Goal: Task Accomplishment & Management: Use online tool/utility

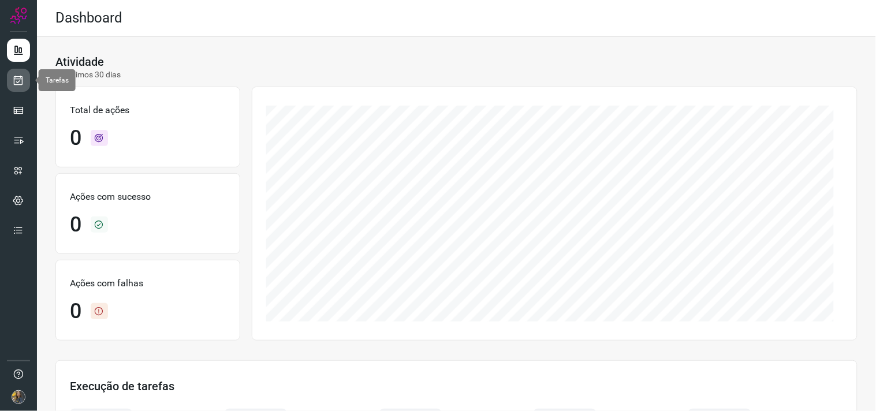
click at [14, 81] on icon at bounding box center [19, 80] width 12 height 12
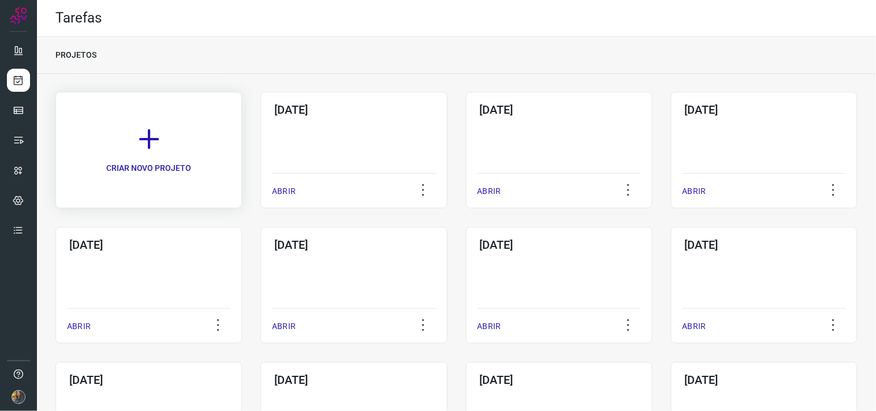
click at [155, 135] on icon at bounding box center [148, 138] width 25 height 25
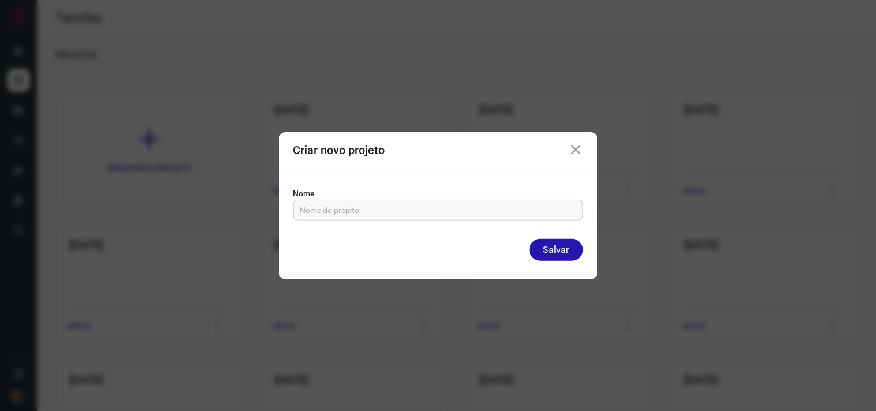
click at [324, 210] on input "text" at bounding box center [438, 210] width 276 height 20
type input "23/09/2025"
click at [529, 239] on button "Salvar" at bounding box center [556, 250] width 54 height 22
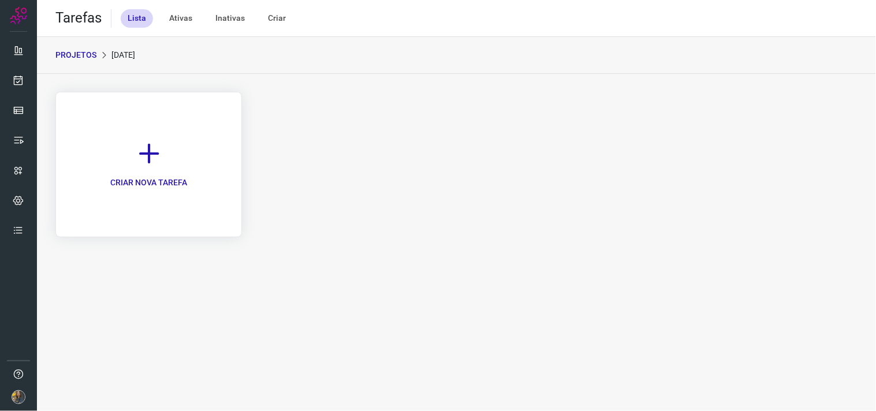
click at [125, 143] on link "CRIAR NOVA TAREFA" at bounding box center [148, 164] width 186 height 145
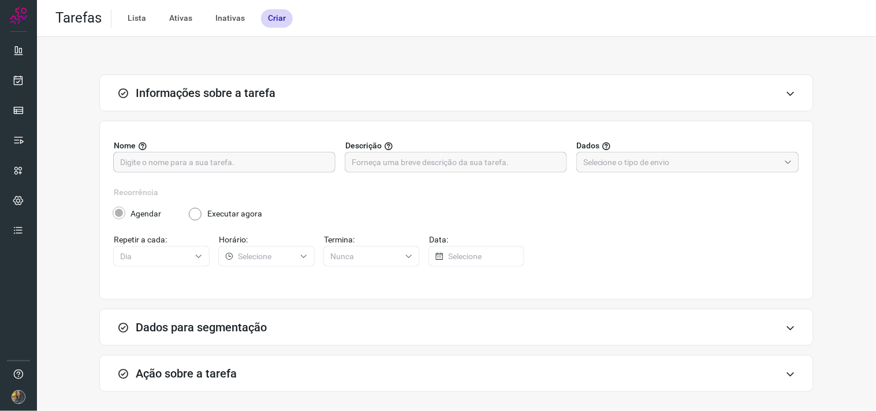
drag, startPoint x: 305, startPoint y: 169, endPoint x: 316, endPoint y: 156, distance: 17.6
click at [305, 169] on input "text" at bounding box center [224, 162] width 208 height 20
type input "FUTURO -"
click at [431, 148] on label "Descrição" at bounding box center [456, 146] width 222 height 12
click at [435, 158] on input "text" at bounding box center [456, 162] width 208 height 20
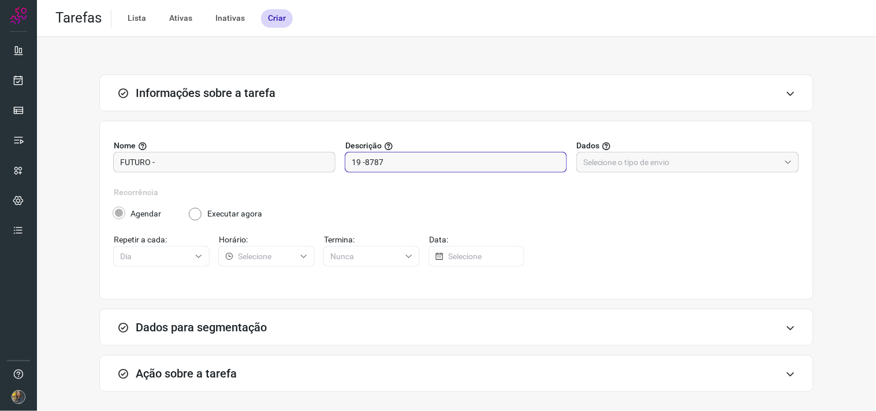
click at [363, 163] on input "19 -8787" at bounding box center [456, 162] width 208 height 20
type input "19 - 8787"
click at [274, 162] on input "FUTURO -" at bounding box center [224, 162] width 208 height 20
type input "FUTURO - 200"
click at [718, 172] on div at bounding box center [687, 162] width 223 height 21
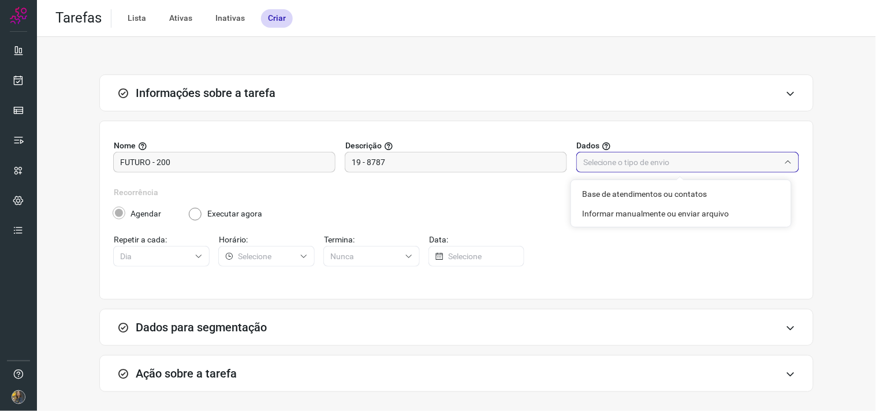
click at [717, 159] on input "text" at bounding box center [681, 162] width 196 height 20
click at [702, 165] on input "text" at bounding box center [681, 162] width 196 height 20
click at [693, 216] on li "Informar manualmente ou enviar arquivo" at bounding box center [681, 214] width 220 height 20
type input "Informar manualmente ou enviar arquivo"
radio input "false"
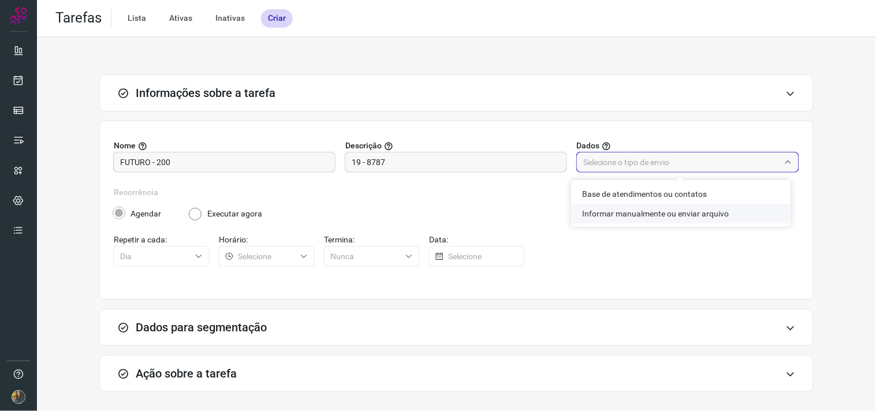
radio input "true"
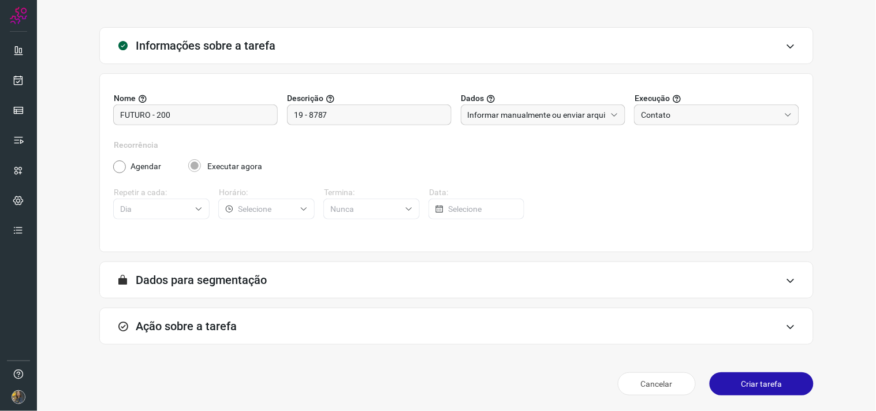
click at [416, 319] on div "Ação sobre a tarefa" at bounding box center [456, 326] width 714 height 37
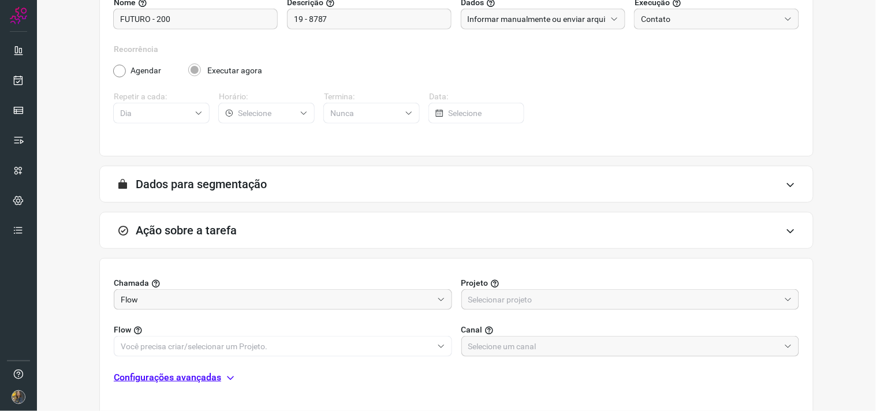
scroll to position [230, 0]
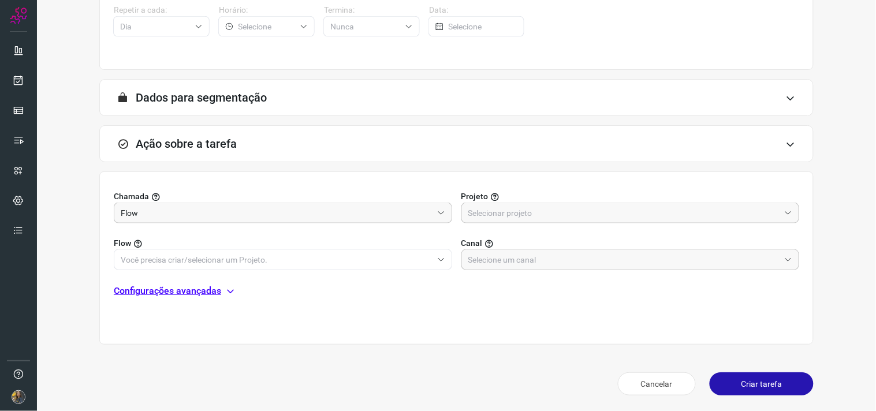
click at [546, 199] on label "Projeto" at bounding box center [630, 197] width 338 height 12
click at [541, 210] on input "text" at bounding box center [624, 213] width 312 height 20
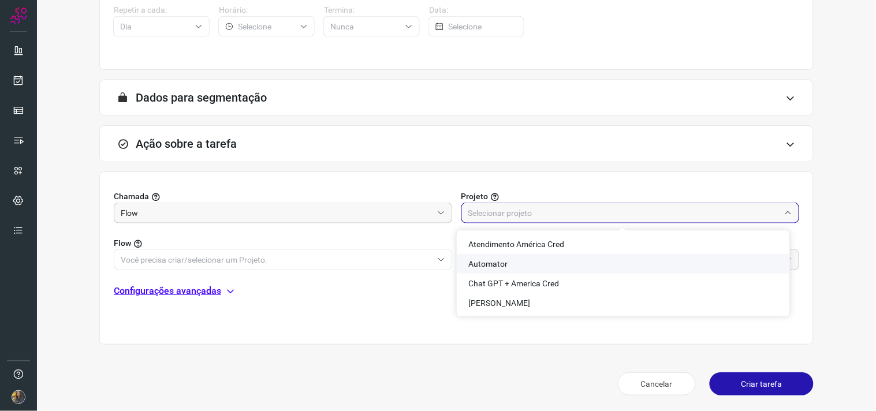
click at [465, 263] on li "Automator" at bounding box center [623, 264] width 333 height 20
type input "Automator"
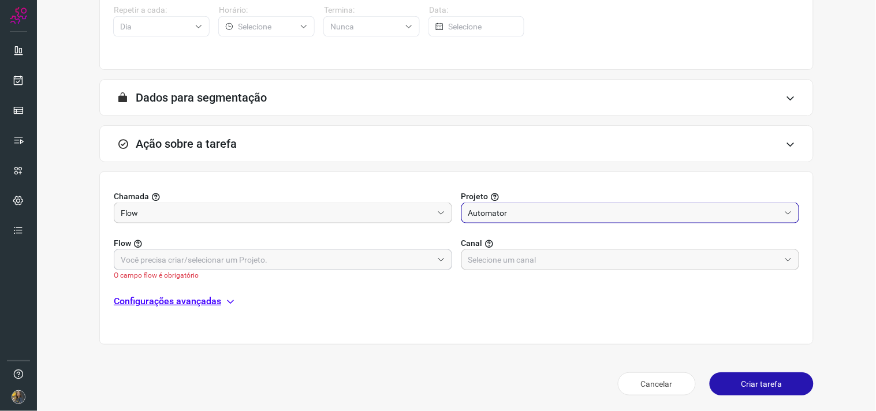
click at [404, 255] on input "text" at bounding box center [277, 260] width 312 height 20
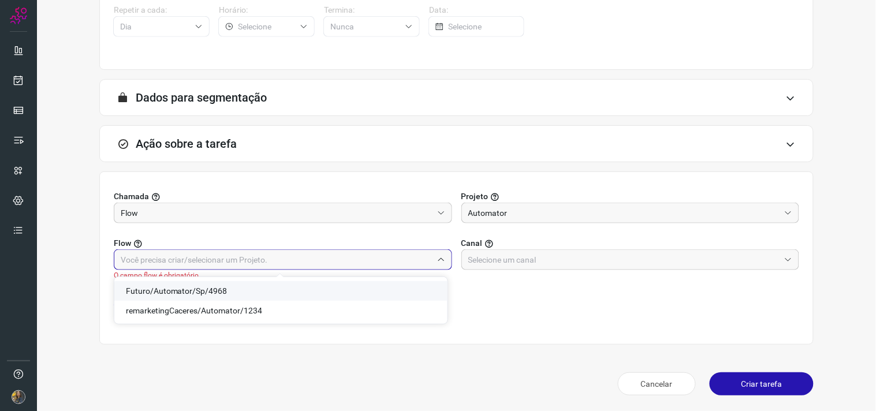
click at [204, 289] on span "Futuro/Automator/Sp/4968" at bounding box center [177, 290] width 102 height 9
type input "Futuro/Automator/Sp/4968"
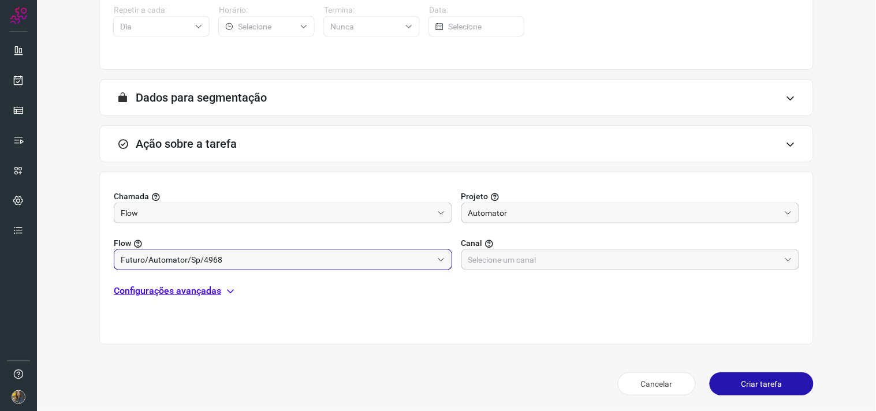
click at [296, 264] on input "Futuro/Automator/Sp/4968" at bounding box center [277, 260] width 312 height 20
click at [570, 262] on input "text" at bounding box center [624, 260] width 312 height 20
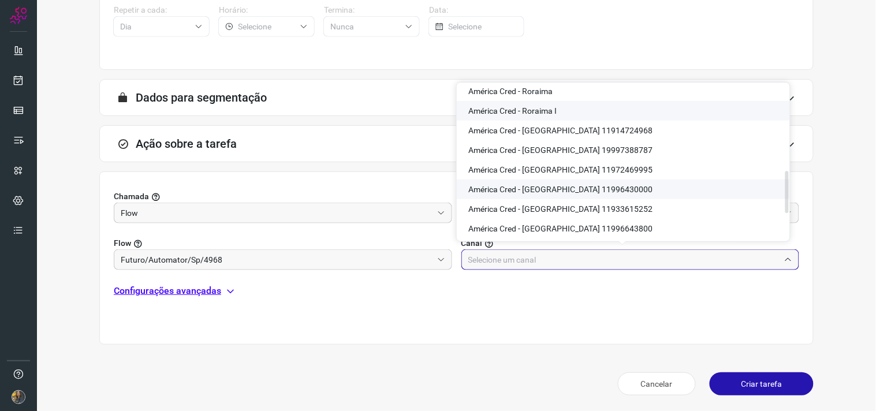
scroll to position [355, 0]
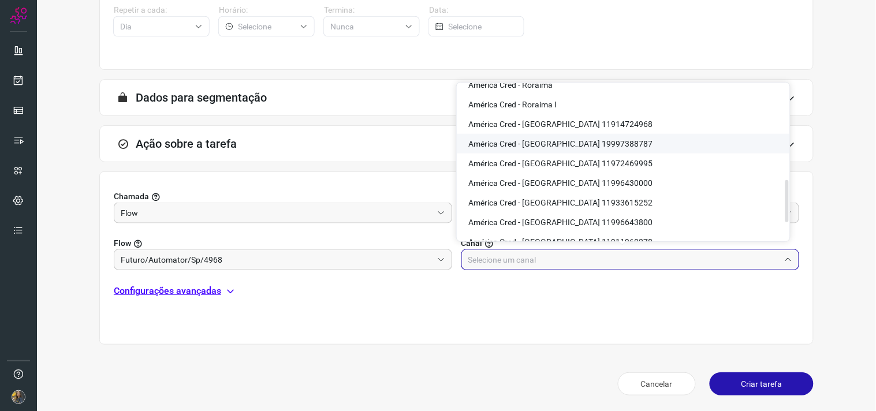
click at [619, 140] on li "América Cred - São Paulo 19997388787" at bounding box center [623, 144] width 333 height 20
type input "América Cred - São Paulo 19997388787"
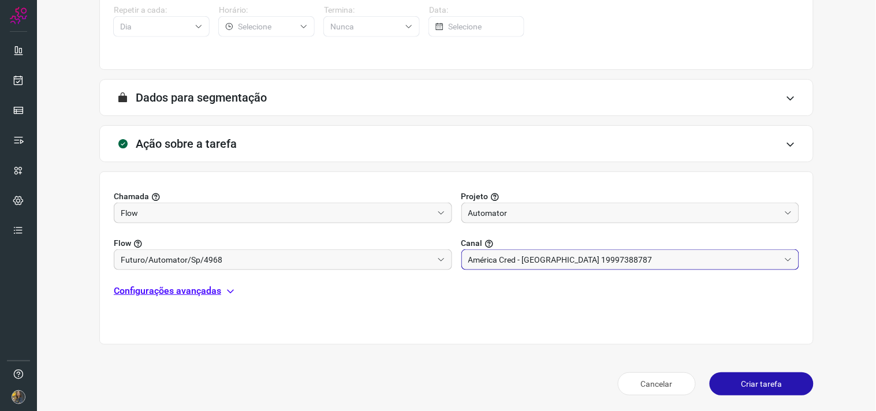
click at [211, 292] on p "Configurações avançadas" at bounding box center [167, 291] width 107 height 14
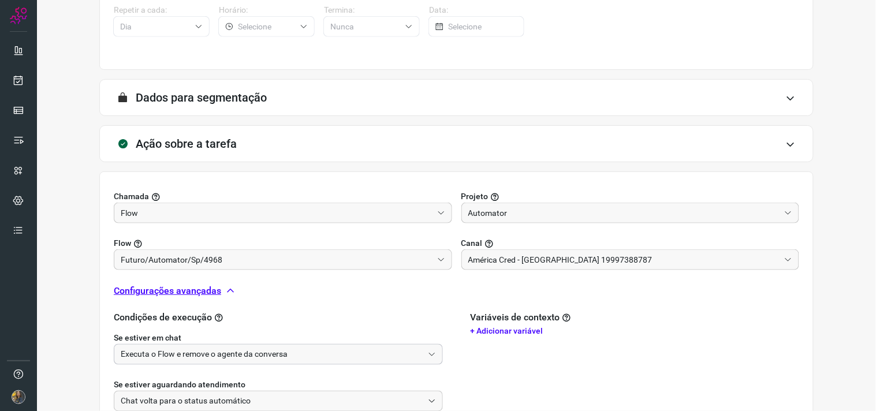
click at [200, 346] on div "Executa o Flow e remove o agente da conversa" at bounding box center [278, 354] width 329 height 21
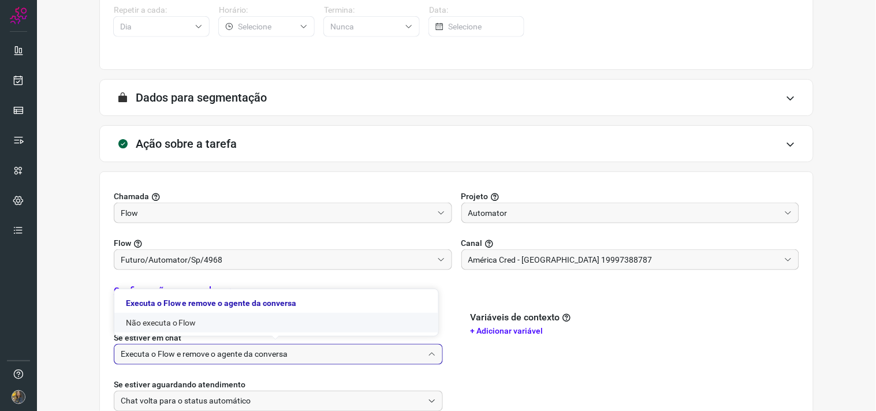
click at [194, 320] on li "Não executa o Flow" at bounding box center [276, 323] width 324 height 20
type input "Não executa o Flow"
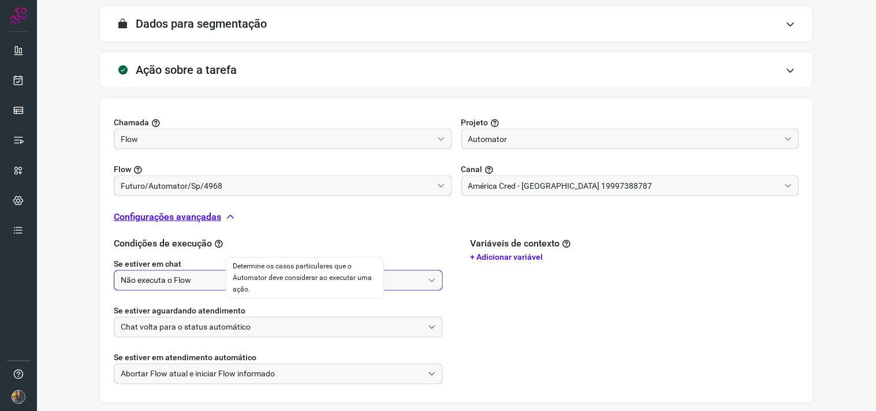
scroll to position [363, 0]
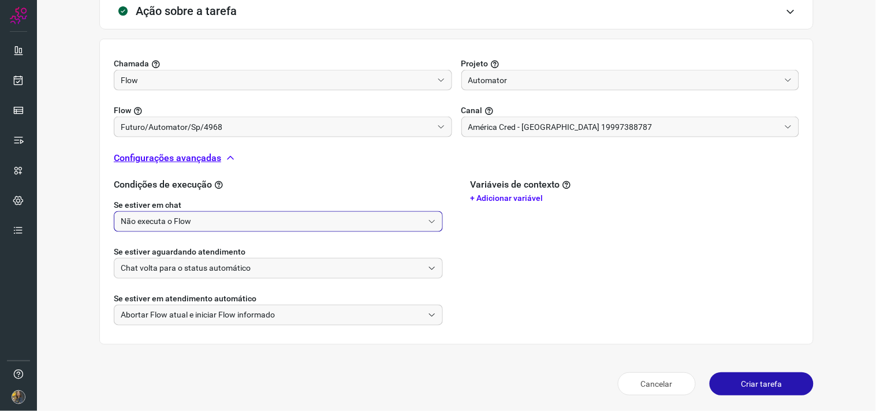
click at [732, 390] on button "Criar tarefa" at bounding box center [762, 383] width 104 height 23
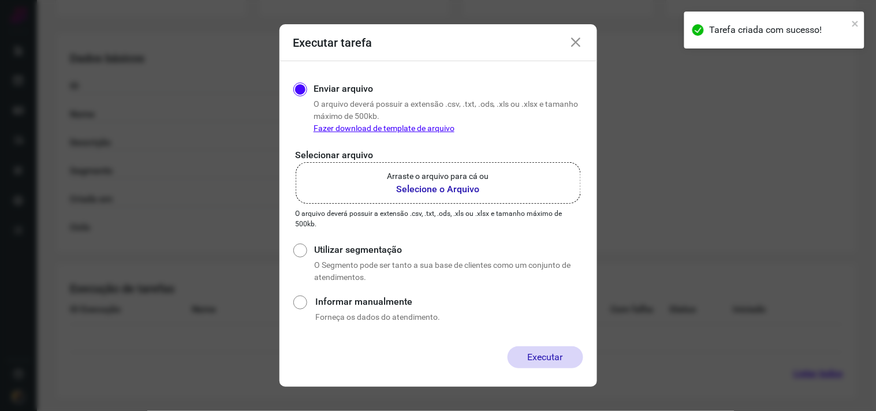
click at [421, 177] on p "Arraste o arquivo para cá ou" at bounding box center [438, 176] width 102 height 12
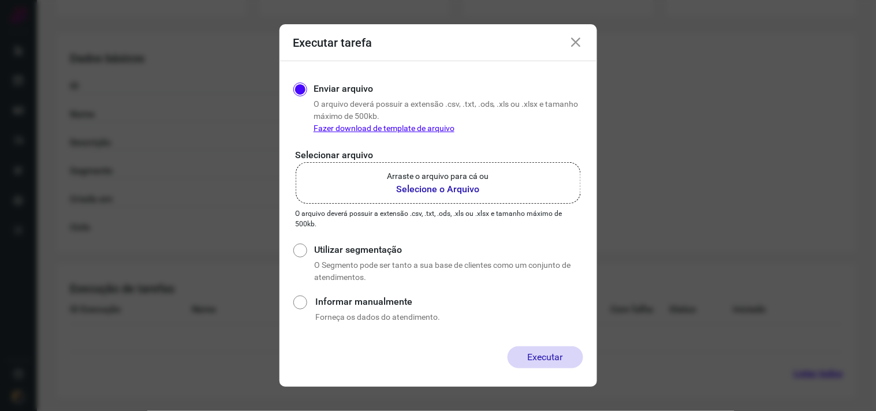
click at [435, 185] on b "Selecione o Arquivo" at bounding box center [438, 189] width 102 height 14
click at [0, 0] on input "Arraste o arquivo para cá ou Selecione o Arquivo" at bounding box center [0, 0] width 0 height 0
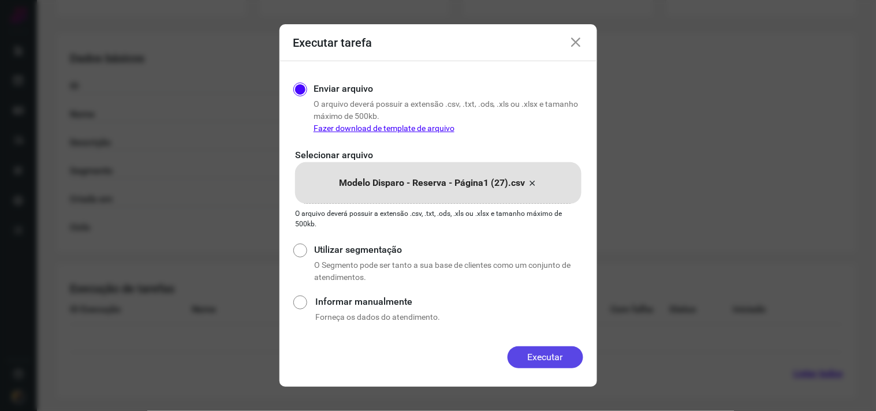
click at [550, 353] on button "Executar" at bounding box center [546, 357] width 76 height 22
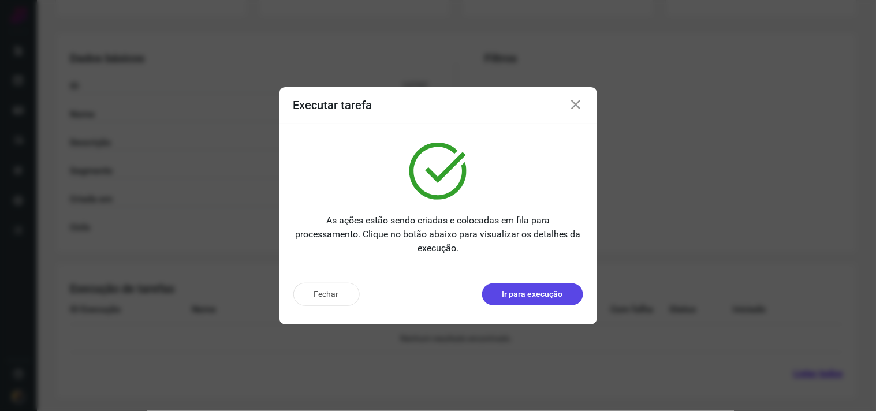
click at [520, 293] on p "Ir para execução" at bounding box center [532, 294] width 61 height 12
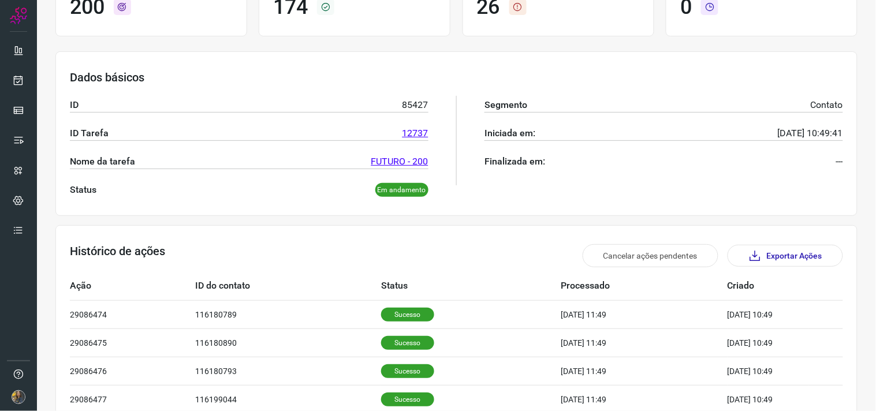
scroll to position [350, 0]
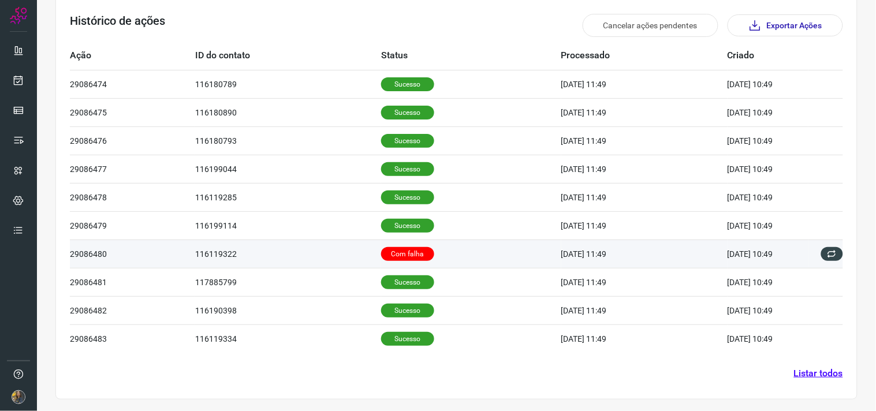
click at [467, 245] on td "Com falha" at bounding box center [471, 254] width 180 height 28
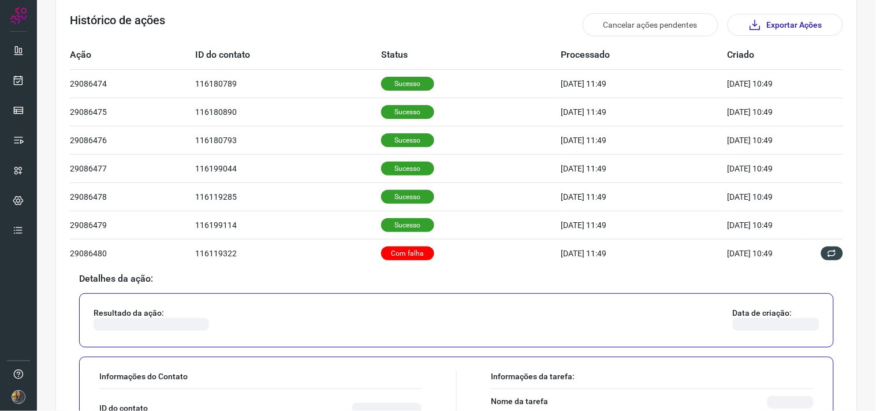
scroll to position [607, 0]
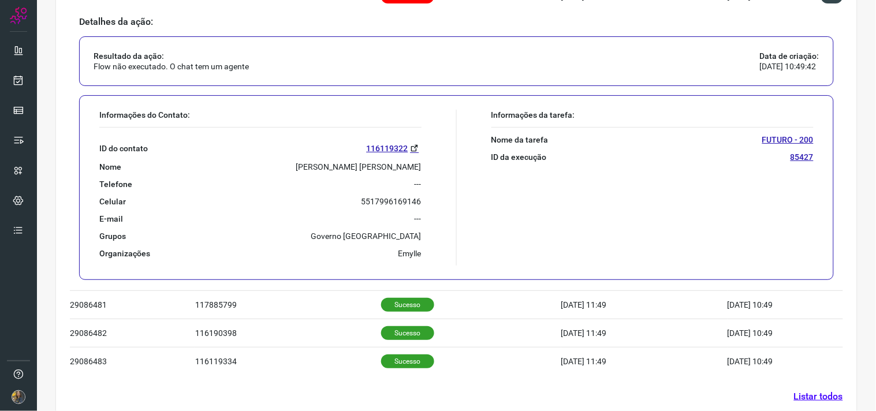
click at [360, 168] on p "[PERSON_NAME] [PERSON_NAME]" at bounding box center [358, 167] width 125 height 10
copy p "[PERSON_NAME] [PERSON_NAME]"
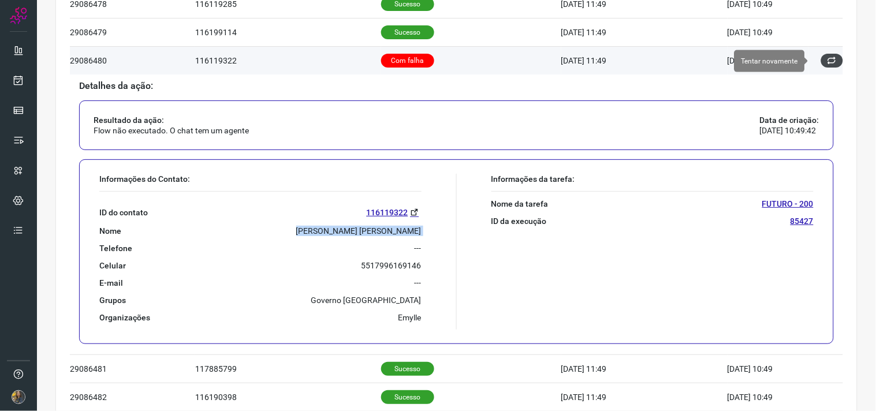
click at [821, 61] on button at bounding box center [832, 61] width 22 height 14
click at [827, 62] on icon at bounding box center [831, 60] width 9 height 9
click at [827, 65] on icon at bounding box center [831, 60] width 9 height 9
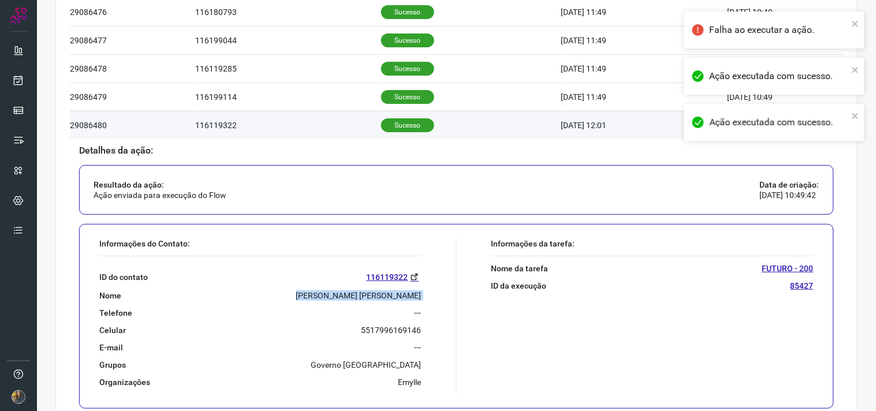
scroll to position [629, 0]
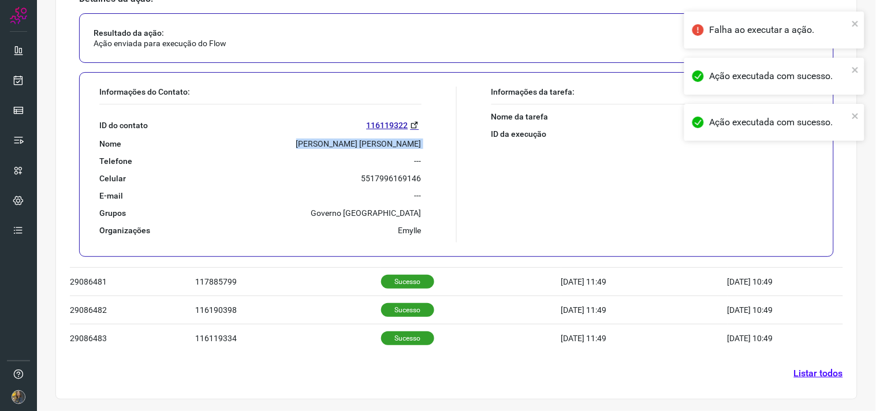
click at [801, 380] on link "Listar todos" at bounding box center [818, 374] width 49 height 14
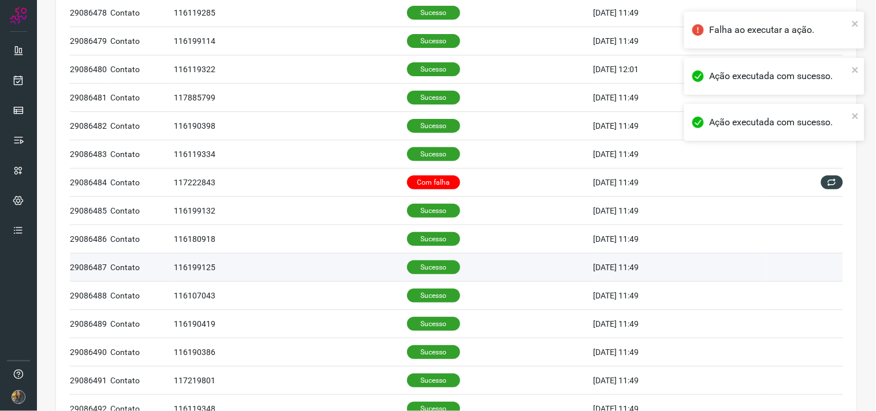
scroll to position [256, 0]
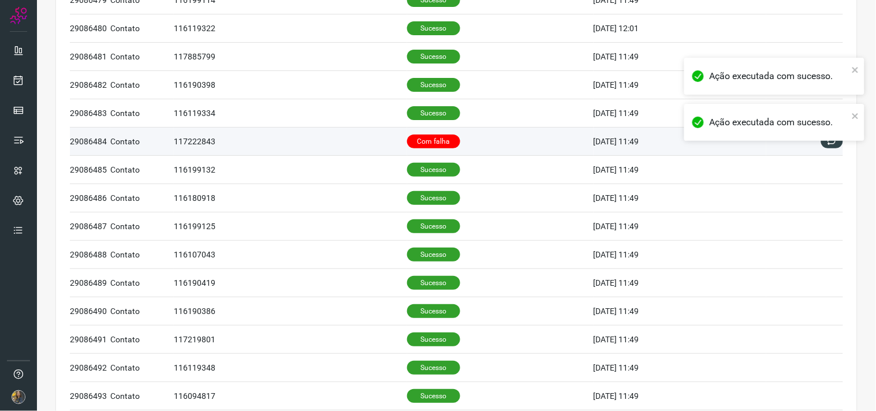
click at [428, 133] on td "Com falha" at bounding box center [500, 142] width 186 height 28
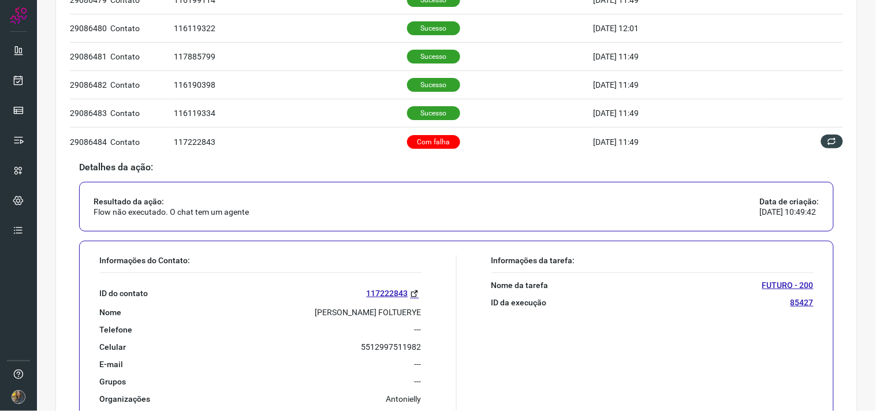
click at [358, 314] on p "[PERSON_NAME] FOLTUERYE" at bounding box center [368, 312] width 106 height 10
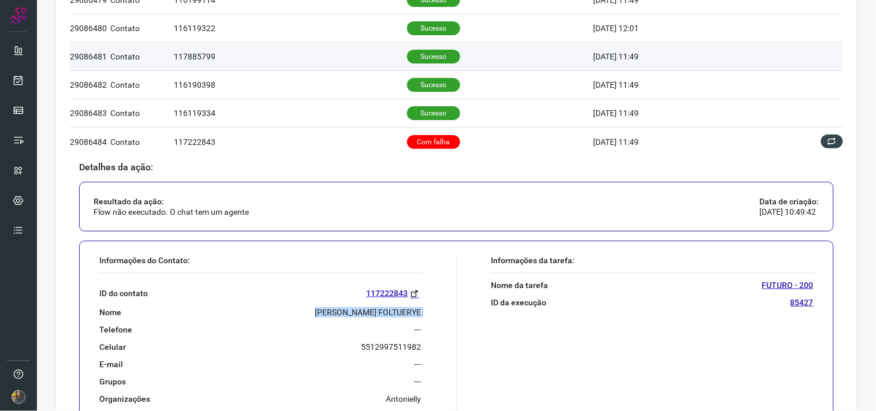
copy p "[PERSON_NAME] FOLTUERYE"
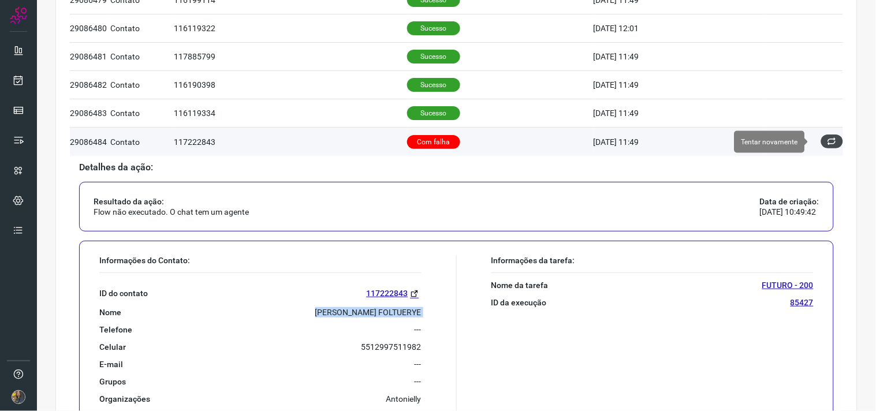
click at [828, 141] on button at bounding box center [832, 142] width 22 height 14
click at [827, 142] on icon at bounding box center [831, 141] width 9 height 9
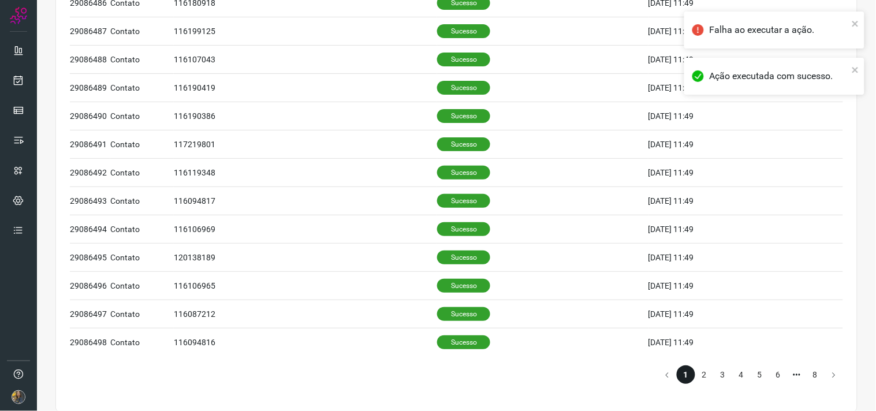
scroll to position [747, 0]
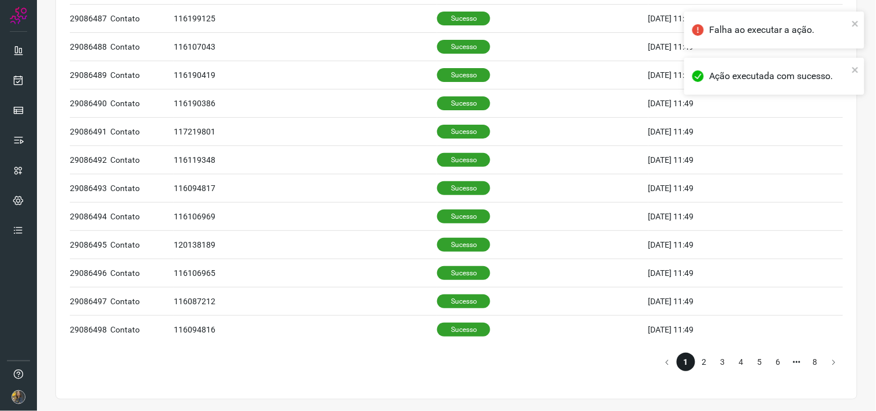
click at [697, 361] on li "2" at bounding box center [704, 362] width 18 height 18
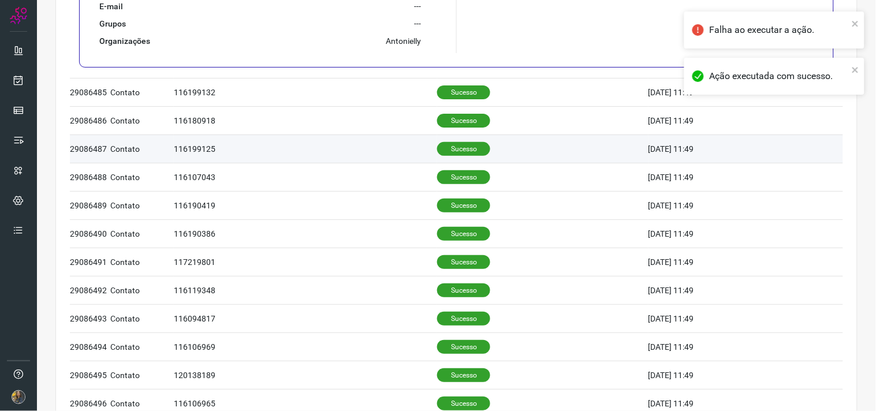
scroll to position [427, 0]
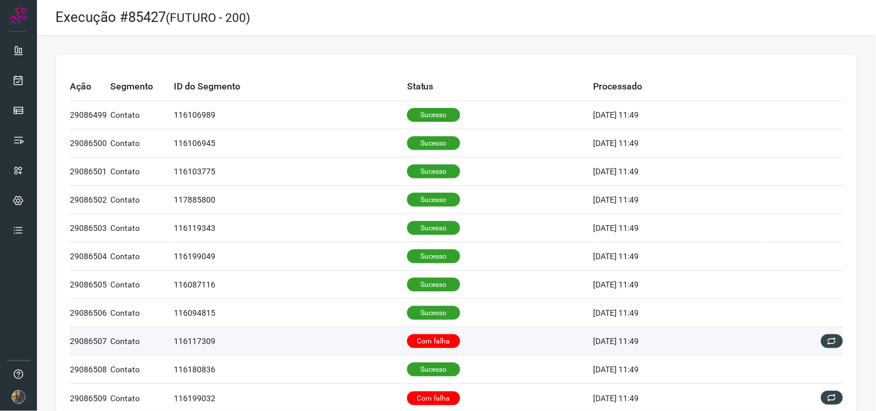
click at [510, 345] on td "Com falha" at bounding box center [500, 341] width 186 height 28
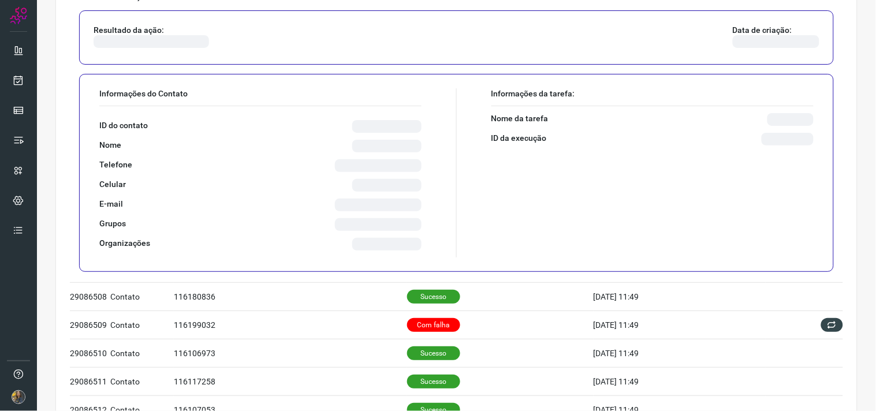
scroll to position [385, 0]
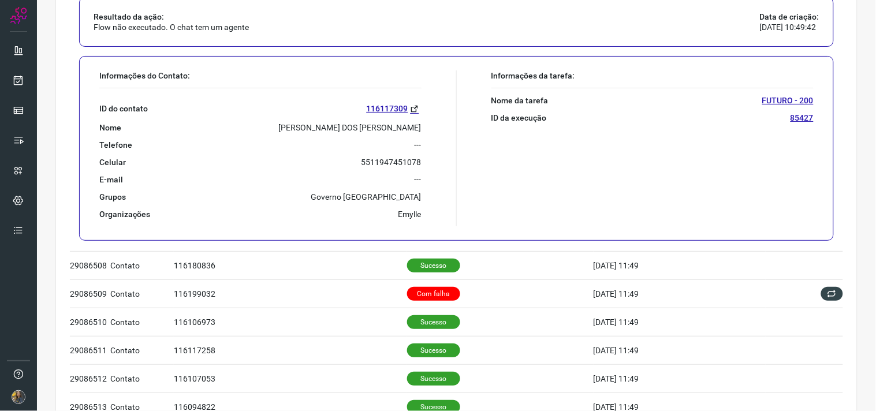
click at [353, 125] on p "WILSON PRAZERES DOS SANTOS" at bounding box center [350, 127] width 143 height 10
copy p "WILSON PRAZERES DOS SANTOS"
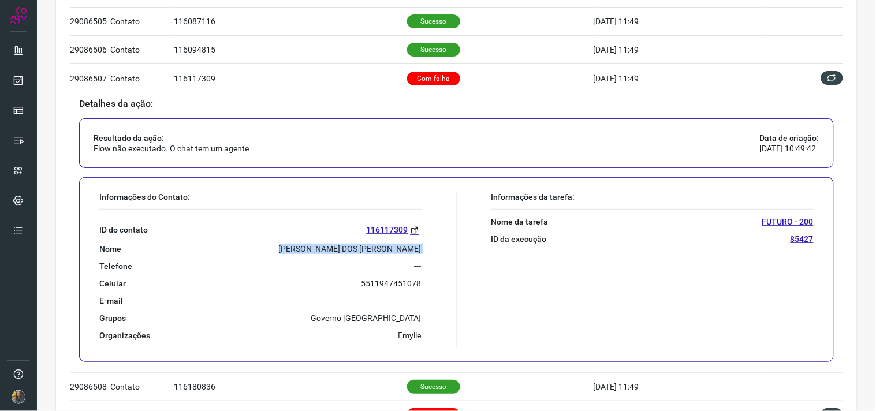
scroll to position [256, 0]
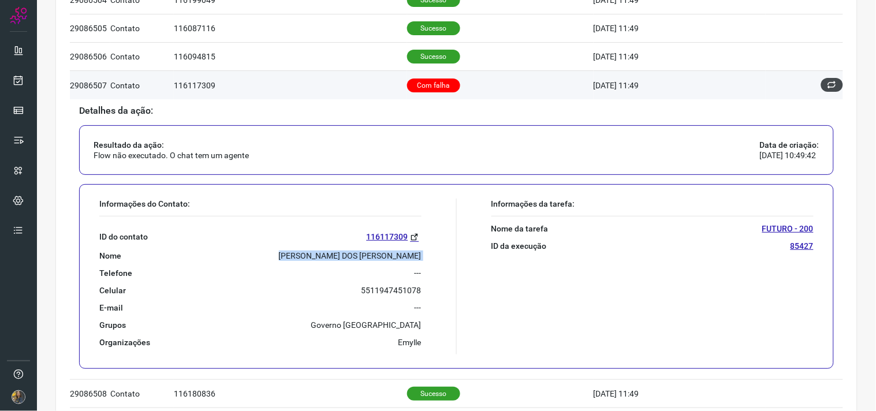
click at [828, 89] on button at bounding box center [832, 85] width 22 height 14
click at [827, 83] on icon at bounding box center [831, 84] width 9 height 9
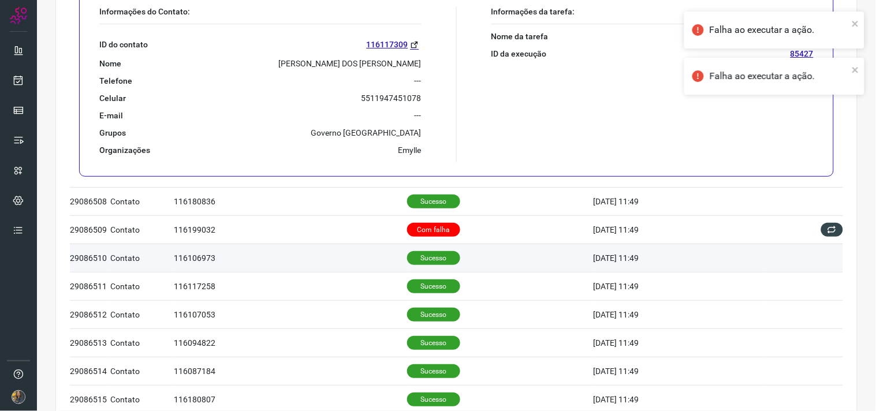
click at [378, 245] on td "116106973" at bounding box center [290, 258] width 233 height 28
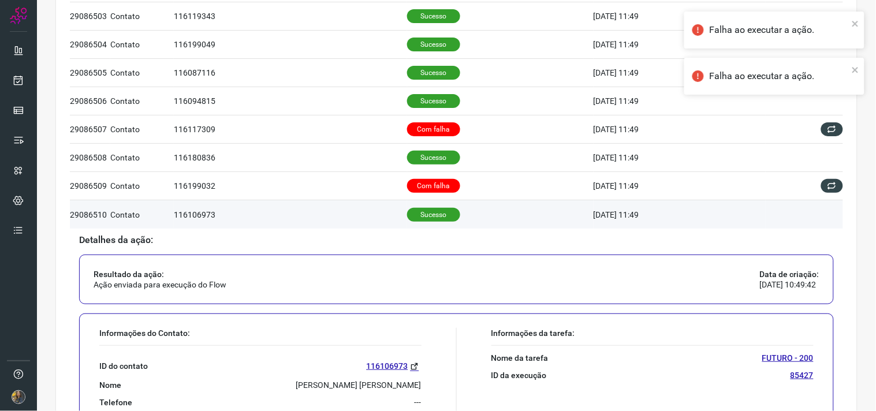
scroll to position [232, 0]
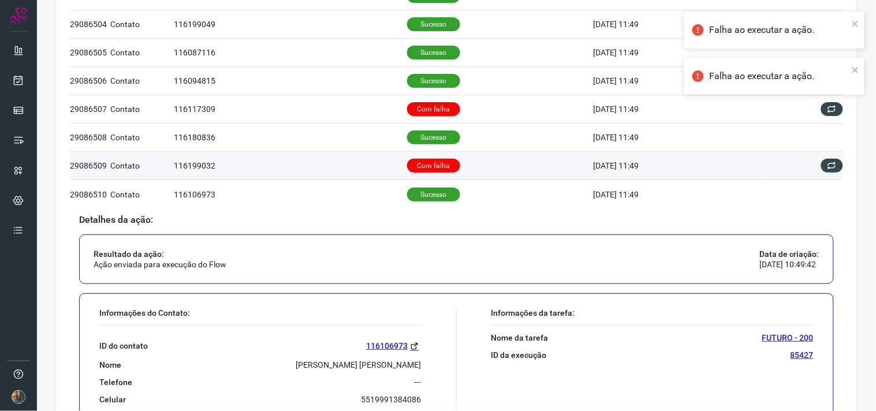
click at [360, 166] on td "116199032" at bounding box center [290, 166] width 233 height 28
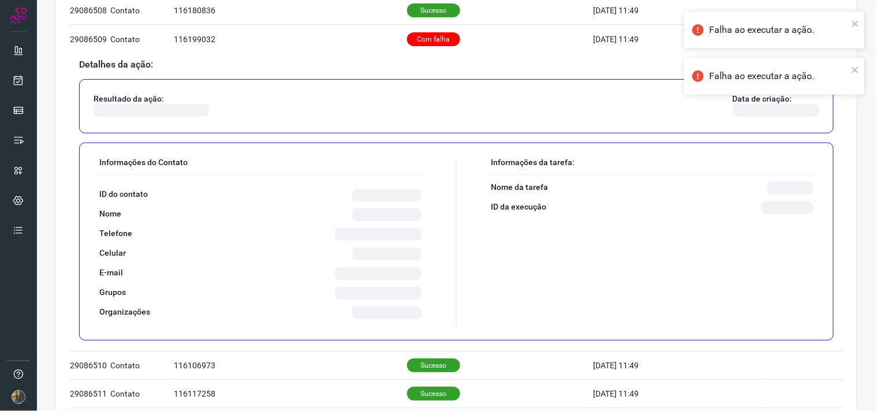
scroll to position [360, 0]
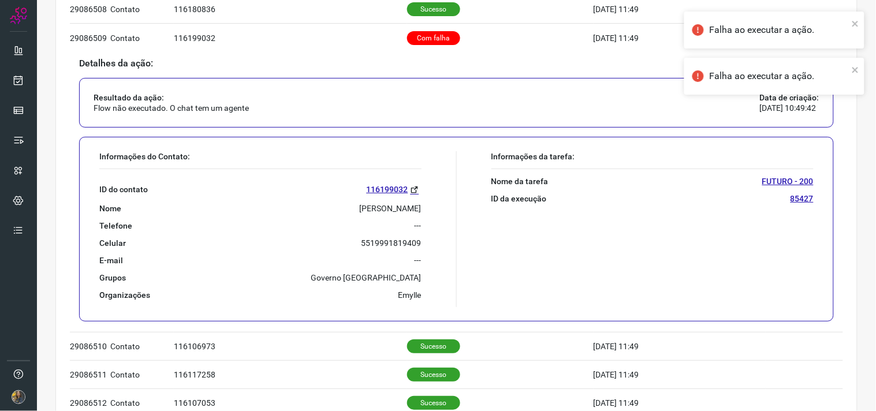
click at [360, 205] on p "NILZE MEIRE ITEPAN" at bounding box center [391, 208] width 62 height 10
copy p "NILZE MEIRE ITEPAN"
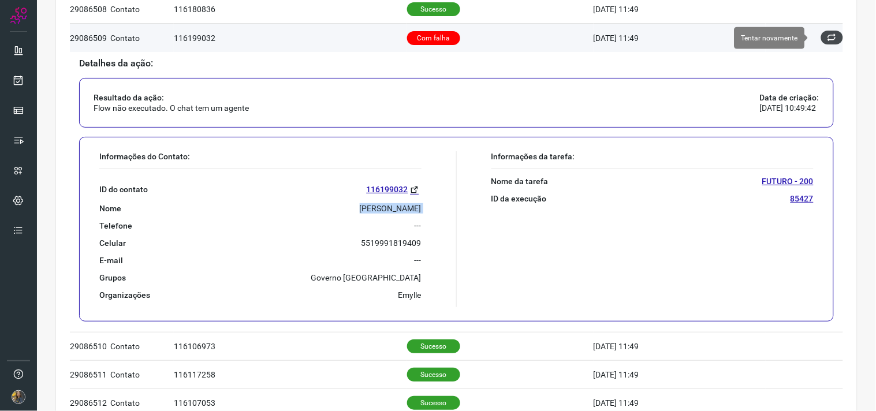
click at [827, 42] on icon at bounding box center [831, 37] width 9 height 9
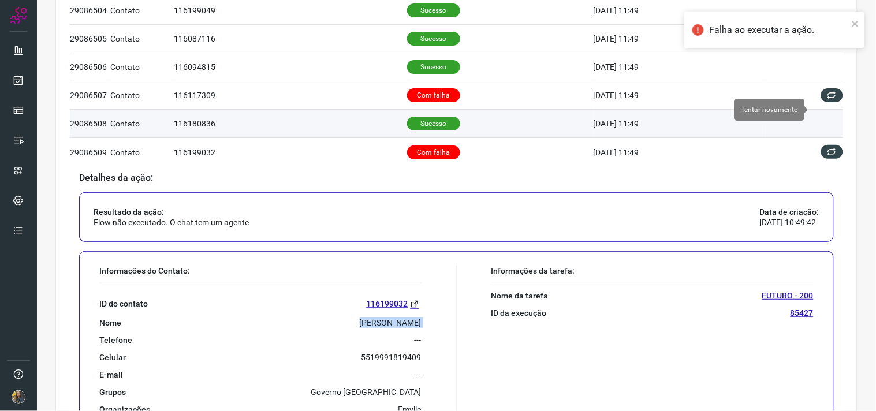
scroll to position [232, 0]
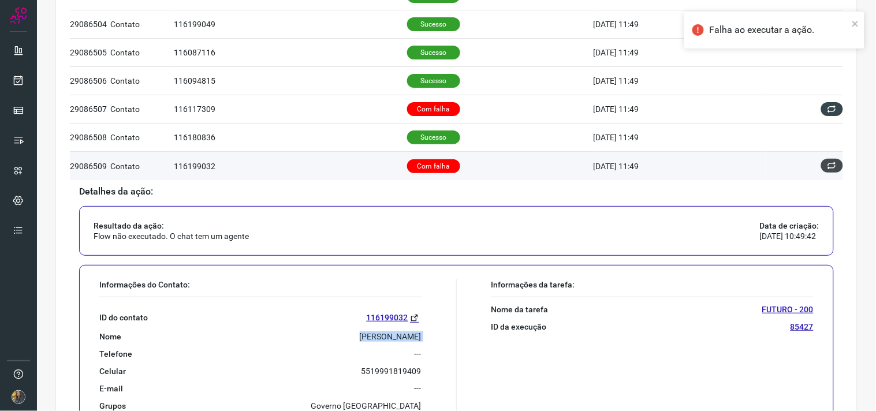
click at [827, 161] on icon at bounding box center [831, 165] width 9 height 9
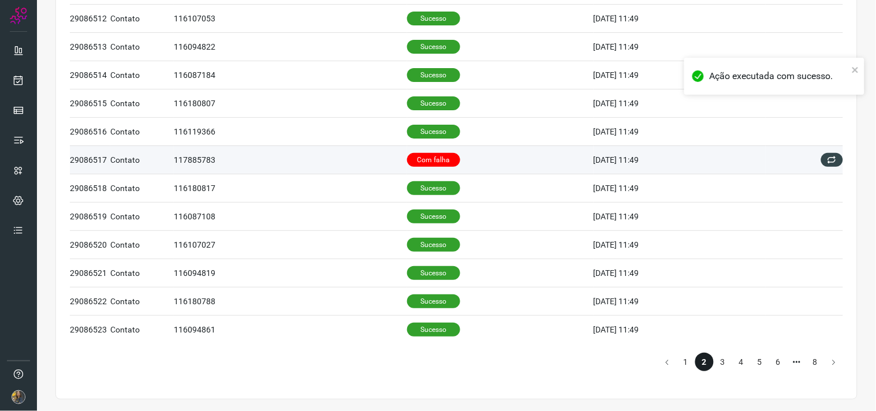
click at [482, 160] on td "Com falha" at bounding box center [500, 159] width 186 height 28
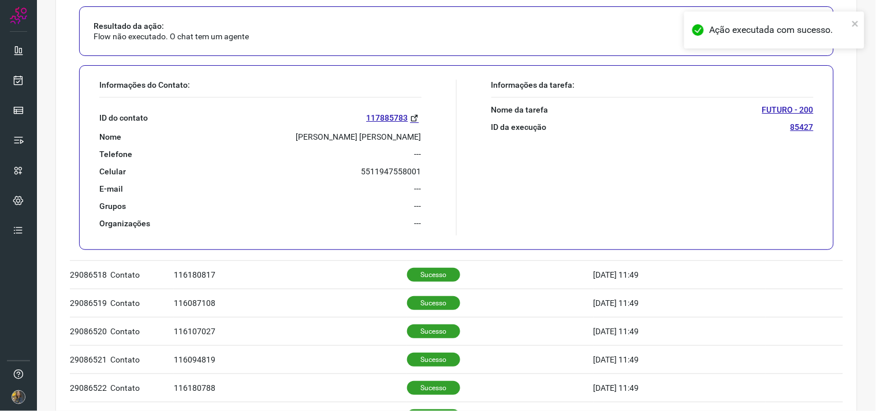
scroll to position [659, 0]
drag, startPoint x: 341, startPoint y: 127, endPoint x: 339, endPoint y: 133, distance: 6.0
click at [342, 128] on div "ID do contato 117885783 Nome FLAVIO ALVES OLEGARIO Telefone --- Celular 5511947…" at bounding box center [260, 162] width 322 height 131
click at [342, 135] on p "FLAVIO ALVES OLEGARIO" at bounding box center [358, 136] width 125 height 10
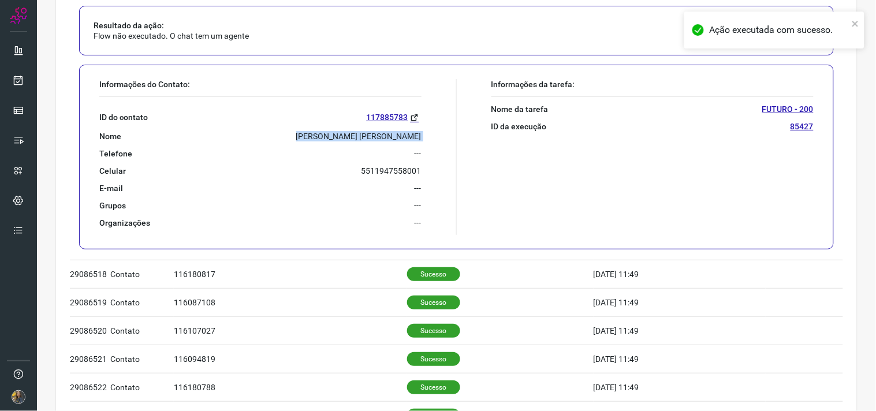
click at [342, 135] on p "FLAVIO ALVES OLEGARIO" at bounding box center [358, 136] width 125 height 10
copy p "FLAVIO ALVES OLEGARIO"
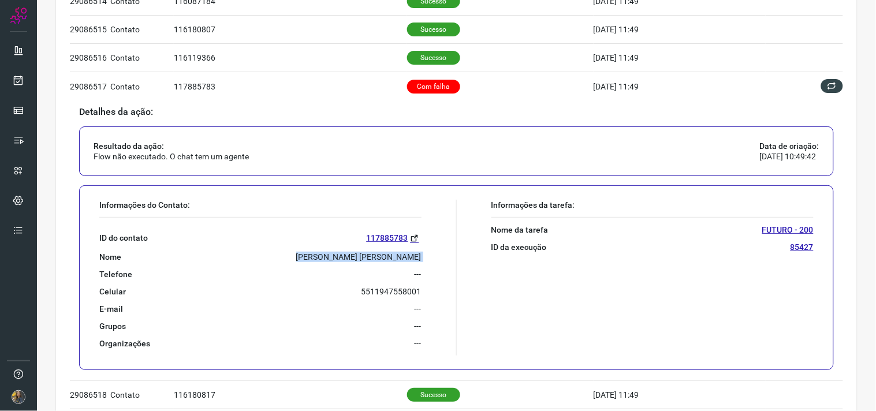
scroll to position [530, 0]
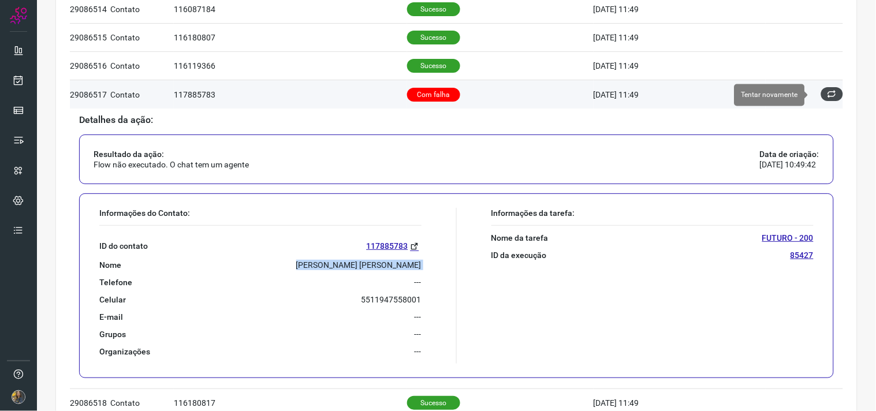
click at [827, 95] on icon at bounding box center [831, 93] width 9 height 9
click at [824, 100] on button at bounding box center [832, 94] width 22 height 14
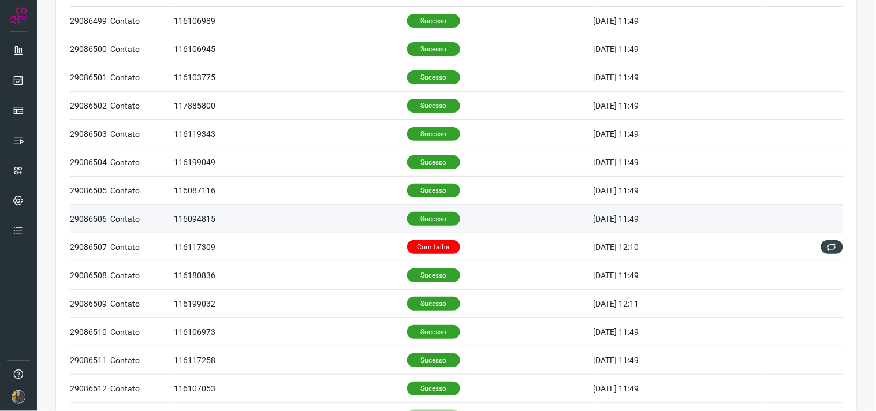
scroll to position [256, 0]
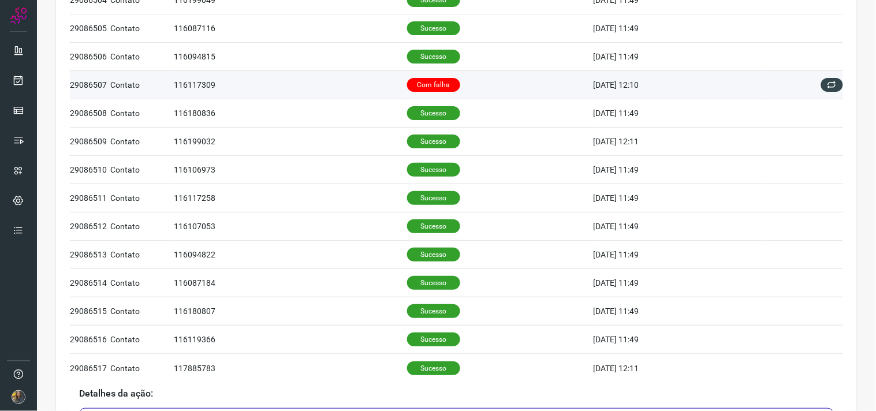
click at [407, 88] on p "Com falha" at bounding box center [433, 85] width 53 height 14
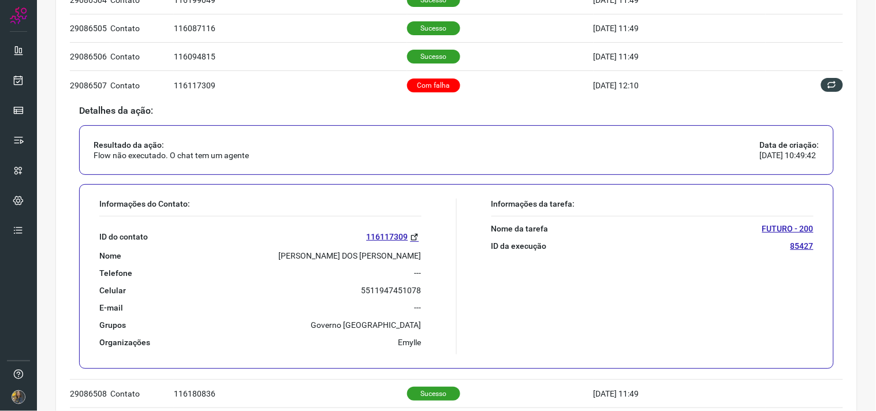
click at [355, 255] on p "WILSON PRAZERES DOS SANTOS" at bounding box center [350, 256] width 143 height 10
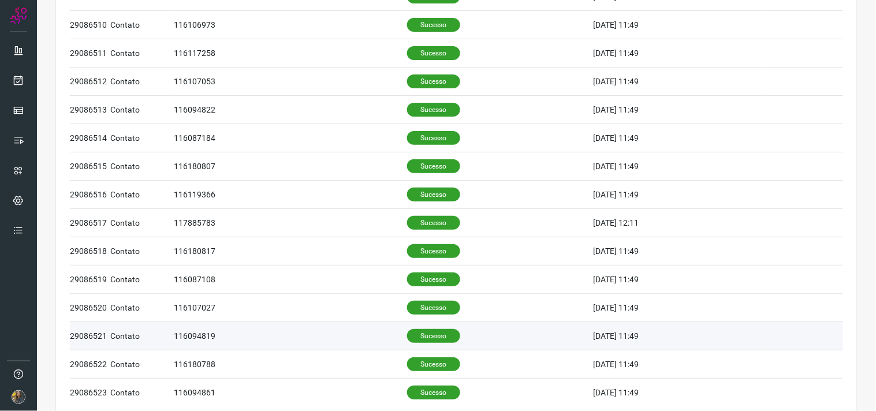
scroll to position [747, 0]
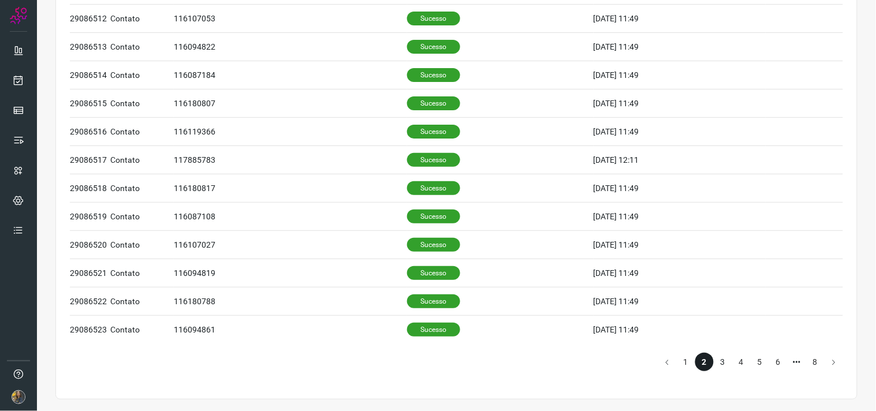
click at [714, 354] on li "3" at bounding box center [723, 362] width 18 height 18
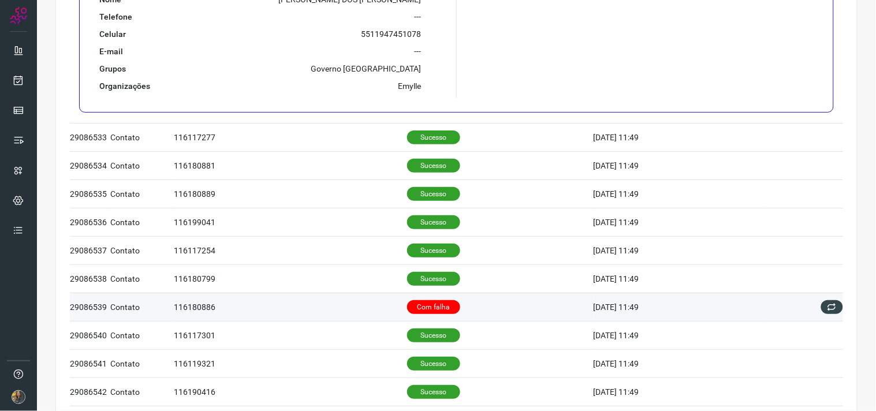
click at [412, 314] on p "Com falha" at bounding box center [433, 307] width 53 height 14
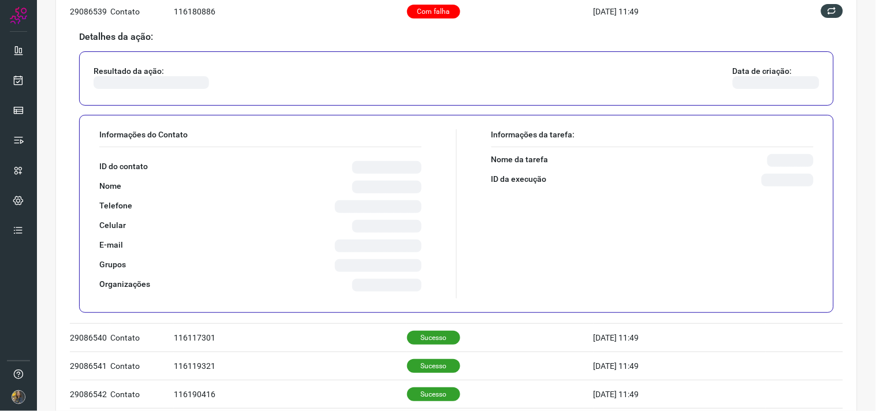
scroll to position [553, 0]
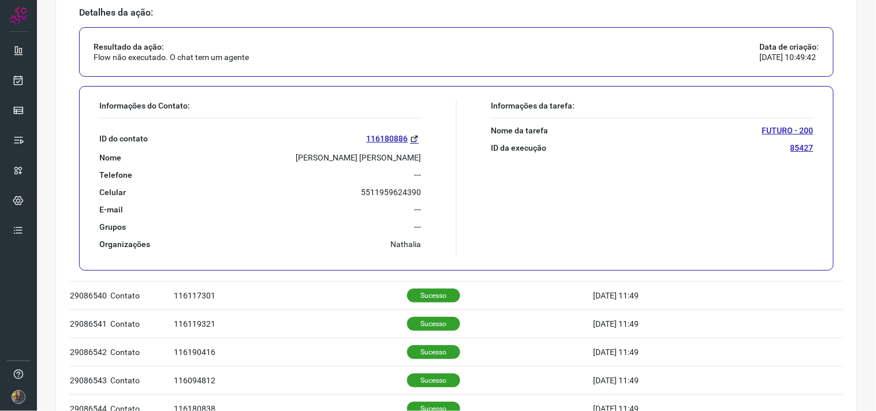
click at [350, 163] on p "MILTON CICERO DE ARAUJO" at bounding box center [358, 157] width 125 height 10
copy p "MILTON CICERO DE ARAUJO"
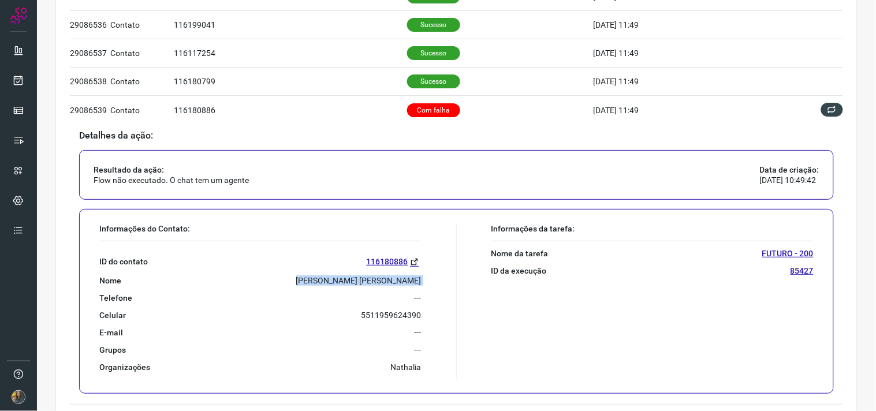
scroll to position [424, 0]
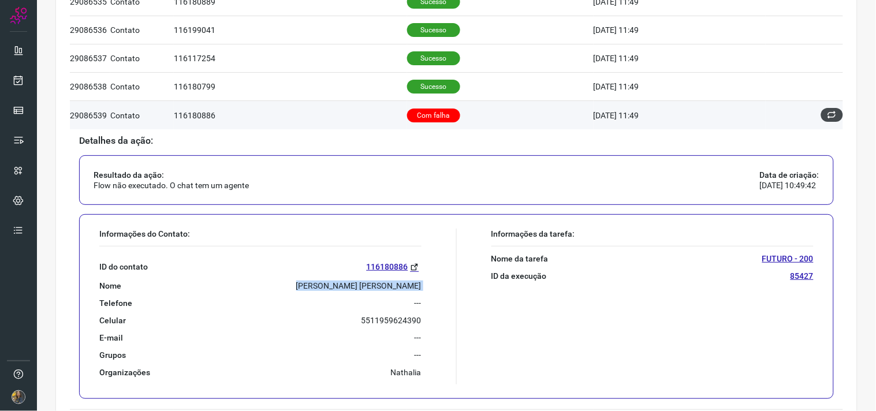
click at [821, 120] on button at bounding box center [832, 115] width 22 height 14
click at [827, 113] on icon at bounding box center [831, 114] width 9 height 9
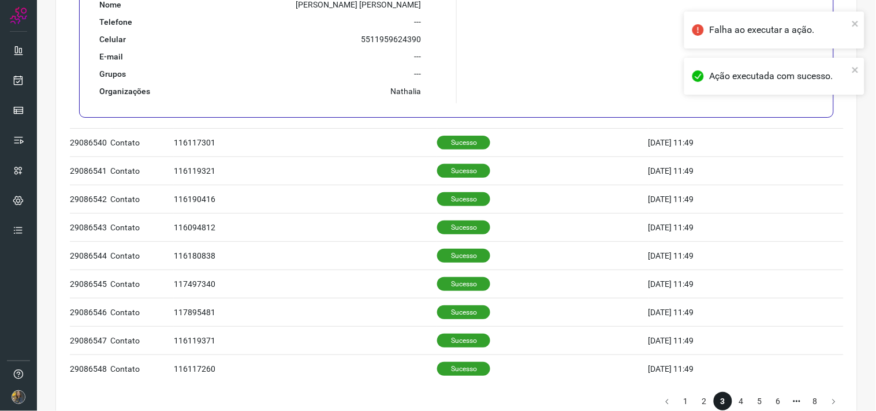
scroll to position [747, 0]
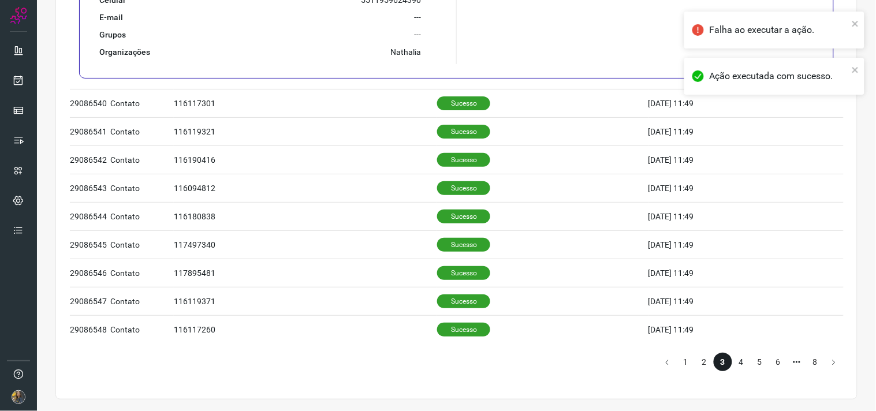
click at [734, 365] on li "4" at bounding box center [741, 362] width 18 height 18
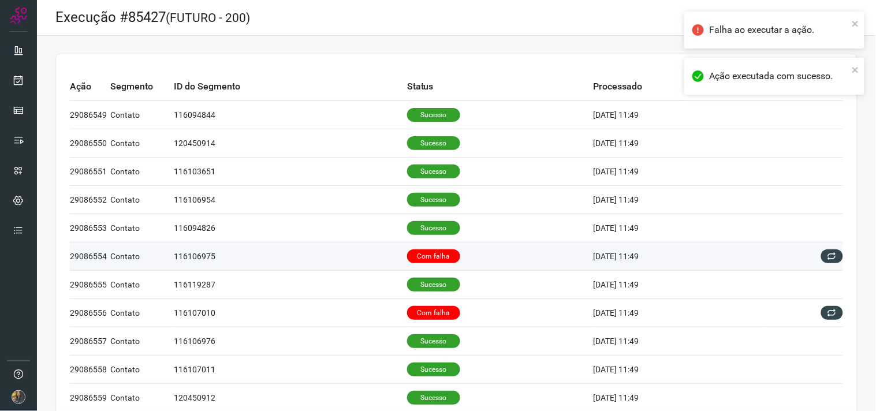
click at [419, 250] on p "Com falha" at bounding box center [433, 256] width 53 height 14
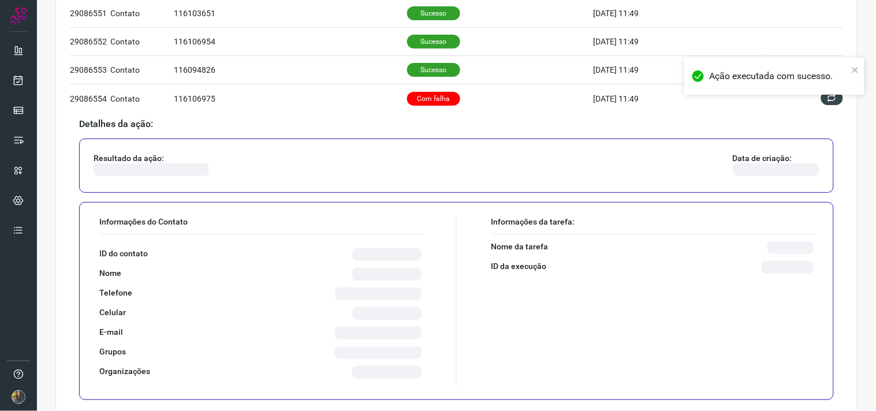
scroll to position [256, 0]
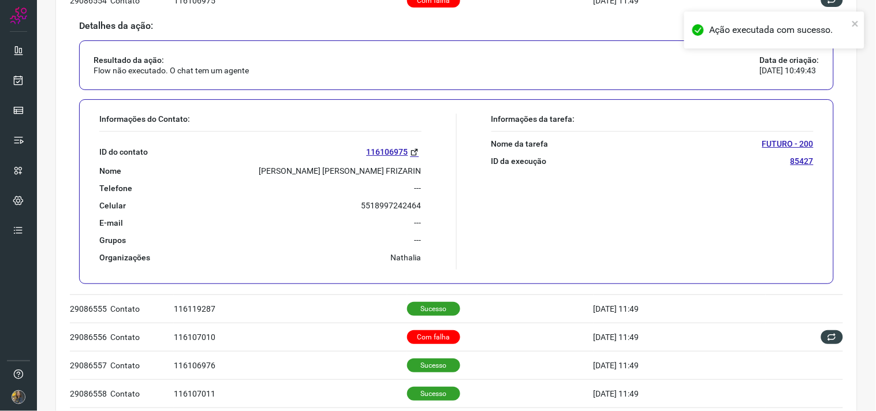
click at [341, 174] on p "VALDINEI ANTONIO FRIZARIN" at bounding box center [340, 171] width 162 height 10
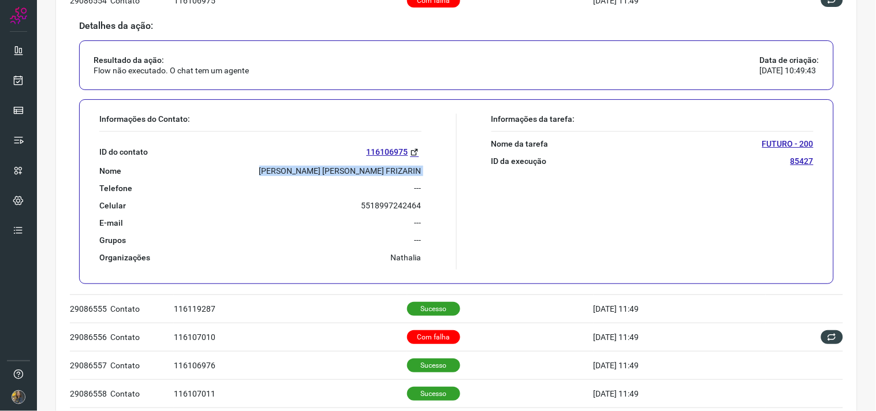
click at [341, 174] on p "VALDINEI ANTONIO FRIZARIN" at bounding box center [340, 171] width 162 height 10
copy p "VALDINEI ANTONIO FRIZARIN"
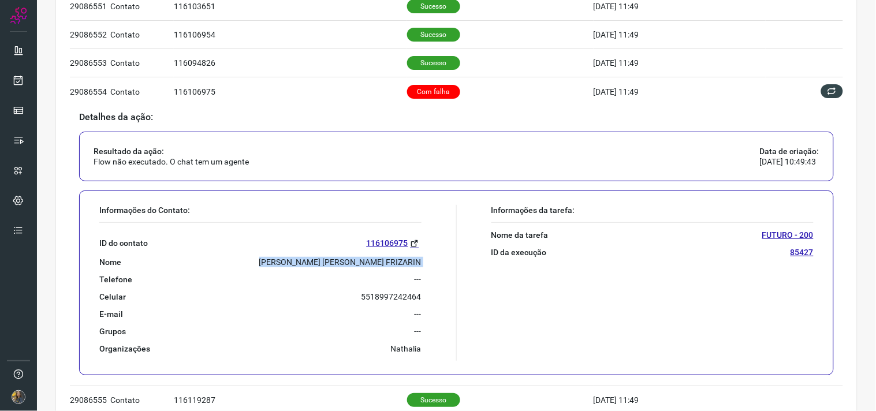
scroll to position [0, 0]
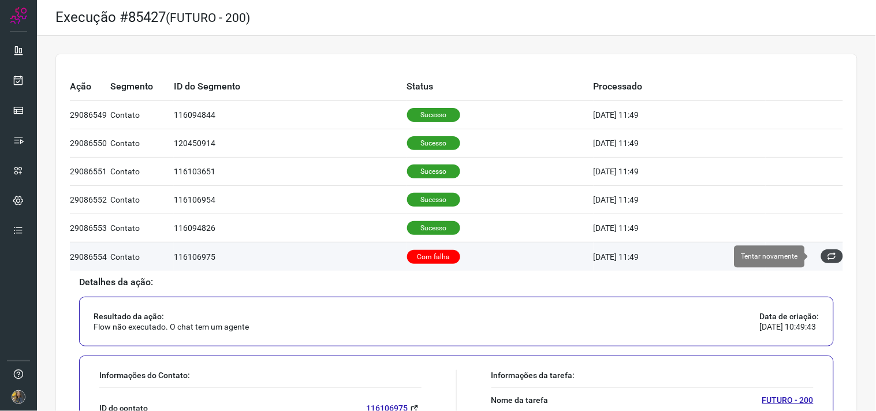
click at [827, 256] on icon at bounding box center [831, 256] width 9 height 9
click at [827, 255] on icon at bounding box center [831, 256] width 9 height 9
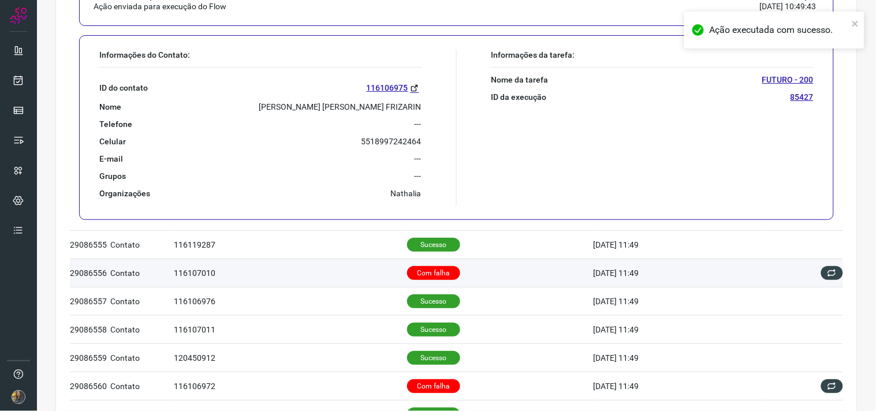
click at [482, 270] on td "Com falha" at bounding box center [500, 273] width 186 height 28
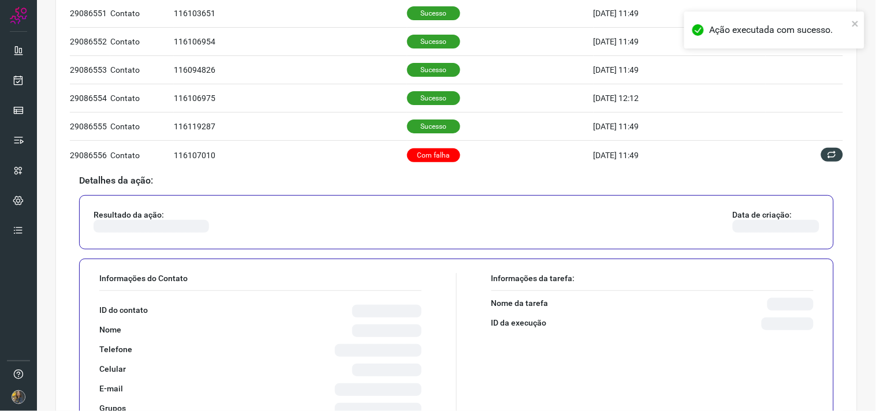
scroll to position [169, 0]
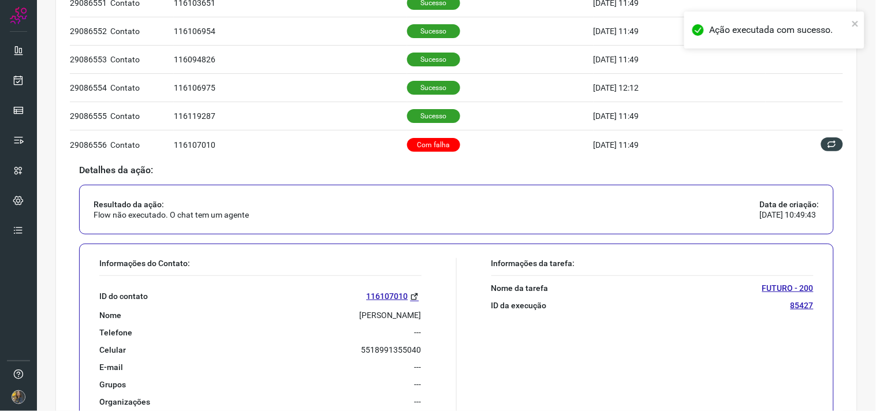
click at [331, 310] on div "ID do contato 116107010 Nome GRAZIELA MARQUES PEREIRA Telefone --- Celular 5518…" at bounding box center [260, 341] width 322 height 131
click at [360, 310] on p "GRAZIELA MARQUES PEREIRA" at bounding box center [391, 315] width 62 height 10
copy p "GRAZIELA MARQUES PEREIRA"
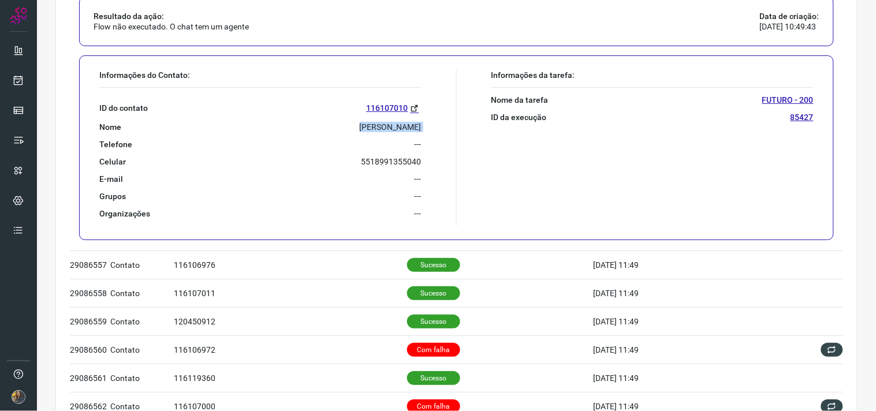
scroll to position [361, 0]
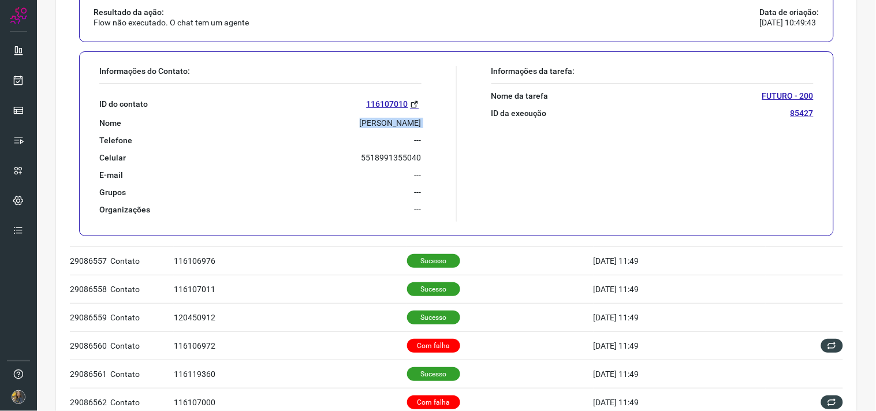
click at [375, 124] on p "GRAZIELA MARQUES PEREIRA" at bounding box center [391, 123] width 62 height 10
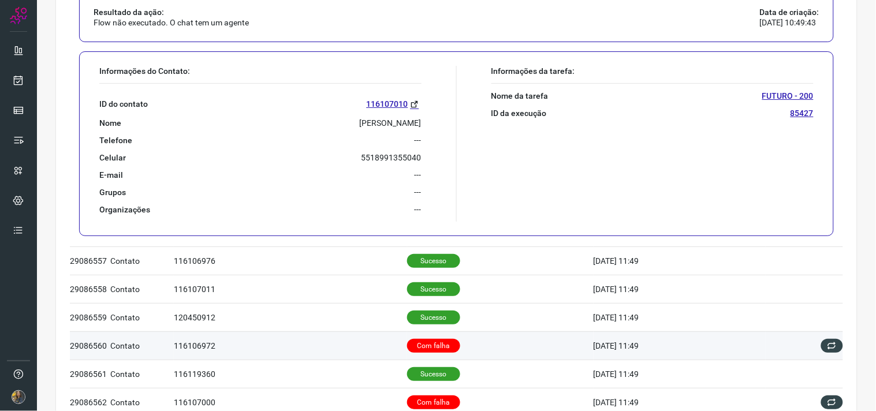
click at [484, 341] on td "Com falha" at bounding box center [500, 345] width 186 height 28
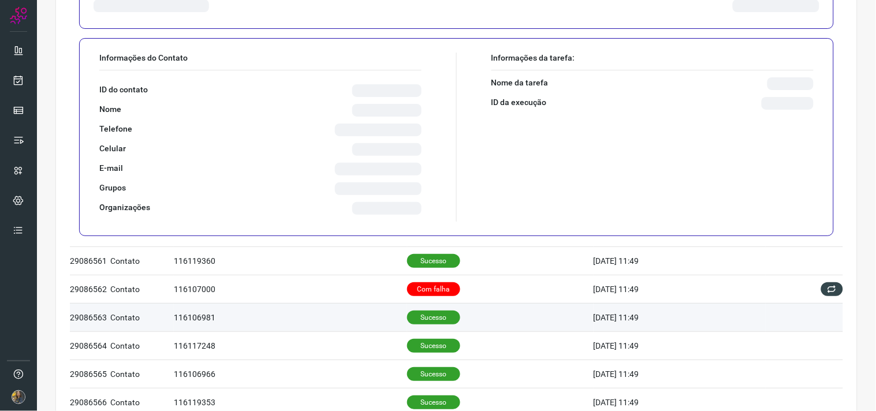
scroll to position [529, 0]
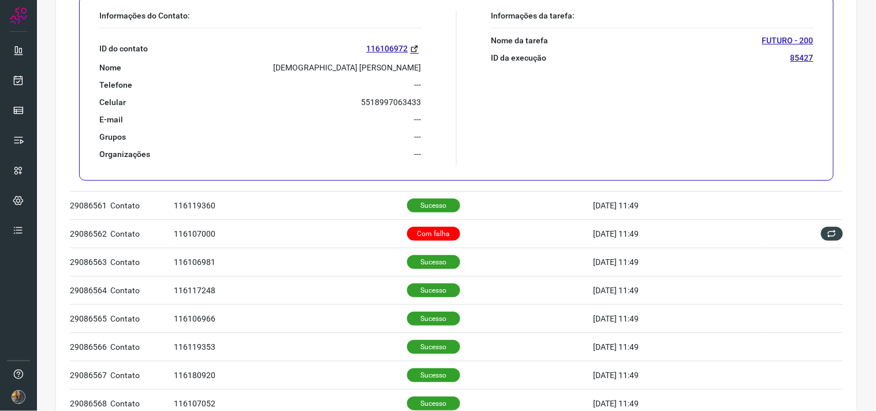
click at [348, 65] on p "CRISTIANO APARECIDO SOSA" at bounding box center [348, 67] width 148 height 10
copy p "CRISTIANO APARECIDO SOSA"
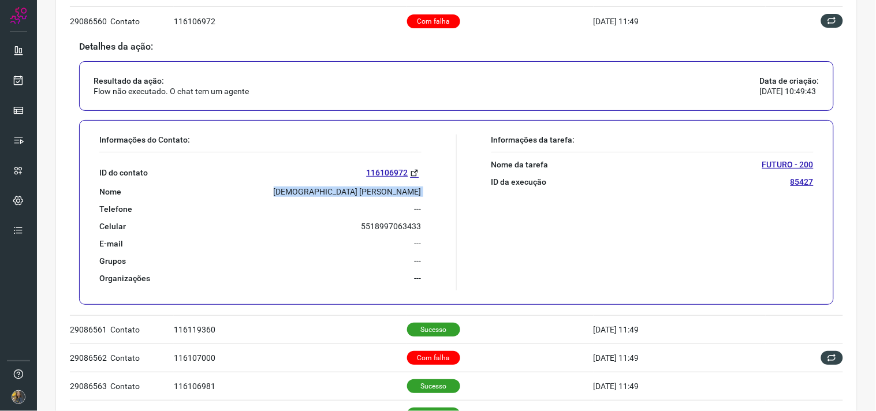
scroll to position [401, 0]
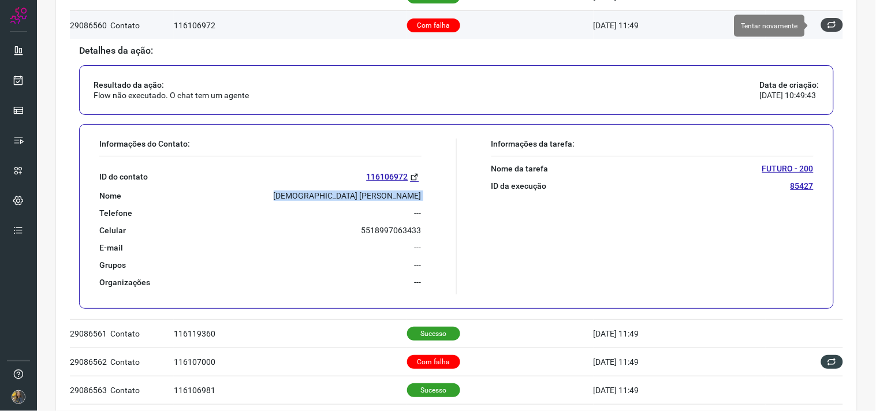
click at [827, 26] on icon at bounding box center [831, 24] width 9 height 9
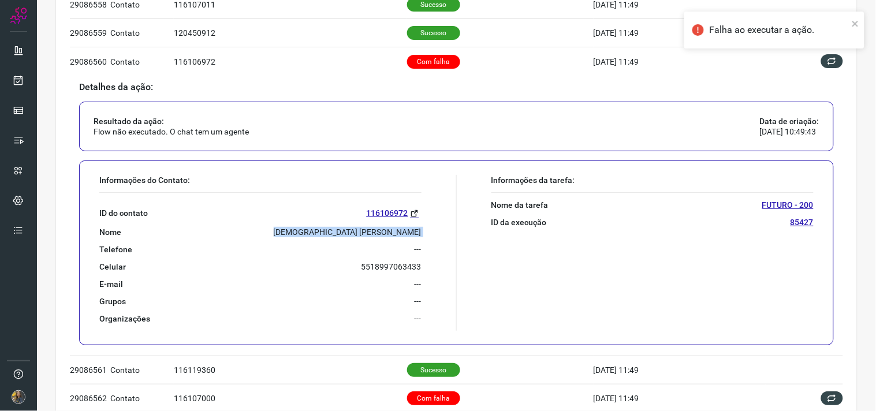
scroll to position [337, 0]
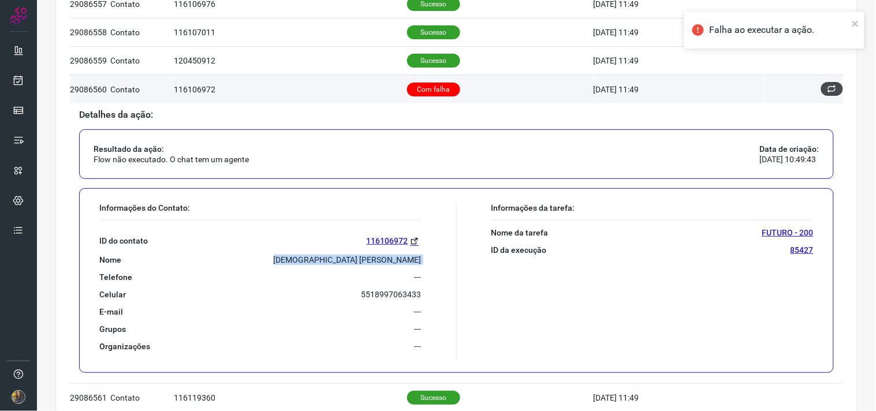
click at [828, 89] on button at bounding box center [832, 89] width 22 height 14
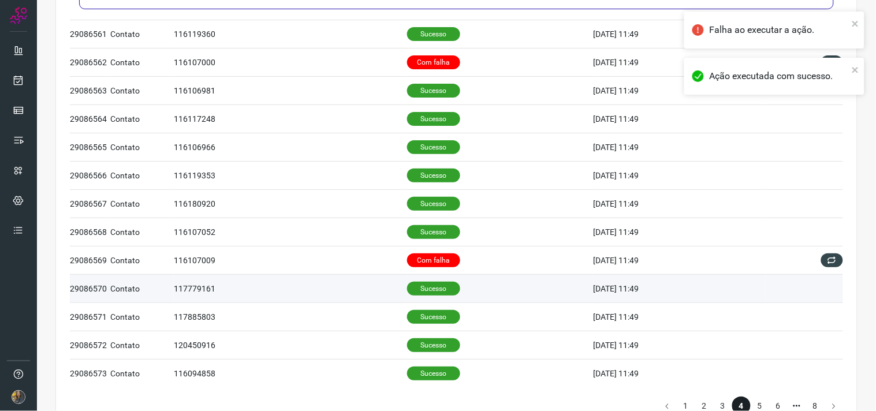
scroll to position [706, 0]
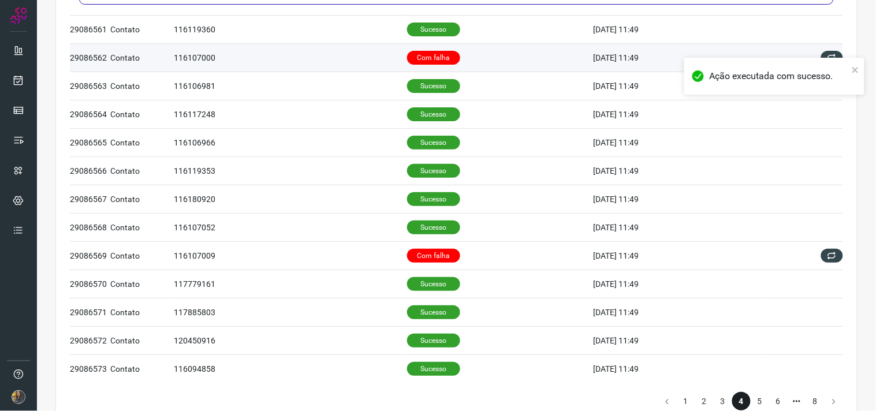
click at [434, 65] on p "Com falha" at bounding box center [433, 58] width 53 height 14
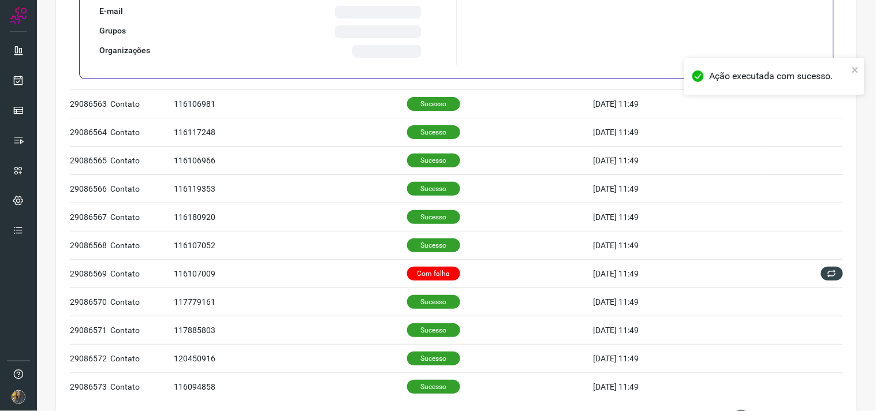
scroll to position [425, 0]
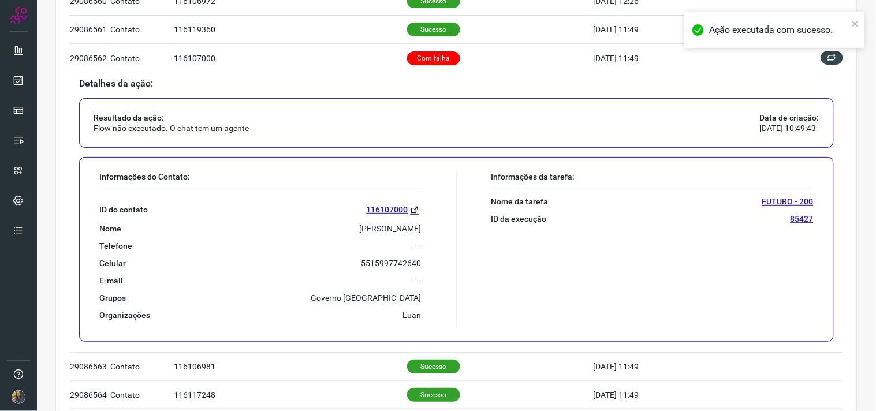
click at [376, 235] on div "ID do contato 116107000 Nome ELAINE SALCEDO MATHIAS Telefone --- Celular 551599…" at bounding box center [260, 254] width 322 height 131
click at [376, 236] on div "ID do contato 116107000 Nome ELAINE SALCEDO MATHIAS Telefone --- Celular 551599…" at bounding box center [260, 254] width 322 height 131
click at [371, 234] on p "ELAINE SALCEDO MATHIAS" at bounding box center [391, 228] width 62 height 10
click at [370, 234] on p "ELAINE SALCEDO MATHIAS" at bounding box center [391, 228] width 62 height 10
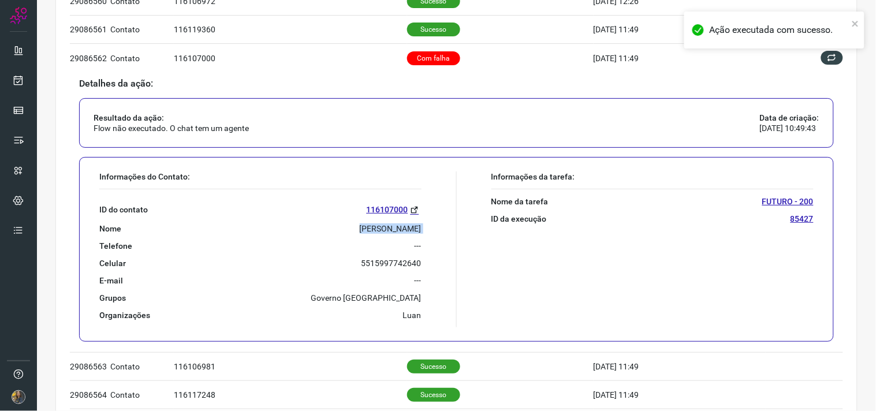
click at [370, 233] on p "ELAINE SALCEDO MATHIAS" at bounding box center [391, 228] width 62 height 10
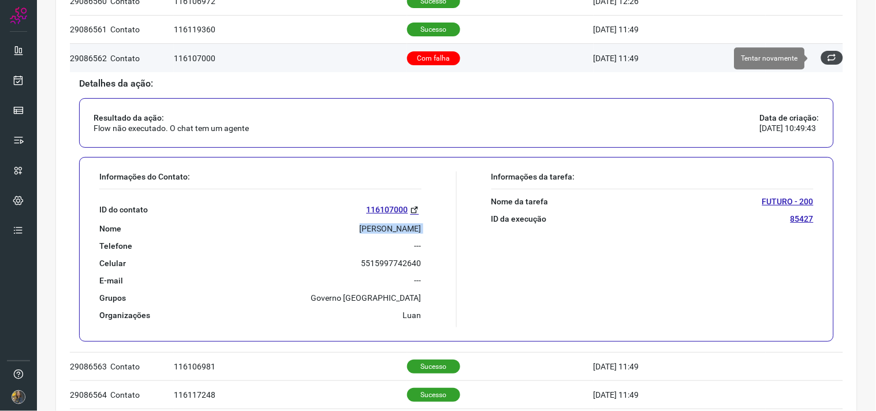
click at [821, 58] on button at bounding box center [832, 58] width 22 height 14
click at [823, 58] on div "Falha ao executar a ação." at bounding box center [774, 34] width 185 height 51
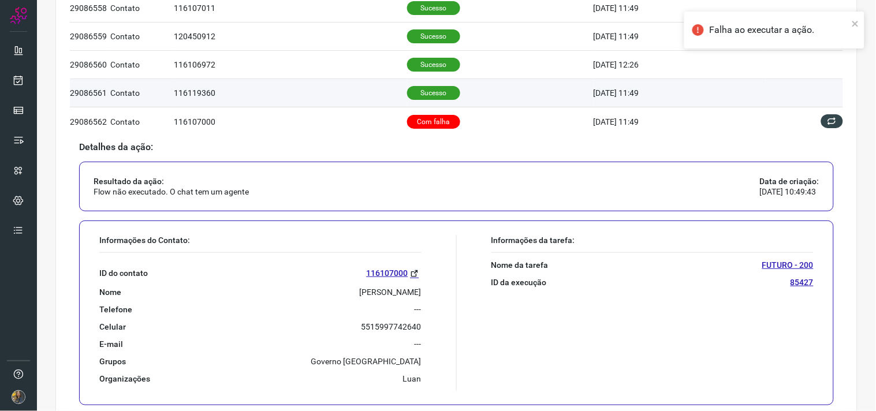
scroll to position [361, 0]
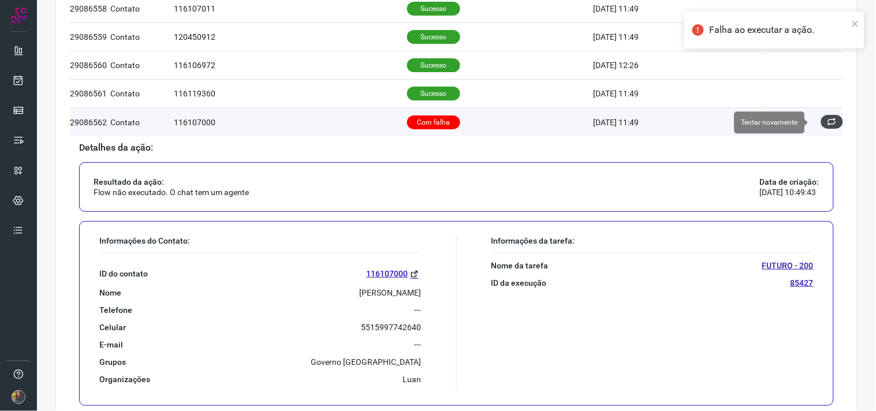
click at [828, 116] on button at bounding box center [832, 122] width 22 height 14
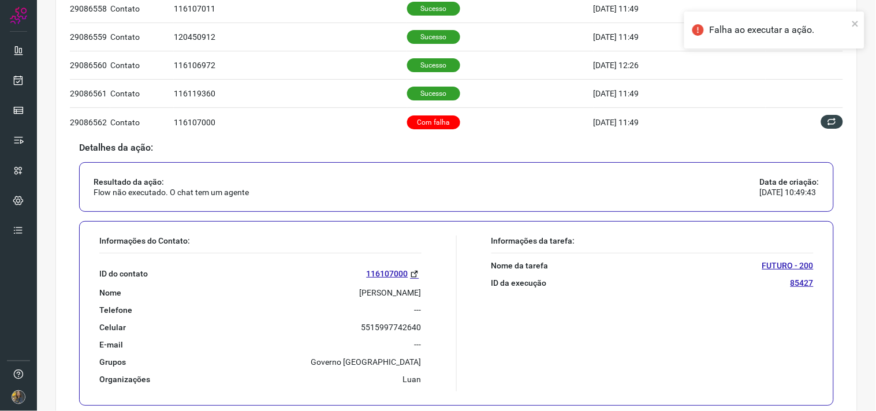
scroll to position [0, 0]
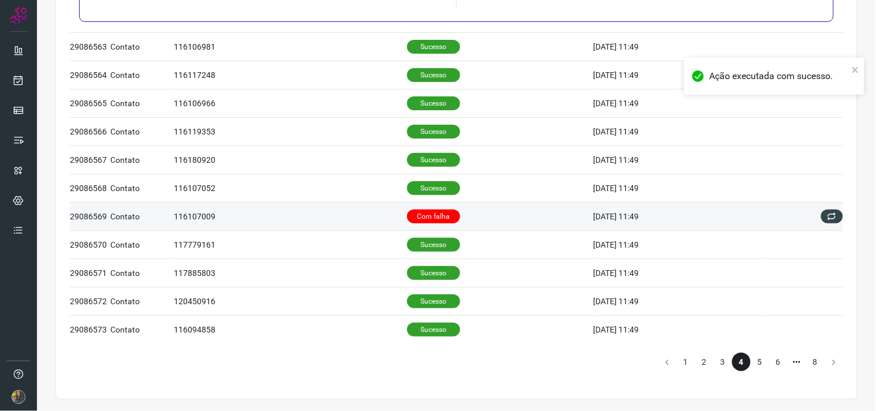
click at [445, 211] on p "Com falha" at bounding box center [433, 217] width 53 height 14
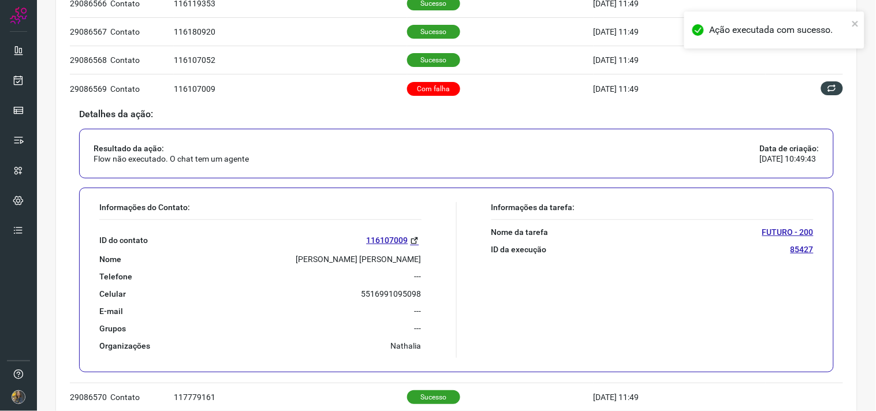
scroll to position [594, 0]
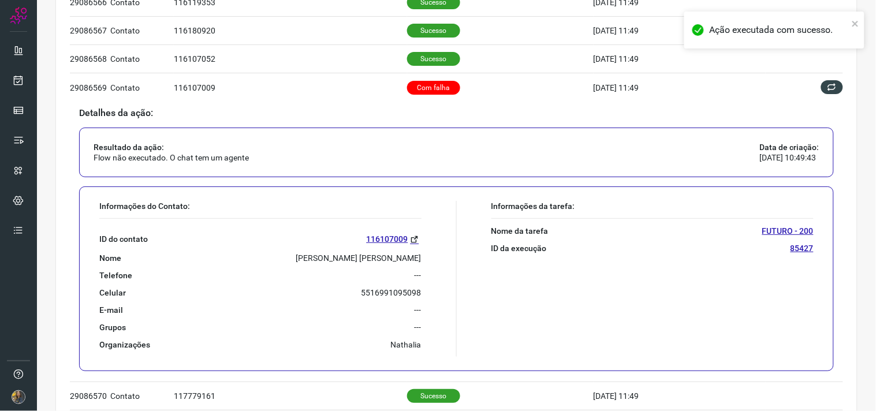
click at [332, 254] on p "SERGIO LUIS MONTEIRO DA SILVA" at bounding box center [358, 258] width 125 height 10
copy p "SERGIO LUIS MONTEIRO DA SILVA"
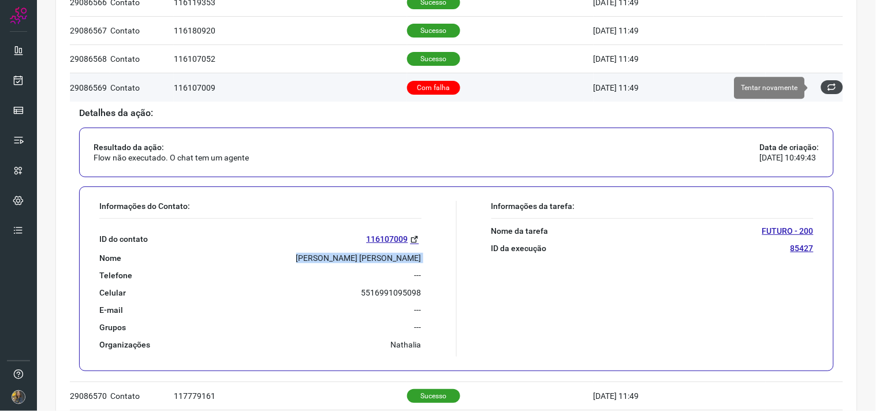
click at [822, 82] on button at bounding box center [832, 87] width 22 height 14
click at [824, 93] on button at bounding box center [832, 87] width 22 height 14
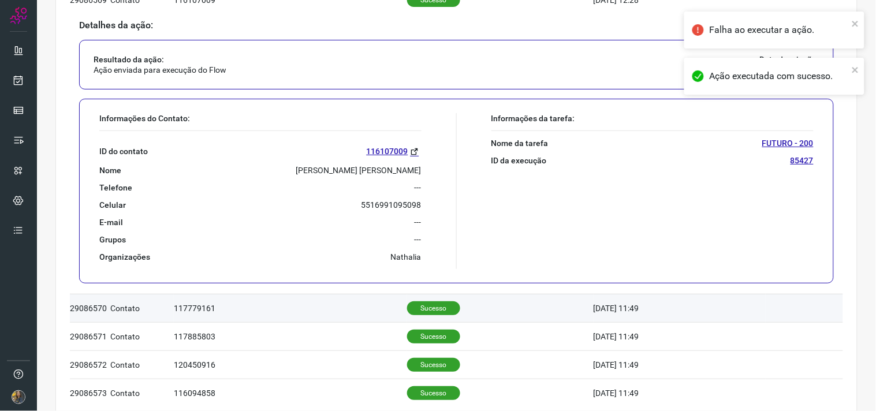
scroll to position [747, 0]
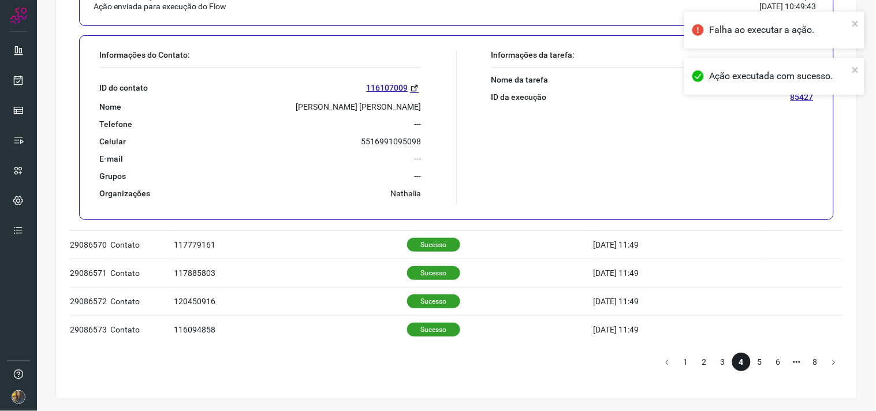
click at [752, 359] on li "5" at bounding box center [760, 362] width 18 height 18
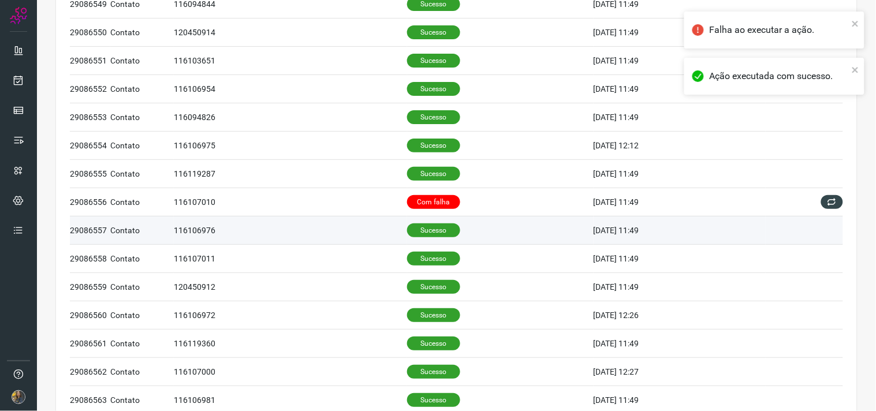
scroll to position [0, 0]
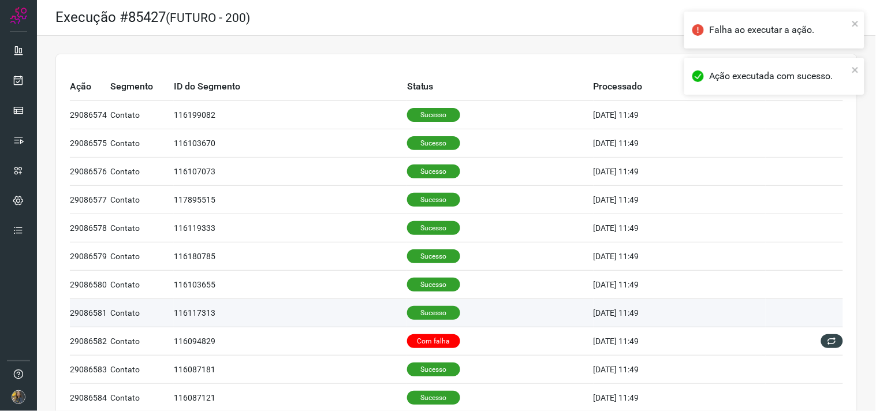
click at [467, 316] on td "Sucesso" at bounding box center [500, 313] width 186 height 28
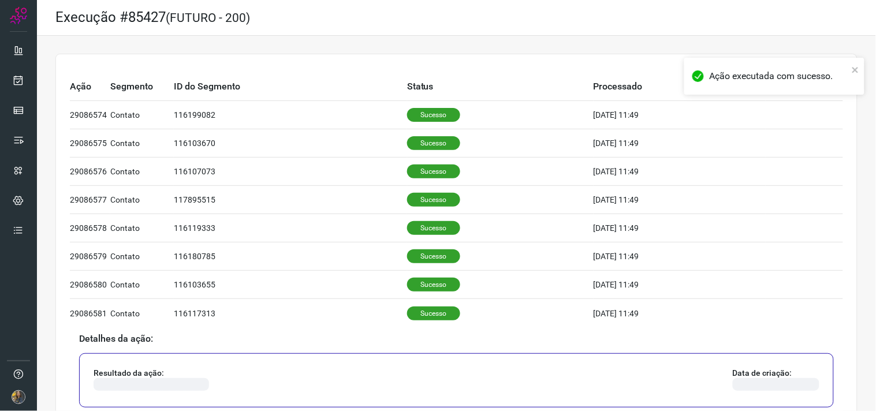
scroll to position [256, 0]
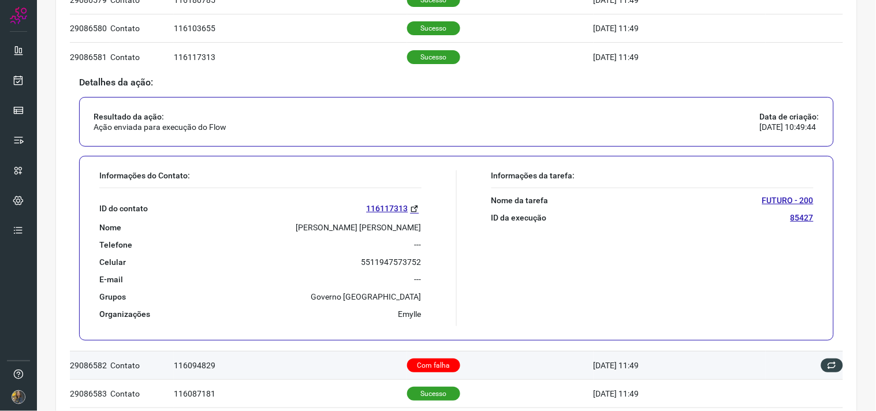
click at [435, 361] on p "Com falha" at bounding box center [433, 366] width 53 height 14
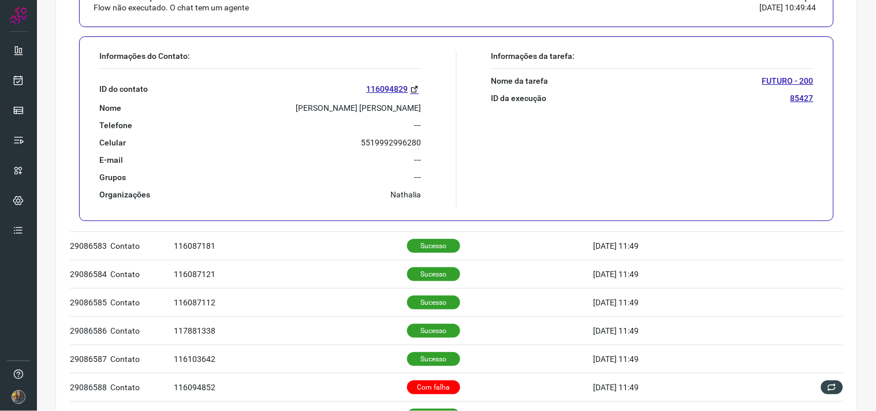
scroll to position [385, 0]
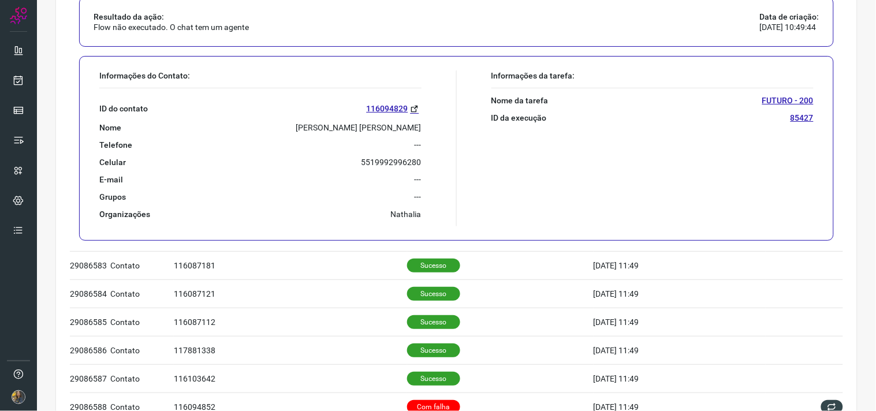
click at [330, 126] on p "MARCIA MARIA RODRIGUES BORGES" at bounding box center [358, 127] width 125 height 10
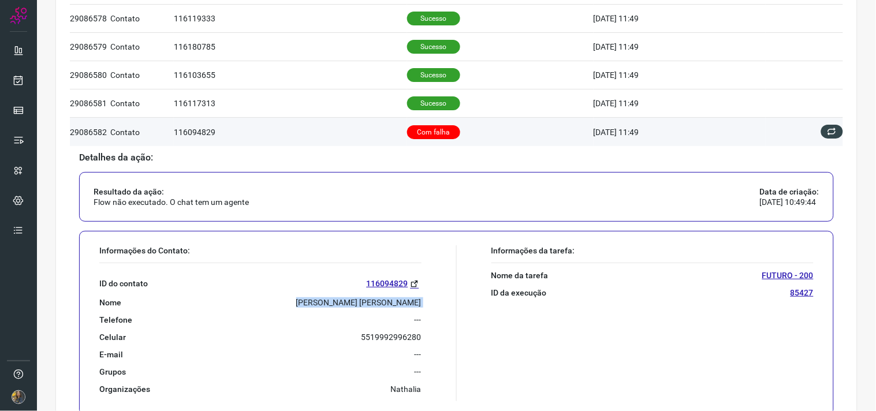
scroll to position [192, 0]
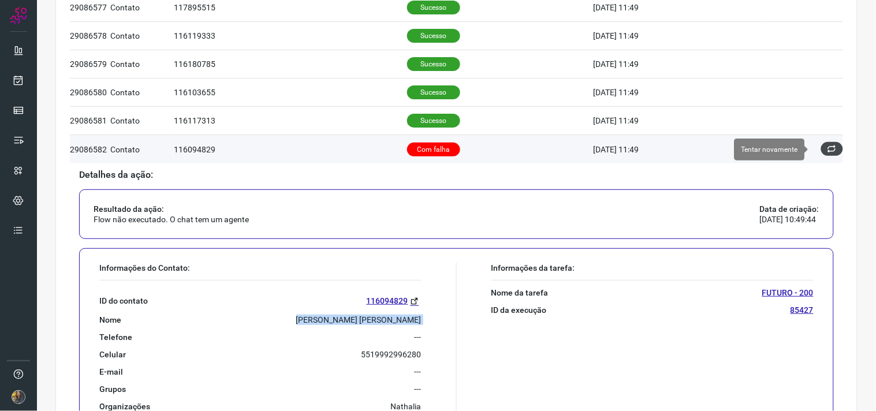
click at [827, 147] on icon at bounding box center [831, 148] width 9 height 9
click at [827, 148] on icon at bounding box center [831, 148] width 9 height 9
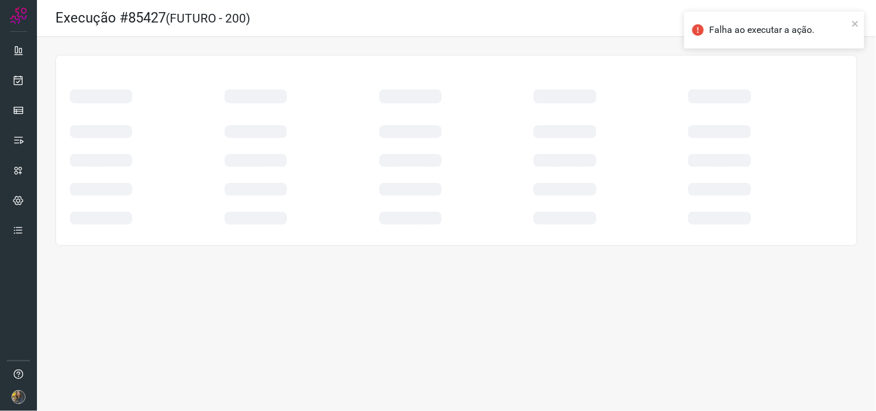
scroll to position [0, 0]
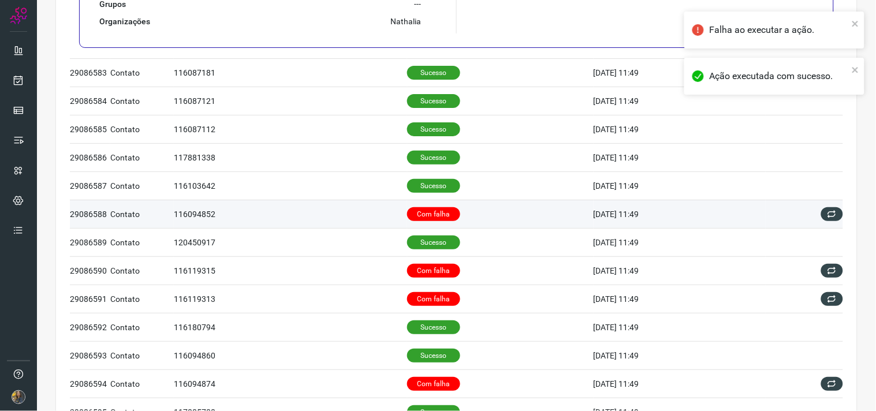
click at [459, 221] on td "Com falha" at bounding box center [500, 214] width 186 height 28
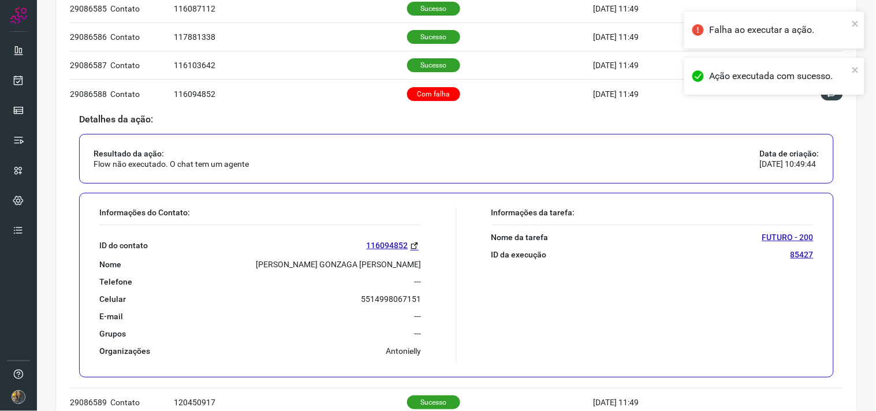
scroll to position [553, 0]
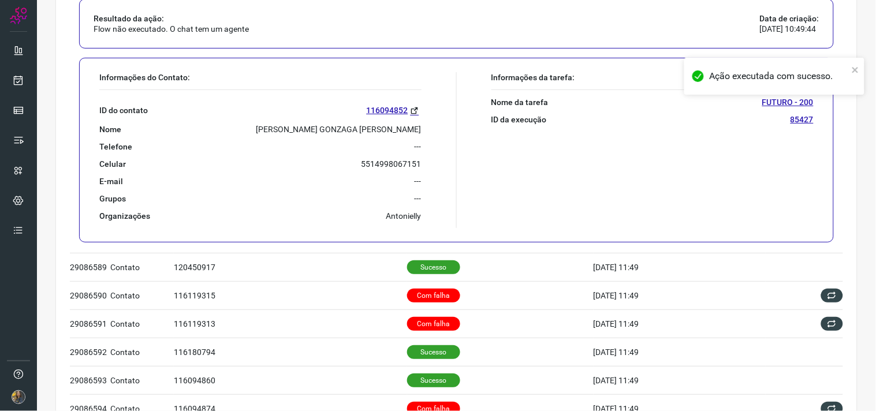
click at [324, 124] on p "JOSE LUIZ GONZAGA RIBEIRO" at bounding box center [338, 129] width 165 height 10
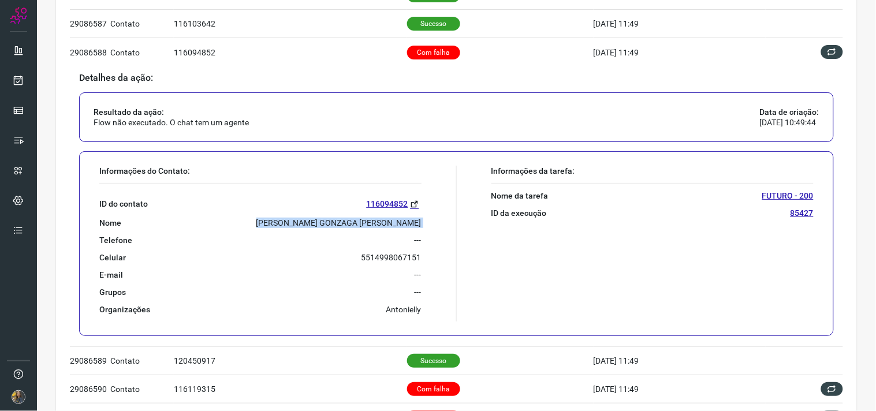
scroll to position [424, 0]
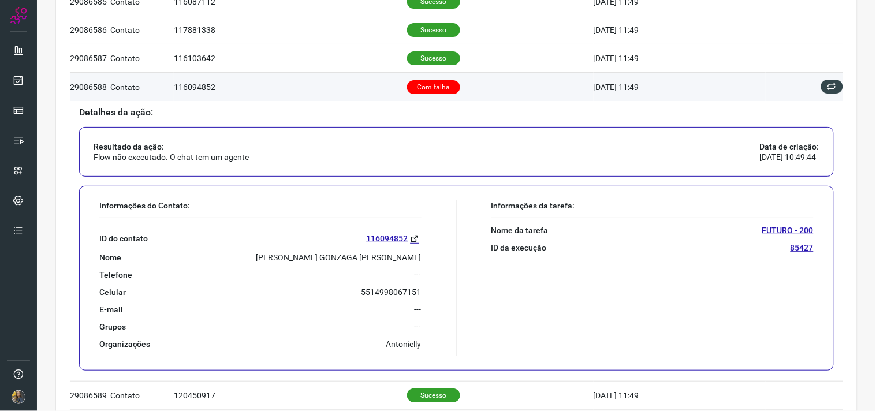
click at [820, 79] on td at bounding box center [804, 87] width 77 height 28
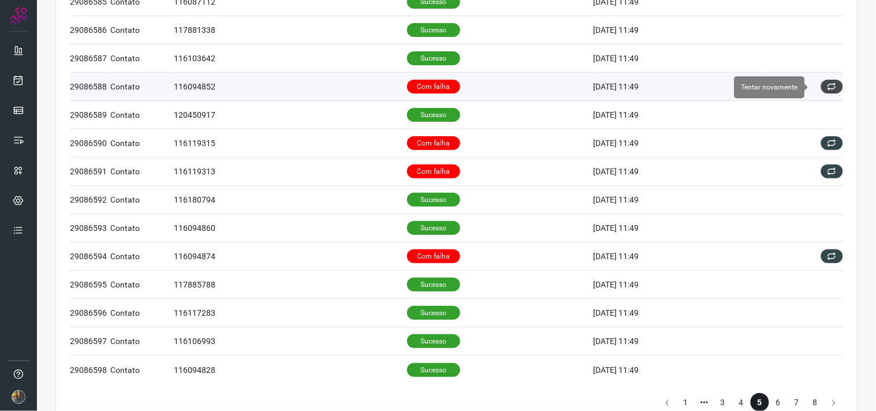
click at [827, 87] on icon at bounding box center [831, 86] width 9 height 9
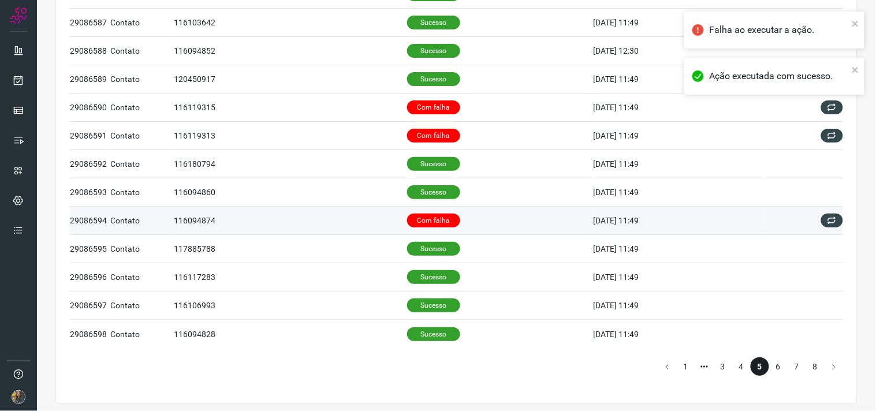
scroll to position [465, 0]
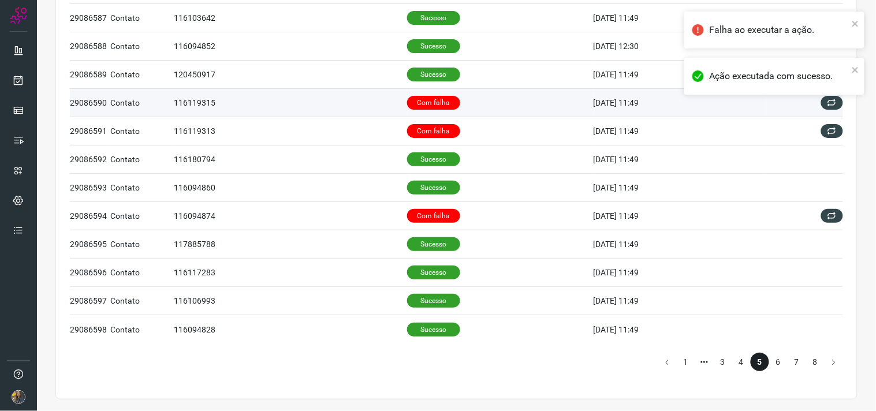
click at [476, 106] on td "Com falha" at bounding box center [500, 103] width 186 height 28
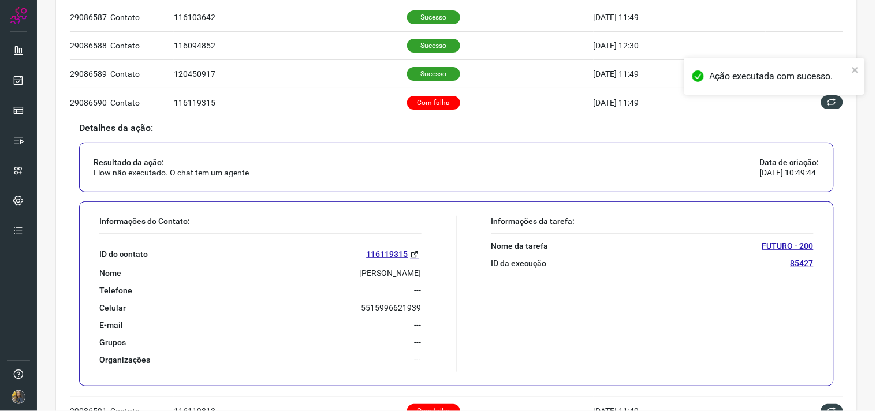
click at [360, 276] on p "WELINGTON AIRTON VIEIRA" at bounding box center [391, 273] width 62 height 10
click at [360, 278] on p "WELINGTON AIRTON VIEIRA" at bounding box center [391, 273] width 62 height 10
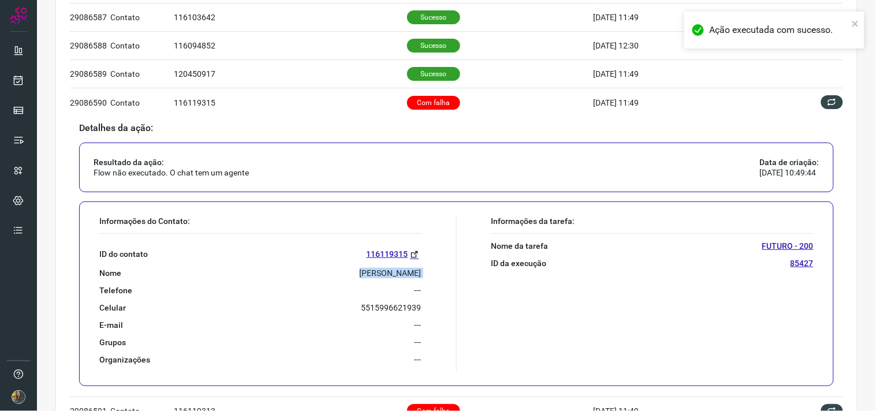
click at [360, 278] on p "WELINGTON AIRTON VIEIRA" at bounding box center [391, 273] width 62 height 10
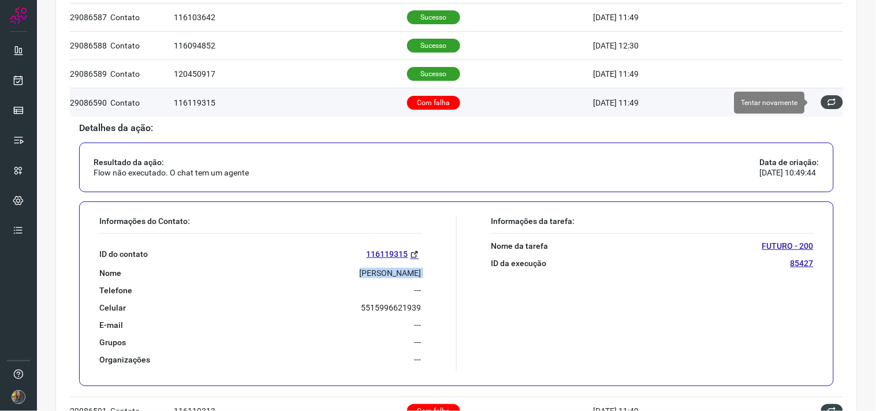
click at [827, 103] on icon at bounding box center [831, 102] width 9 height 9
drag, startPoint x: 823, startPoint y: 105, endPoint x: 816, endPoint y: 111, distance: 9.0
click at [821, 109] on button at bounding box center [832, 102] width 22 height 14
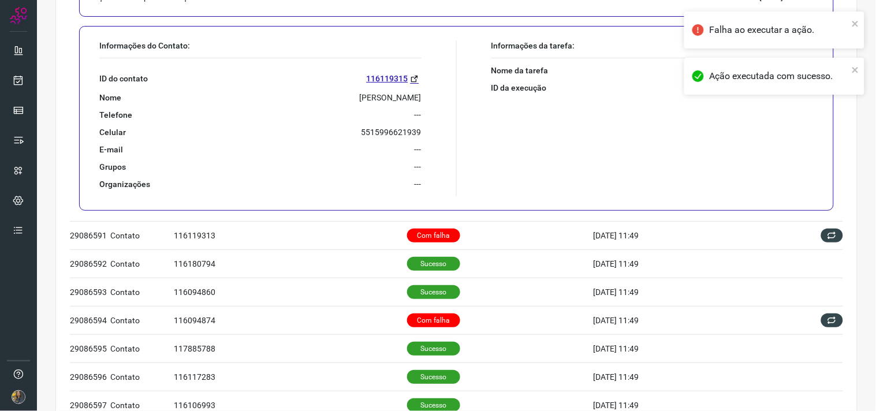
scroll to position [641, 0]
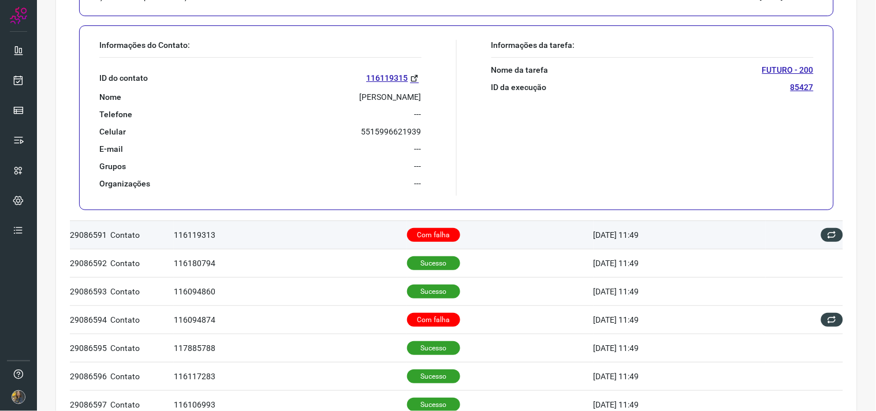
click at [475, 233] on td "Com falha" at bounding box center [500, 235] width 186 height 28
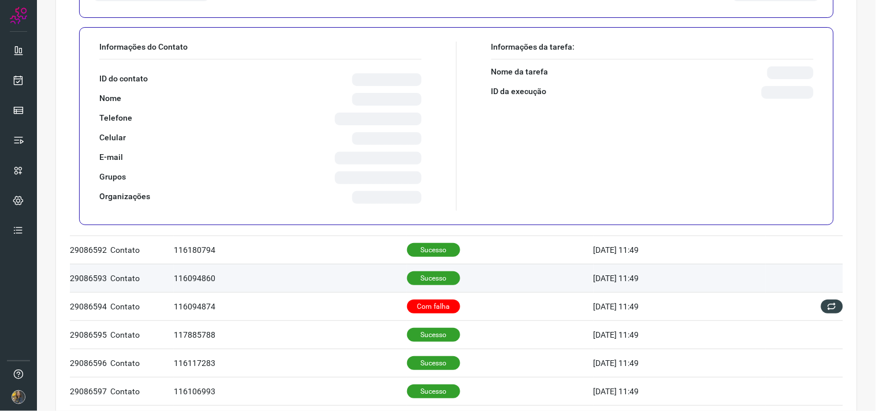
scroll to position [682, 0]
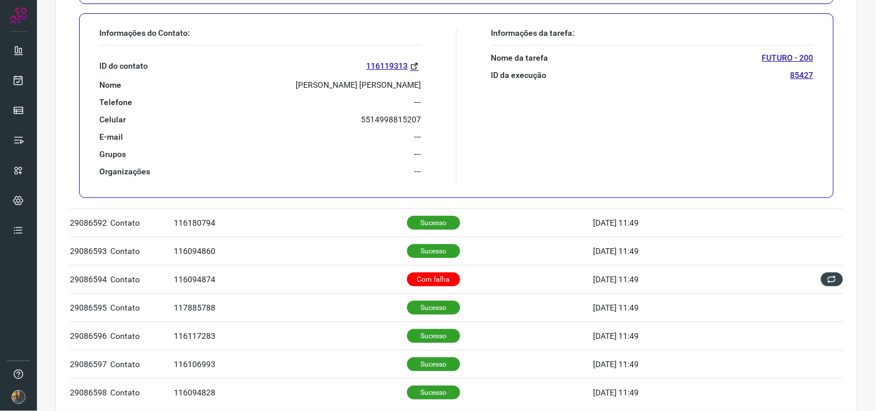
click at [341, 88] on p "MARCO ALEXANDRE FERREIRA" at bounding box center [358, 85] width 125 height 10
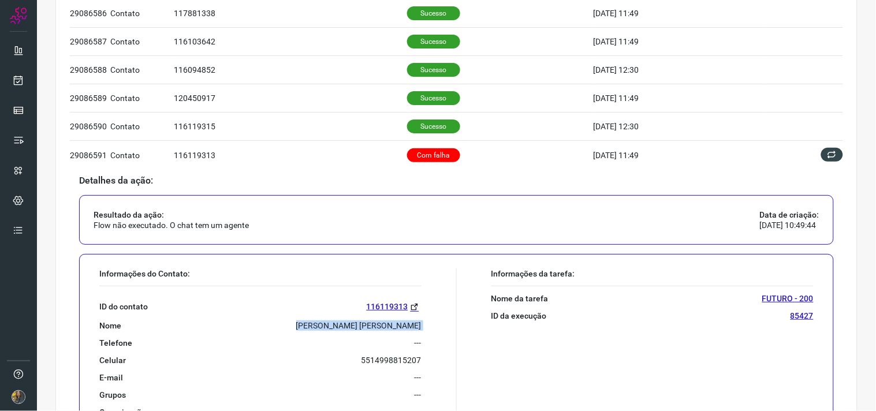
scroll to position [425, 0]
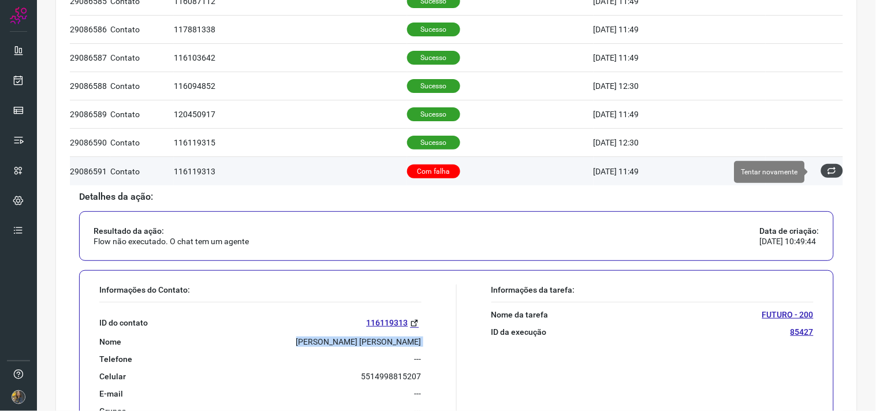
click at [827, 171] on icon at bounding box center [831, 170] width 9 height 9
click at [816, 180] on td at bounding box center [804, 171] width 77 height 28
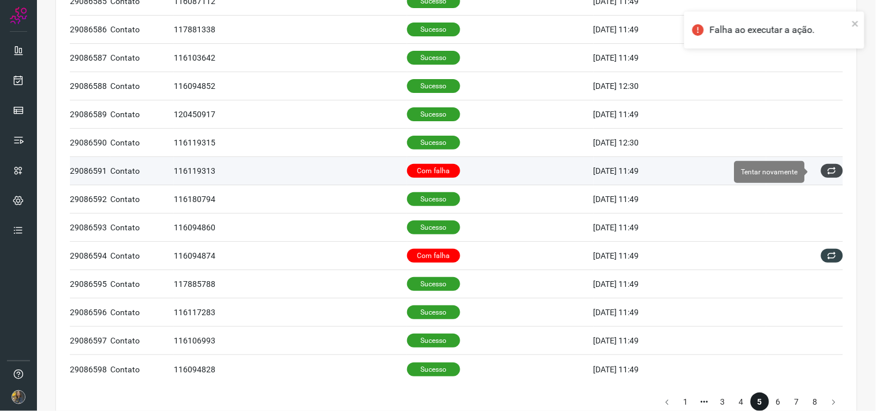
click at [827, 166] on icon at bounding box center [832, 171] width 11 height 11
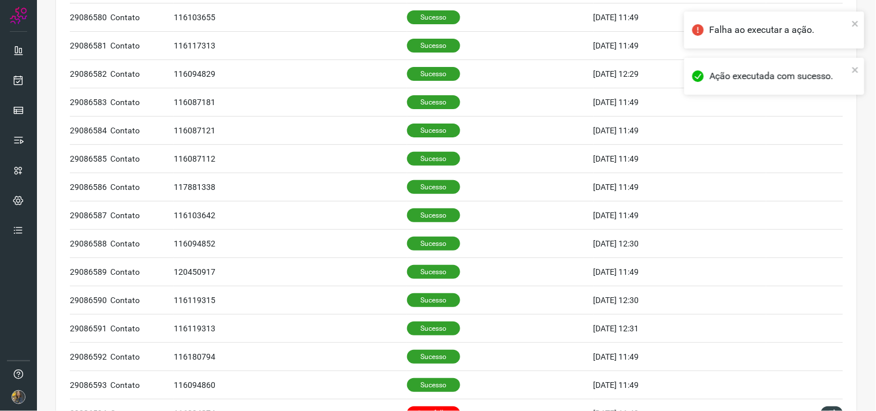
scroll to position [465, 0]
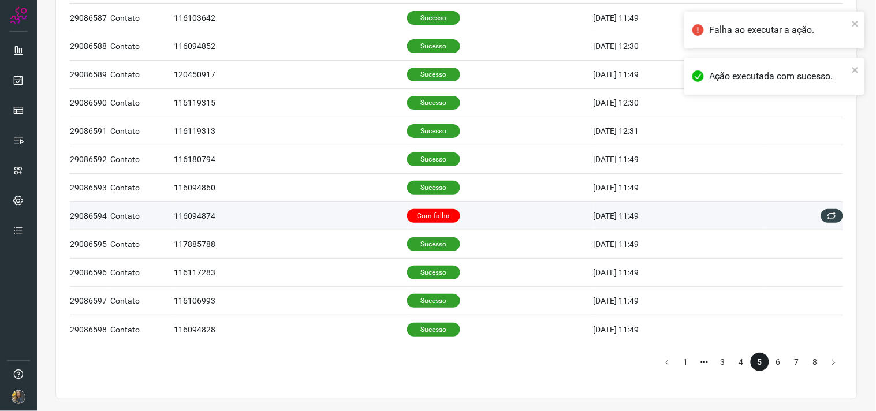
click at [468, 216] on td "Com falha" at bounding box center [500, 216] width 186 height 28
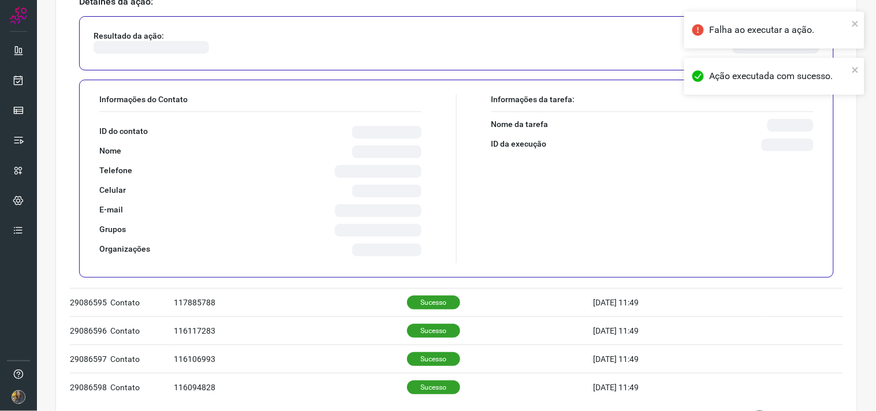
scroll to position [722, 0]
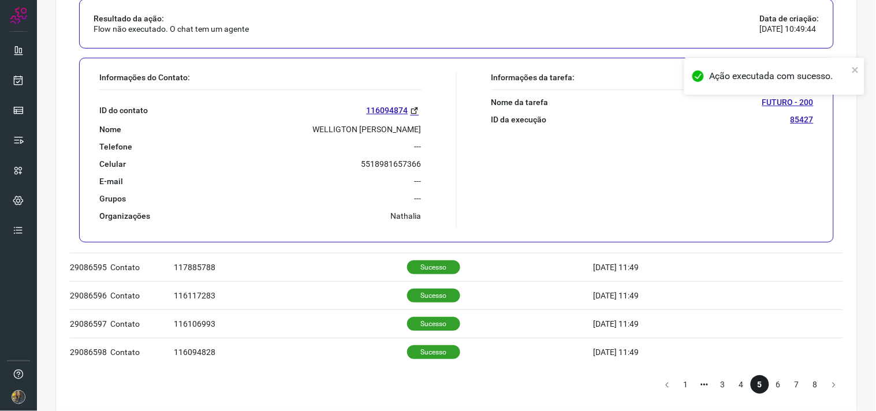
click at [402, 136] on div "ID do contato 116094874 Nome WELLIGTON APARECIDO DA SILVA Telefone --- Celular …" at bounding box center [260, 155] width 322 height 131
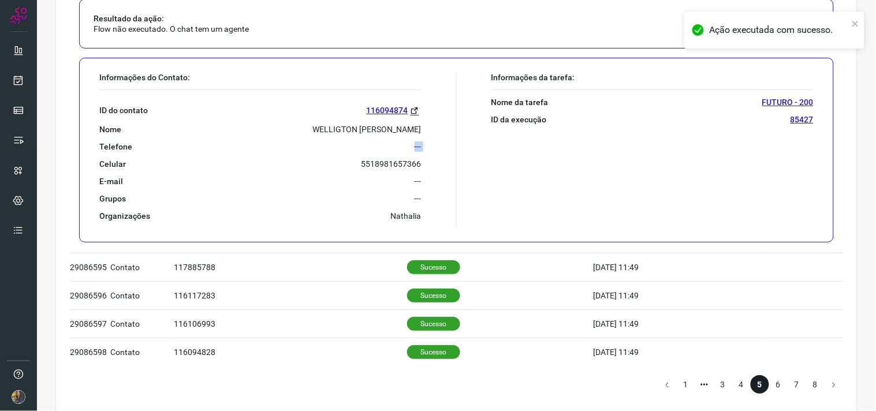
click at [402, 136] on div "ID do contato 116094874 Nome WELLIGTON APARECIDO DA SILVA Telefone --- Celular …" at bounding box center [260, 155] width 322 height 131
click at [405, 129] on p "WELLIGTON APARECIDO DA SILVA" at bounding box center [367, 129] width 109 height 10
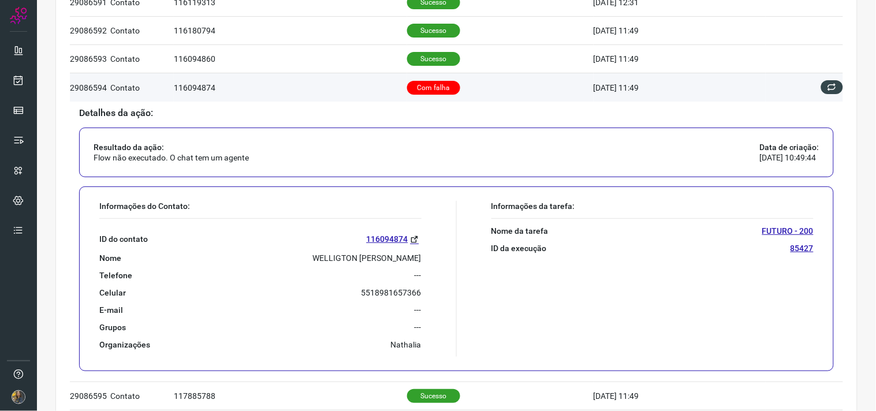
click at [817, 78] on td at bounding box center [804, 87] width 77 height 28
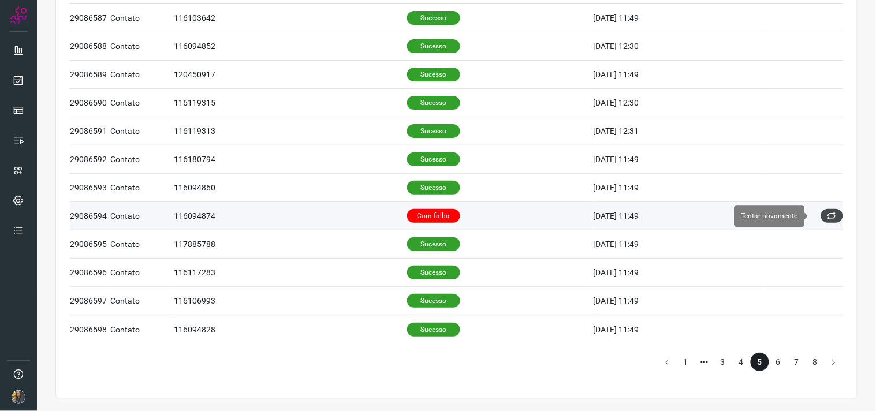
click at [821, 215] on button at bounding box center [832, 216] width 22 height 14
click at [827, 215] on icon at bounding box center [831, 215] width 9 height 9
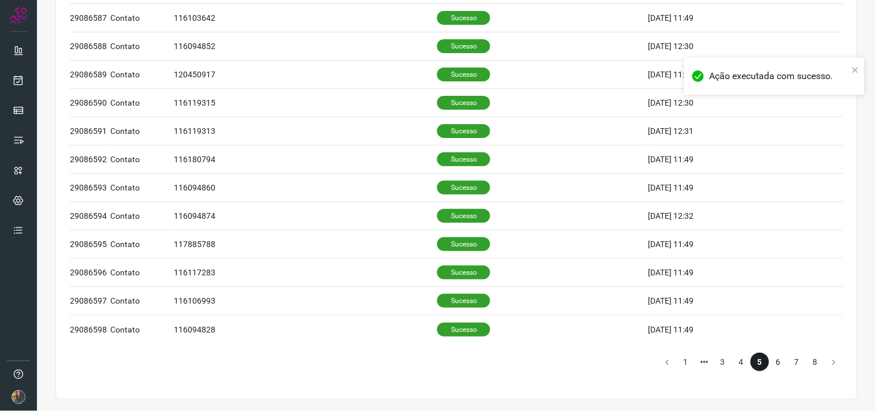
click at [771, 363] on li "6" at bounding box center [778, 362] width 18 height 18
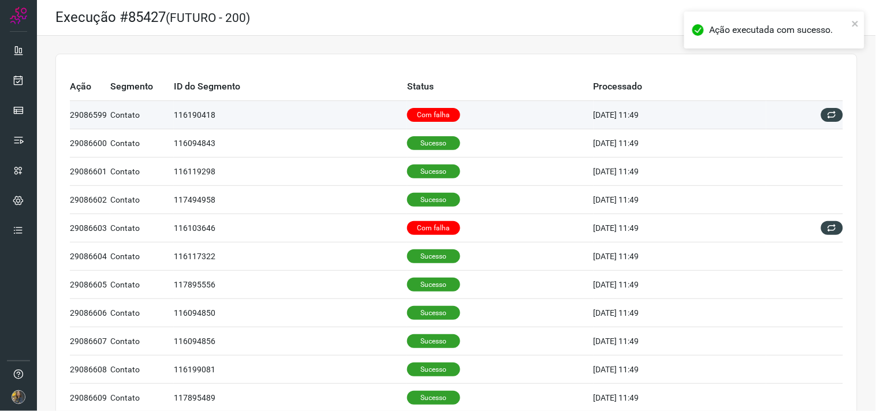
drag, startPoint x: 472, startPoint y: 116, endPoint x: 471, endPoint y: 108, distance: 8.3
click at [472, 112] on td "Com falha" at bounding box center [500, 115] width 186 height 28
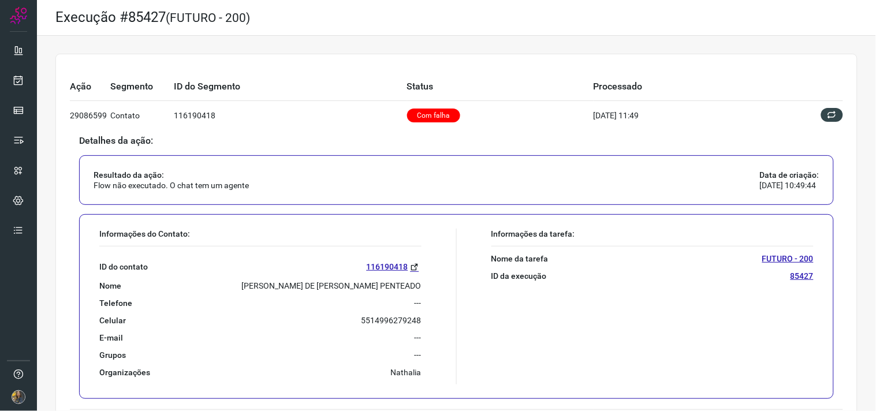
click at [367, 290] on p "MARIA DE FATIMA RIBEIRO PENTEADO" at bounding box center [332, 286] width 180 height 10
click at [367, 291] on div "ID do contato 116190418 Nome MARIA DE FATIMA RIBEIRO PENTEADO Telefone --- Celu…" at bounding box center [260, 312] width 322 height 131
drag, startPoint x: 367, startPoint y: 292, endPoint x: 344, endPoint y: 283, distance: 24.5
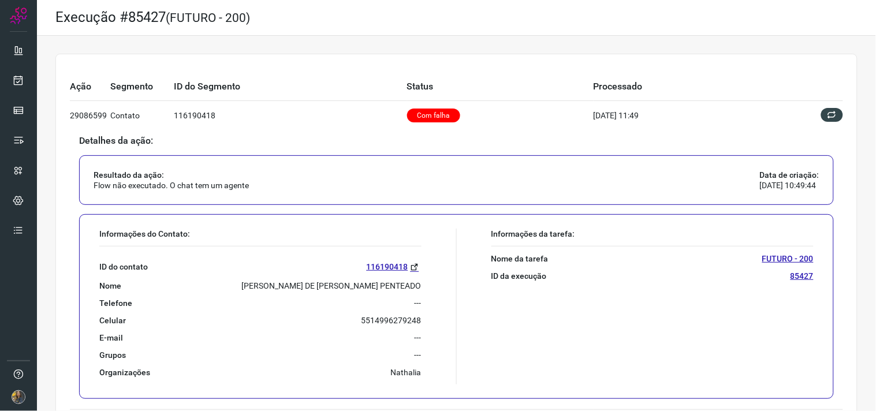
click at [344, 283] on p "MARIA DE FATIMA RIBEIRO PENTEADO" at bounding box center [332, 286] width 180 height 10
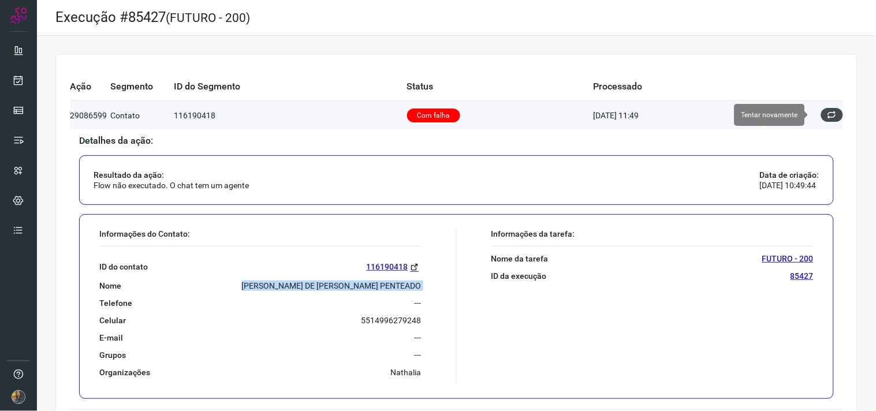
click at [821, 120] on button at bounding box center [832, 115] width 22 height 14
click at [827, 113] on icon at bounding box center [831, 114] width 9 height 9
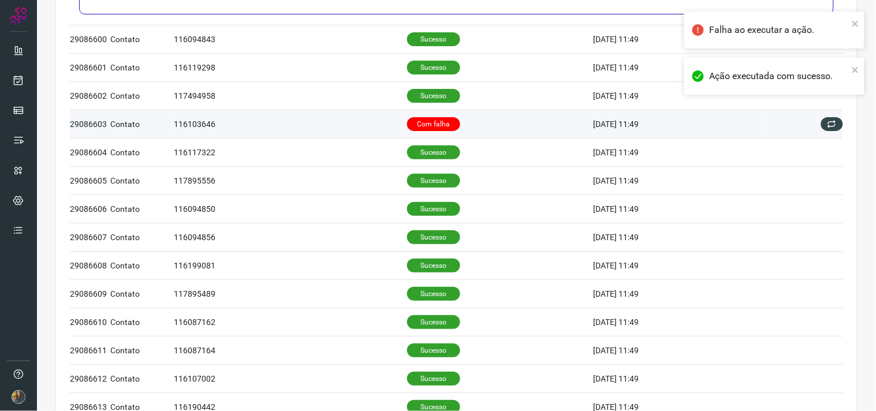
click at [436, 130] on p "Com falha" at bounding box center [433, 124] width 53 height 14
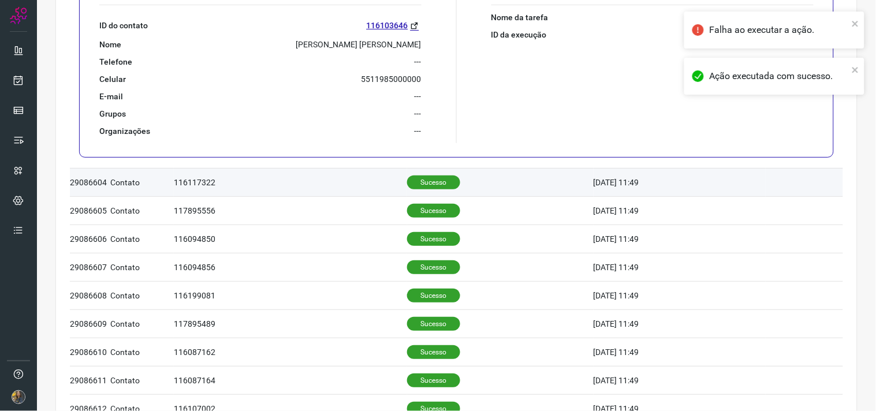
scroll to position [361, 0]
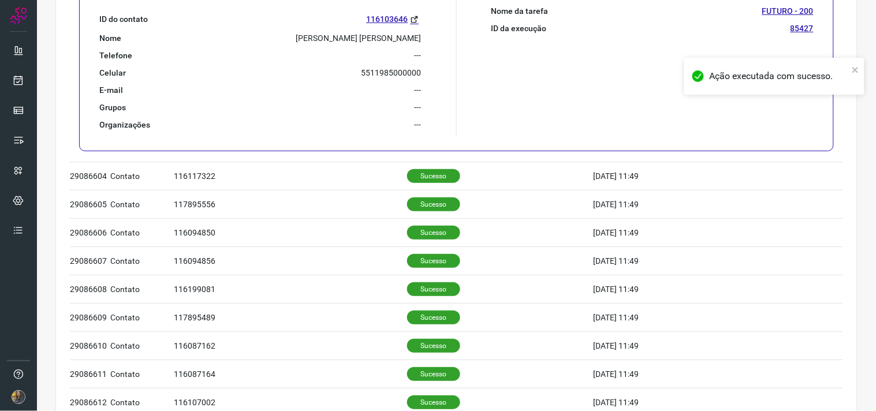
click at [360, 39] on p "GUILHERME LEAL NETO" at bounding box center [358, 38] width 125 height 10
click at [383, 59] on div "Telefone ---" at bounding box center [260, 55] width 322 height 10
click at [357, 42] on p "GUILHERME LEAL NETO" at bounding box center [358, 38] width 125 height 10
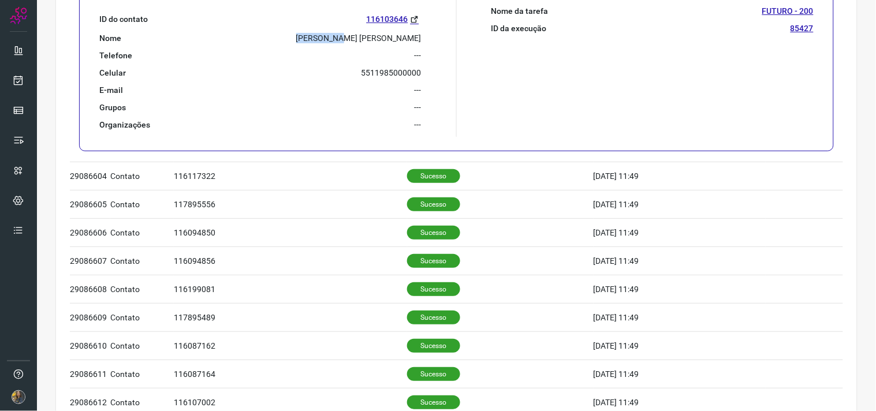
click at [357, 41] on p "GUILHERME LEAL NETO" at bounding box center [358, 38] width 125 height 10
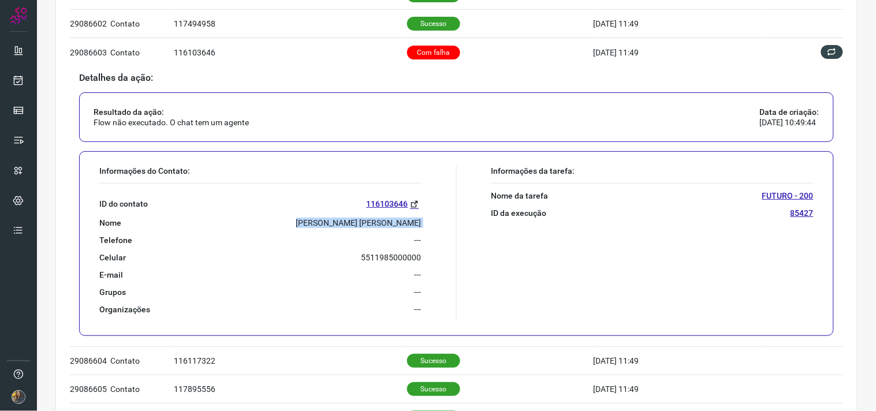
scroll to position [169, 0]
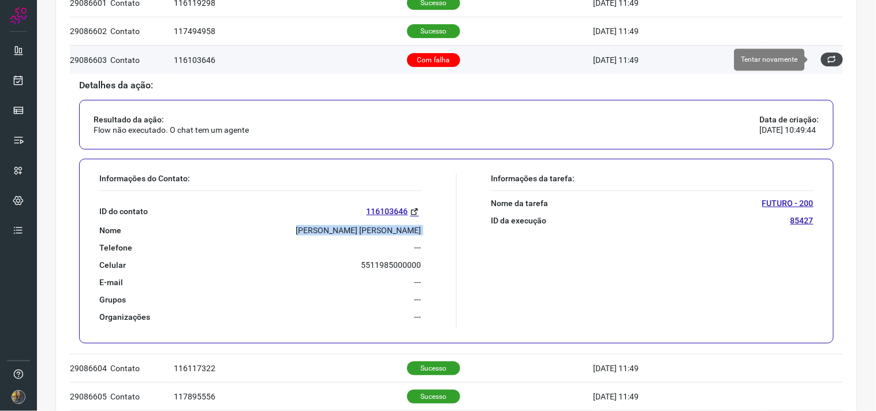
click at [821, 55] on button at bounding box center [832, 60] width 22 height 14
click at [827, 64] on icon at bounding box center [831, 59] width 9 height 9
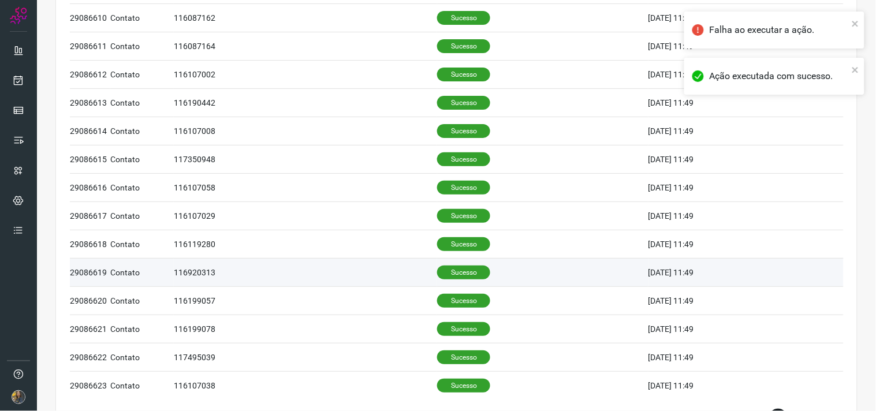
scroll to position [747, 0]
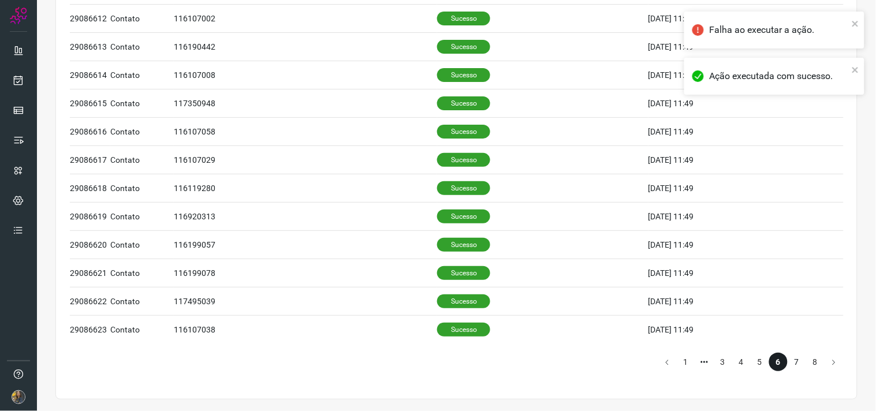
click at [788, 357] on li "7" at bounding box center [797, 362] width 18 height 18
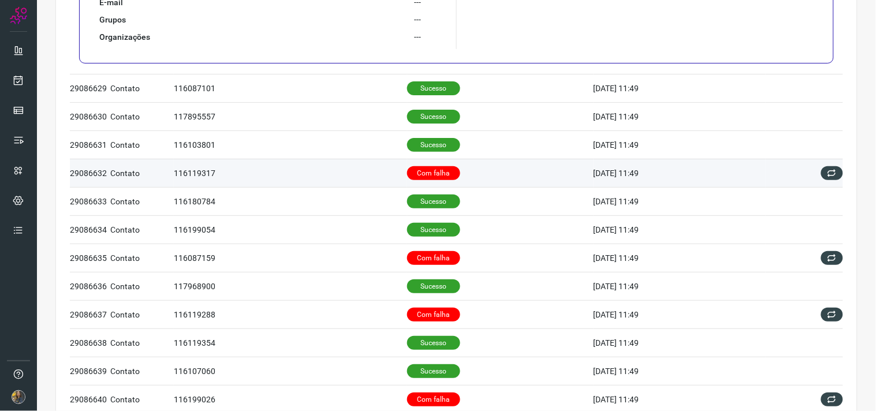
click at [452, 183] on td "Com falha" at bounding box center [500, 173] width 186 height 28
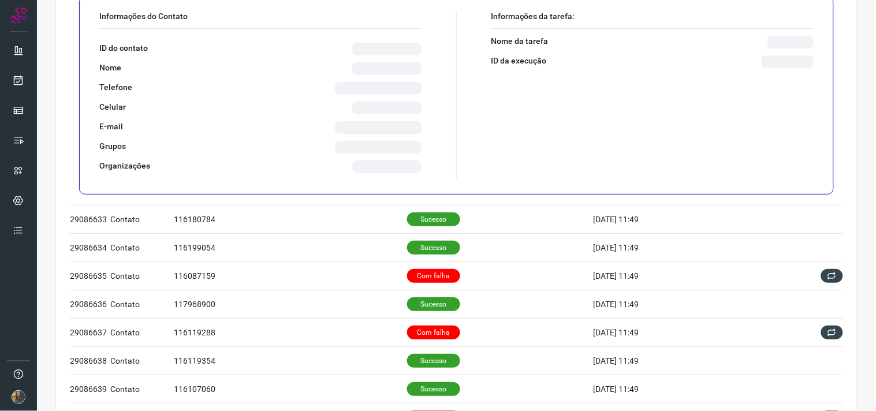
scroll to position [168, 0]
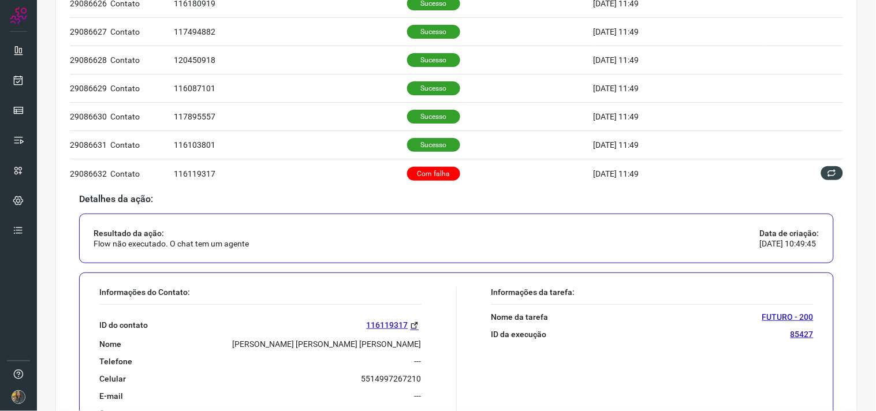
click at [299, 338] on div "ID do contato 116119317 Nome MARCO ANTONIO BUENO RODRIGUES Telefone --- Celular…" at bounding box center [260, 370] width 322 height 131
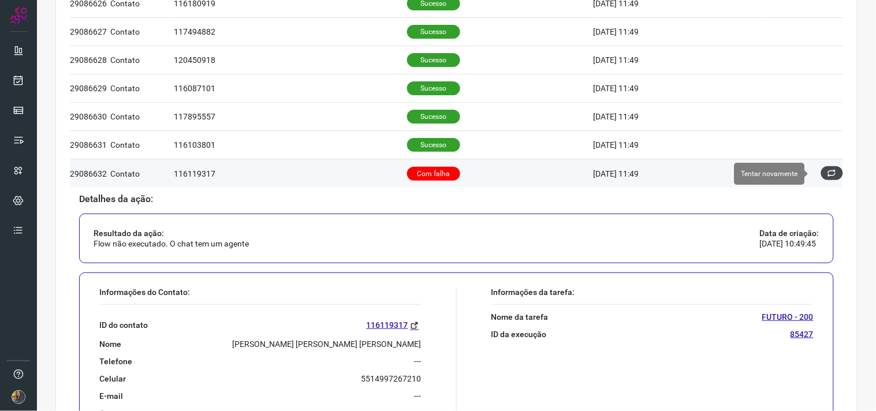
click at [827, 175] on icon at bounding box center [831, 173] width 9 height 9
click at [827, 173] on icon at bounding box center [831, 173] width 9 height 9
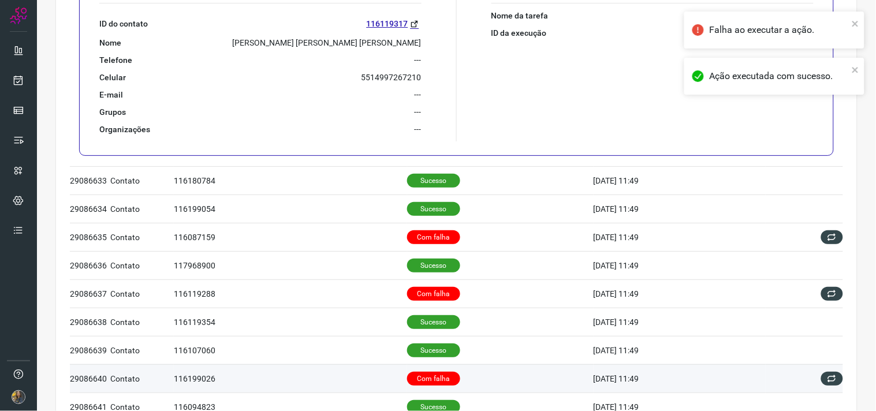
scroll to position [641, 0]
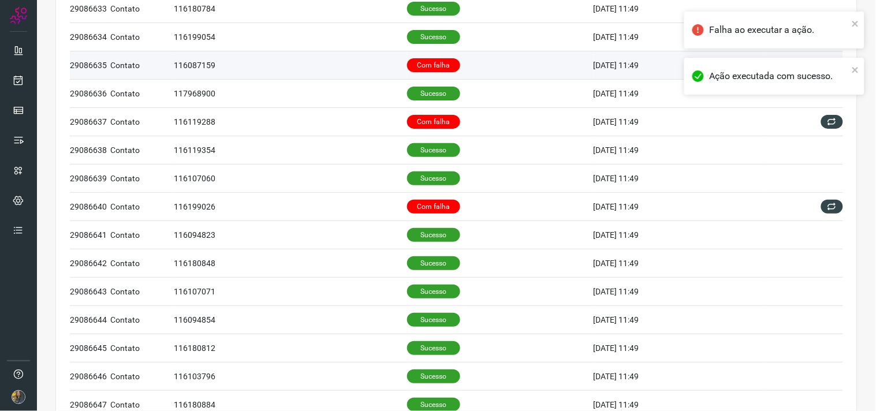
click at [464, 62] on td "Com falha" at bounding box center [500, 65] width 186 height 28
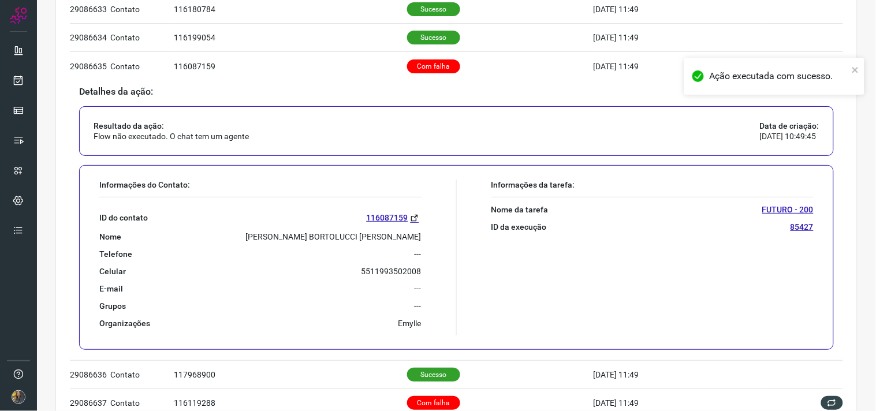
click at [380, 233] on p "VICTORIA BORTOLUCCI DE OLIVEIRA" at bounding box center [334, 237] width 176 height 10
click at [382, 234] on p "VICTORIA BORTOLUCCI DE OLIVEIRA" at bounding box center [334, 237] width 176 height 10
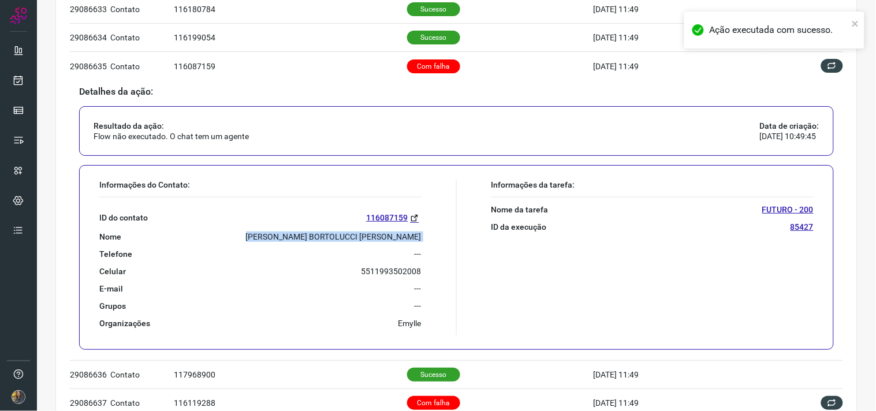
click at [382, 234] on p "VICTORIA BORTOLUCCI DE OLIVEIRA" at bounding box center [334, 237] width 176 height 10
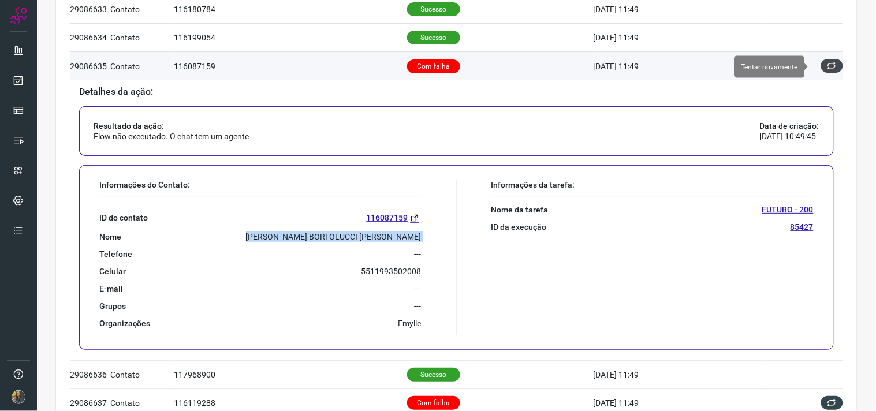
click at [831, 69] on button at bounding box center [832, 66] width 22 height 14
click at [827, 66] on icon at bounding box center [831, 65] width 9 height 9
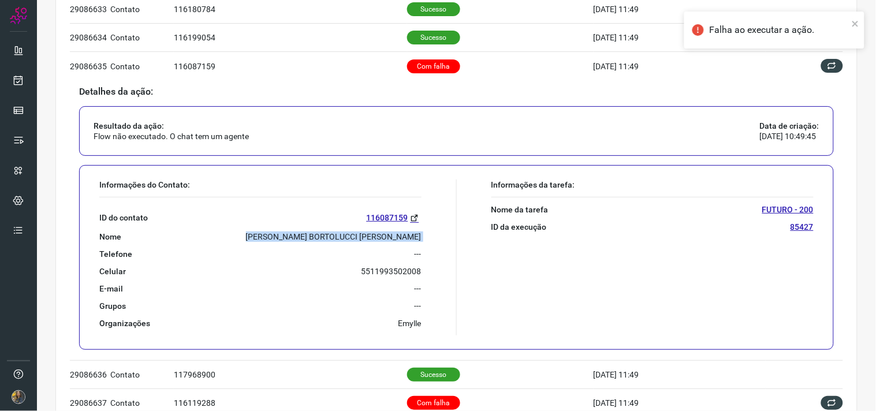
scroll to position [0, 0]
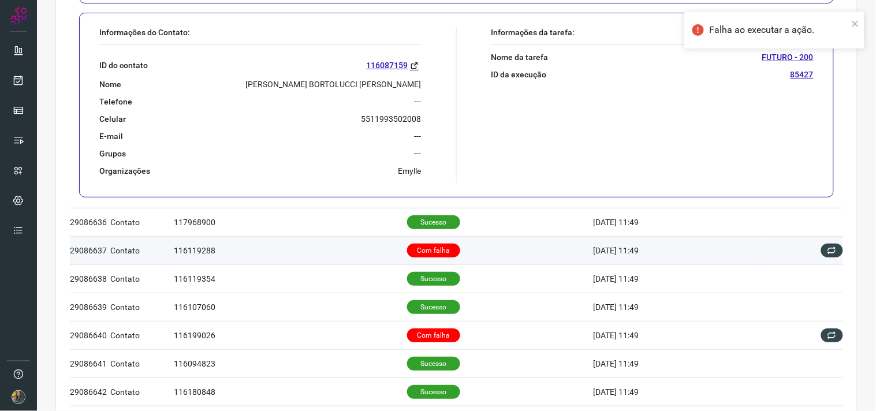
click at [461, 247] on td "Com falha" at bounding box center [500, 250] width 186 height 28
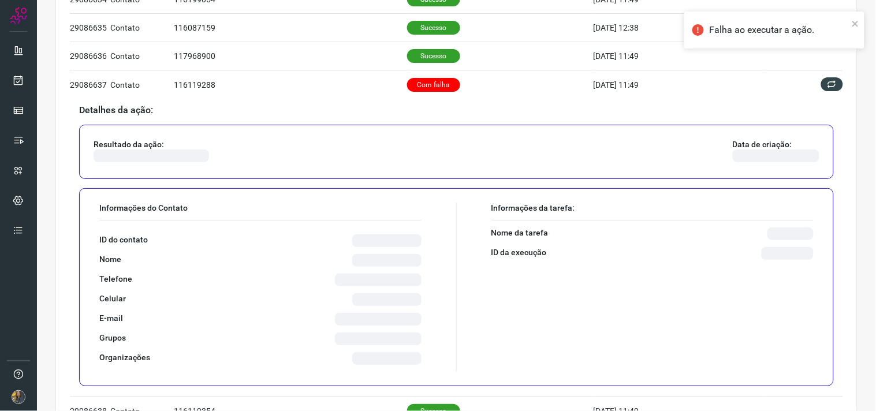
scroll to position [425, 0]
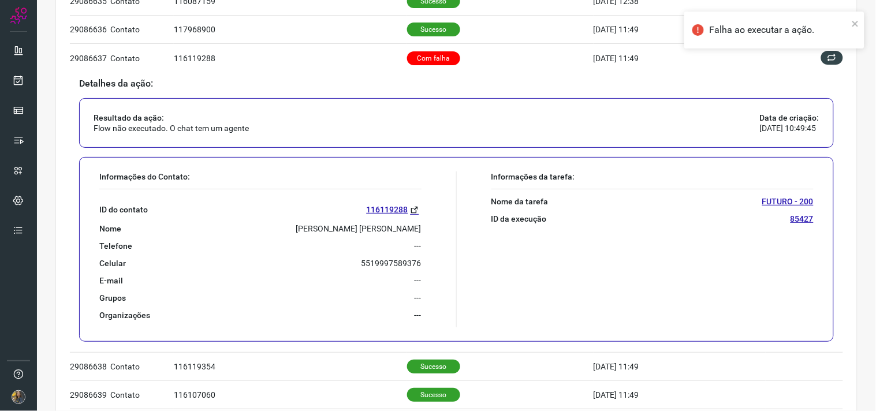
click at [345, 229] on p "ADEMILSON ALVES COELHO BARBOSA" at bounding box center [358, 228] width 125 height 10
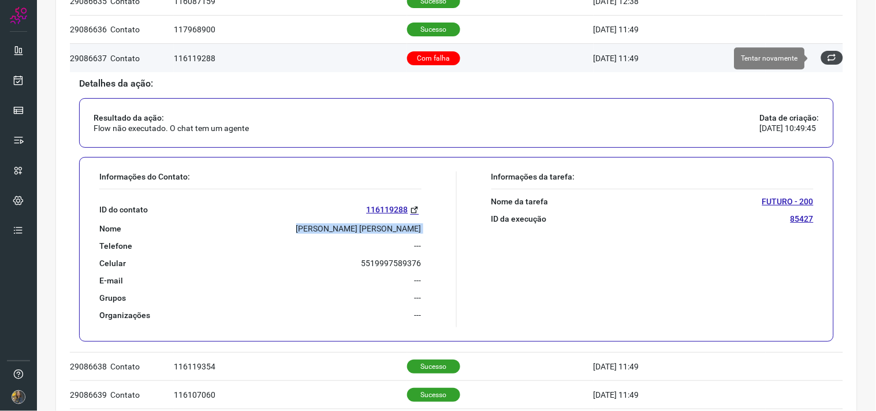
click at [827, 60] on icon at bounding box center [831, 57] width 9 height 9
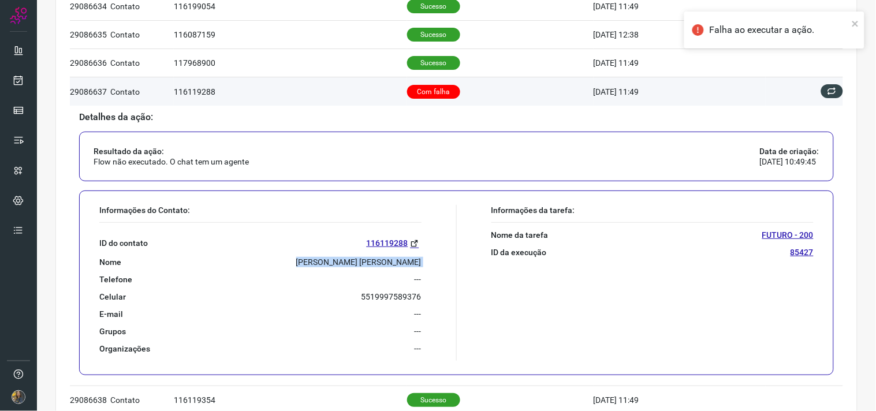
scroll to position [361, 0]
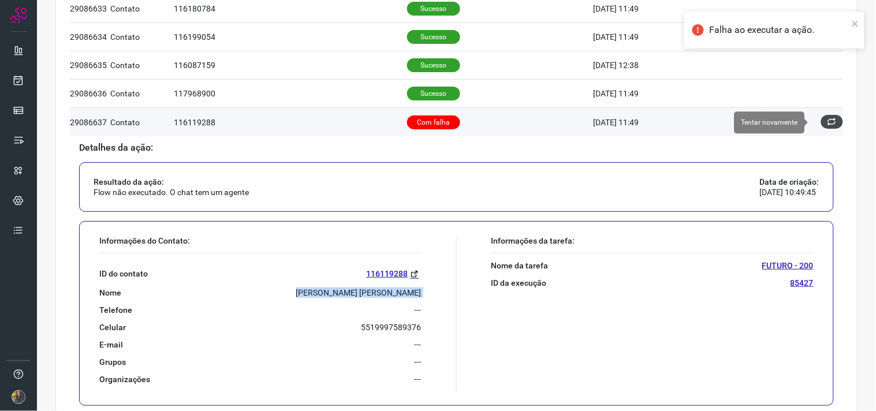
click at [827, 125] on icon at bounding box center [831, 121] width 9 height 9
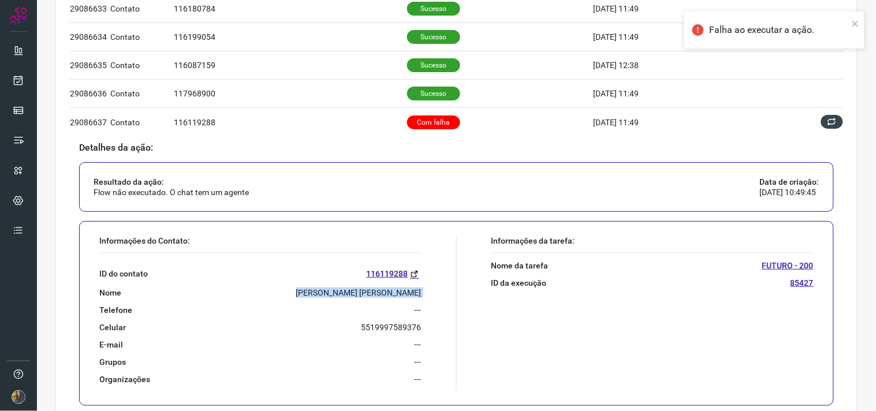
scroll to position [0, 0]
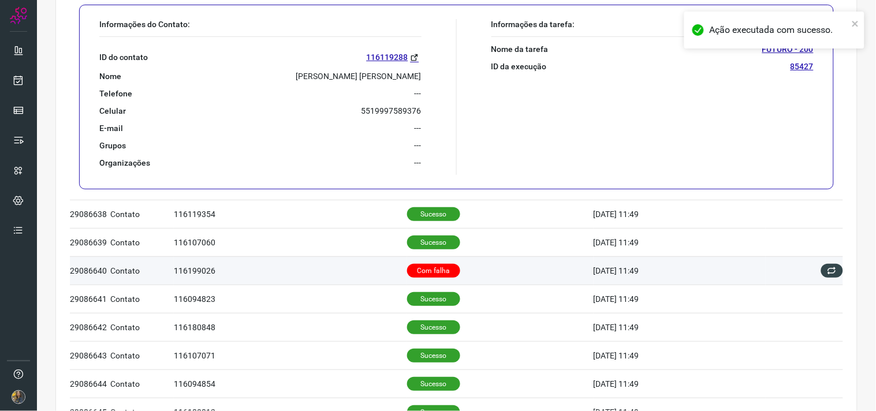
click at [431, 272] on p "Com falha" at bounding box center [433, 271] width 53 height 14
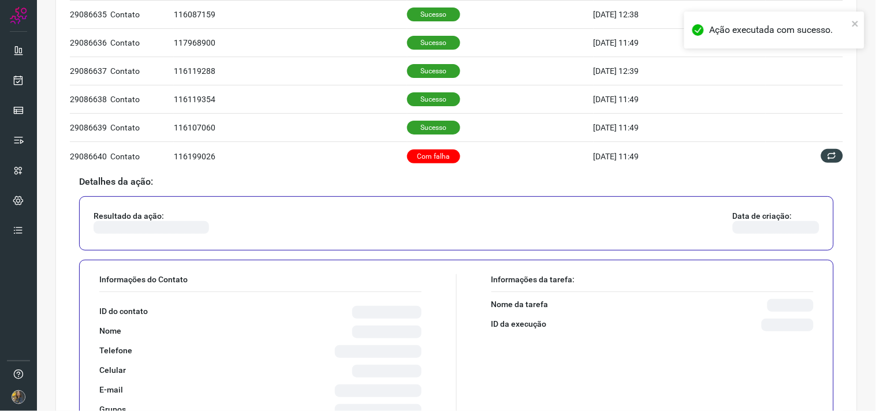
scroll to position [617, 0]
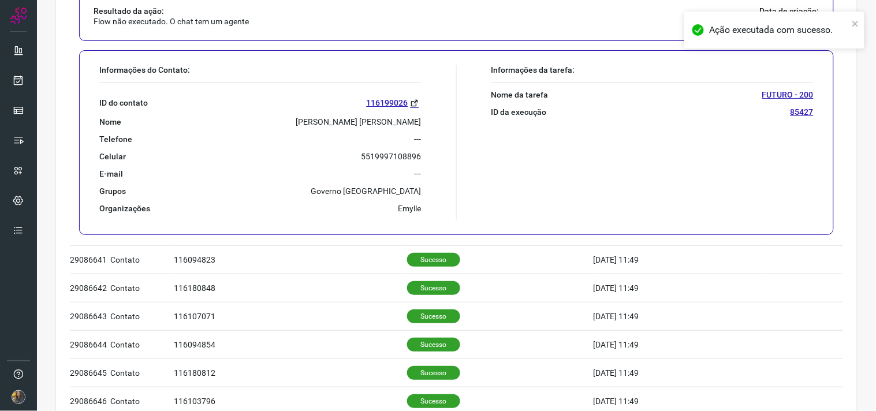
click at [346, 122] on p "JOSE FERNANDO DE MORAES PINTO" at bounding box center [358, 122] width 125 height 10
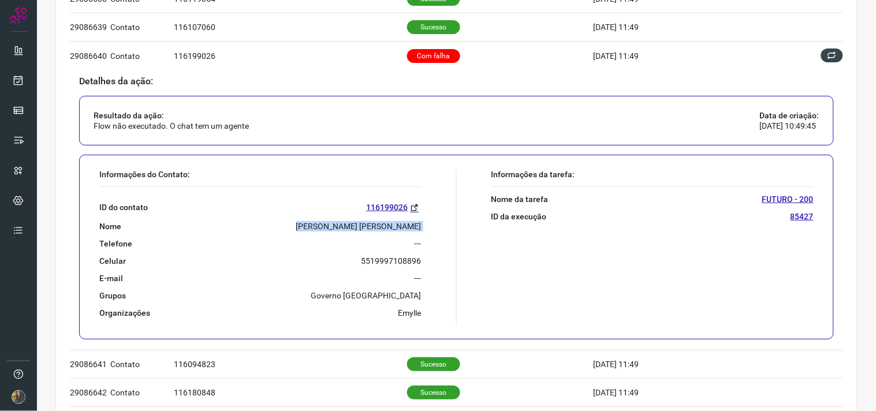
scroll to position [488, 0]
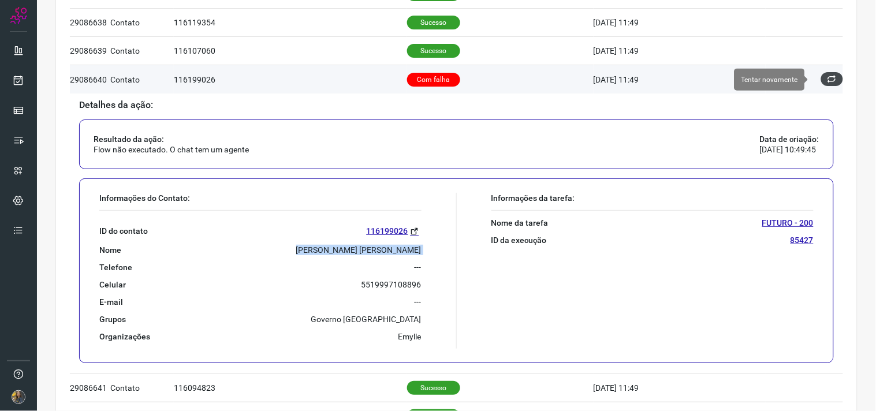
click at [827, 81] on icon at bounding box center [831, 78] width 9 height 9
click at [827, 80] on icon at bounding box center [831, 78] width 9 height 9
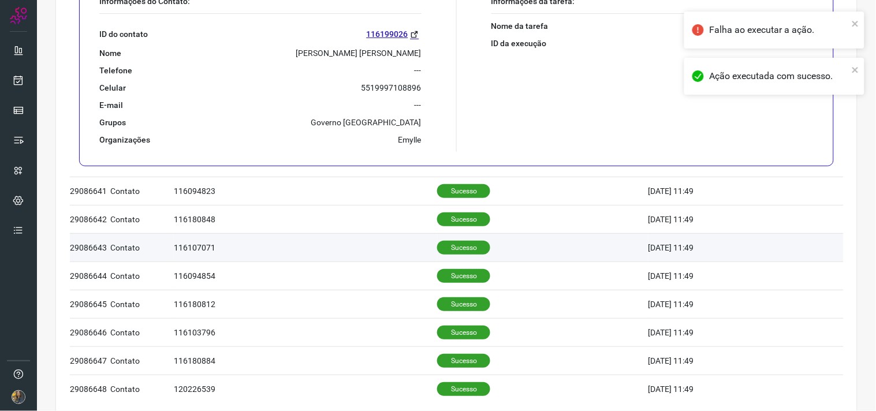
scroll to position [747, 0]
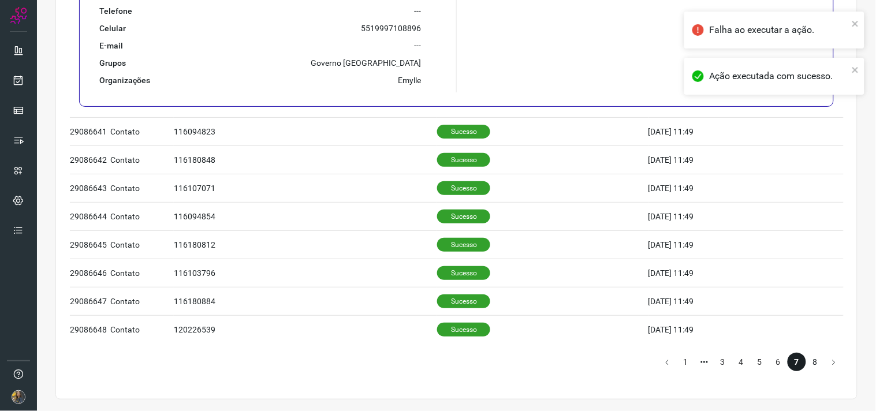
click at [806, 367] on li "8" at bounding box center [815, 362] width 18 height 18
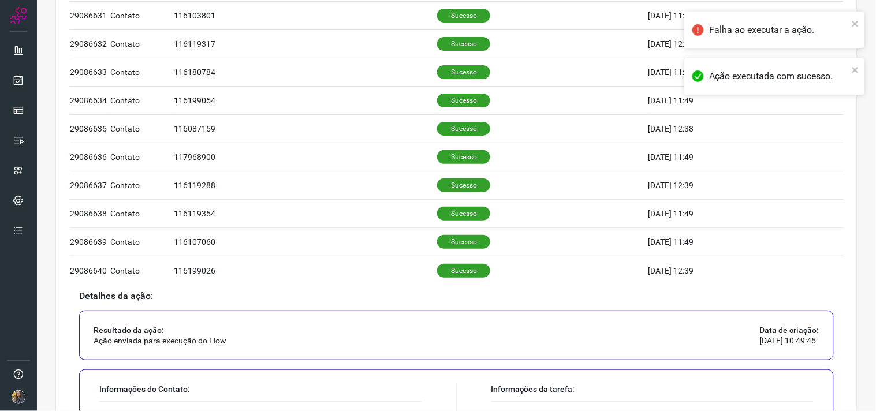
scroll to position [185, 0]
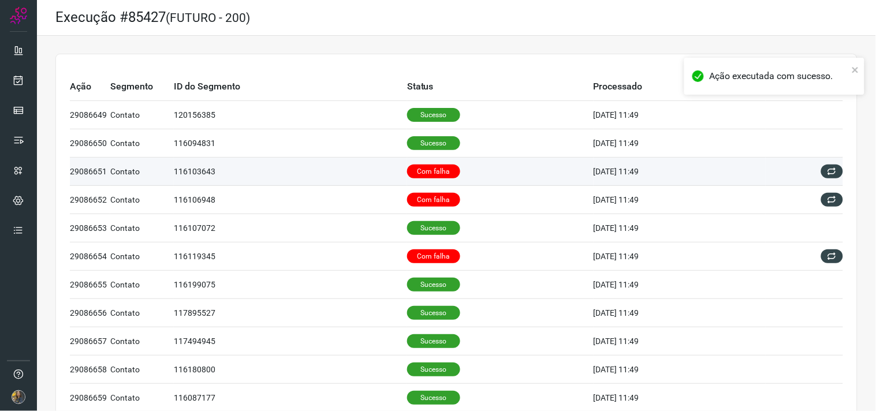
click at [471, 175] on td "Com falha" at bounding box center [500, 172] width 186 height 28
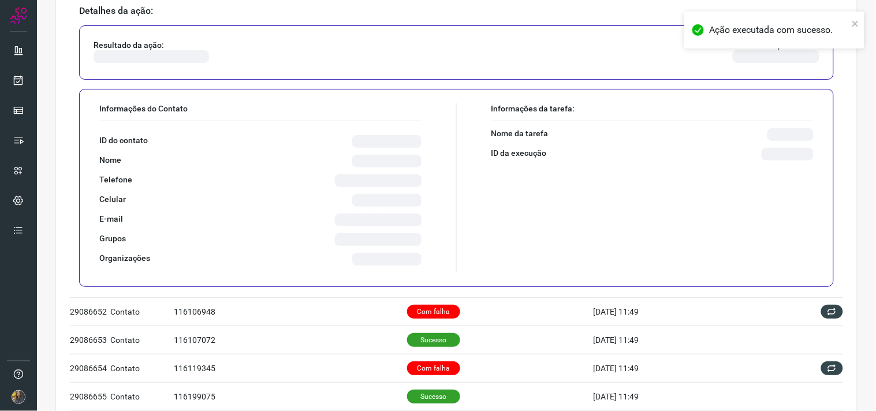
scroll to position [192, 0]
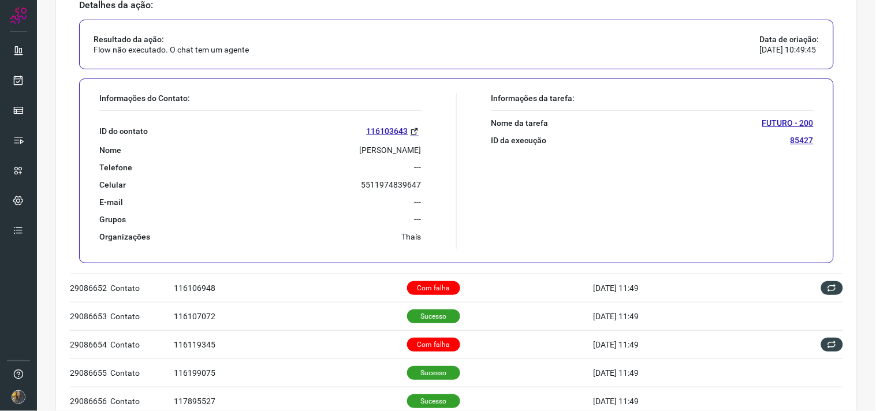
click at [360, 153] on p "FABIO LUIS DA SILVA" at bounding box center [391, 150] width 62 height 10
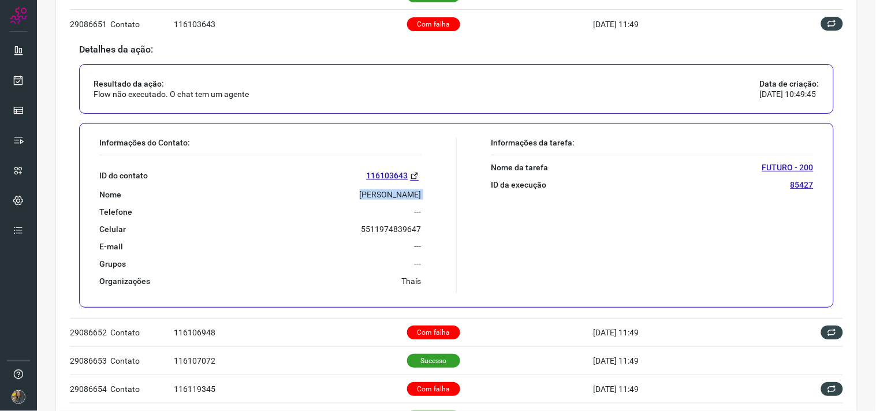
scroll to position [64, 0]
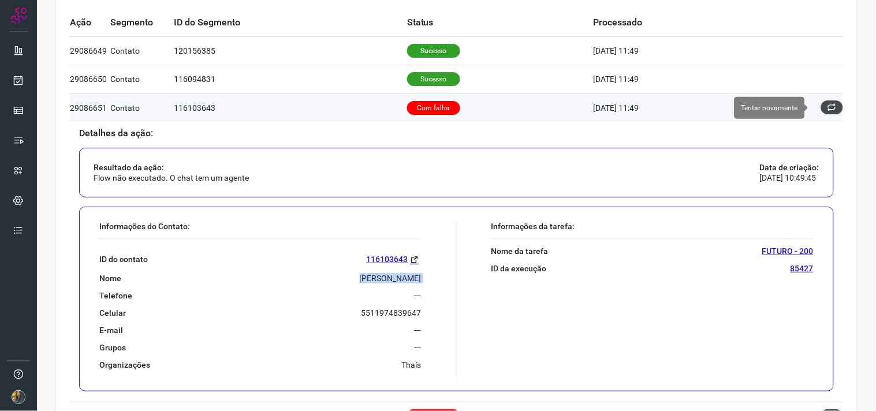
click at [827, 112] on icon at bounding box center [831, 107] width 9 height 9
click at [827, 110] on icon at bounding box center [831, 107] width 9 height 9
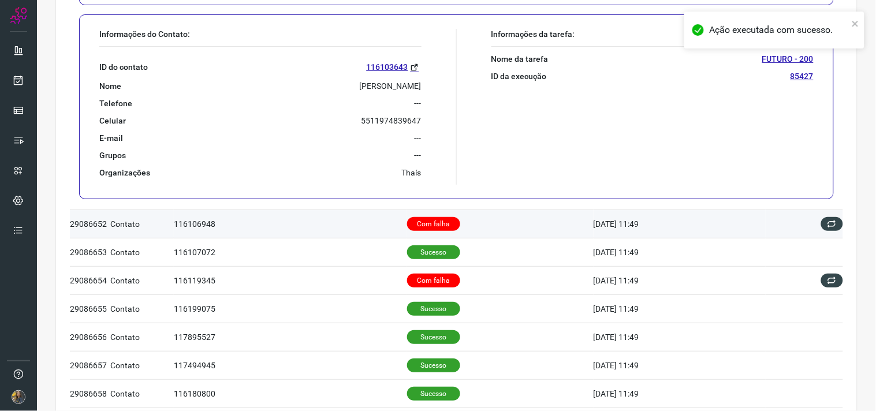
scroll to position [449, 0]
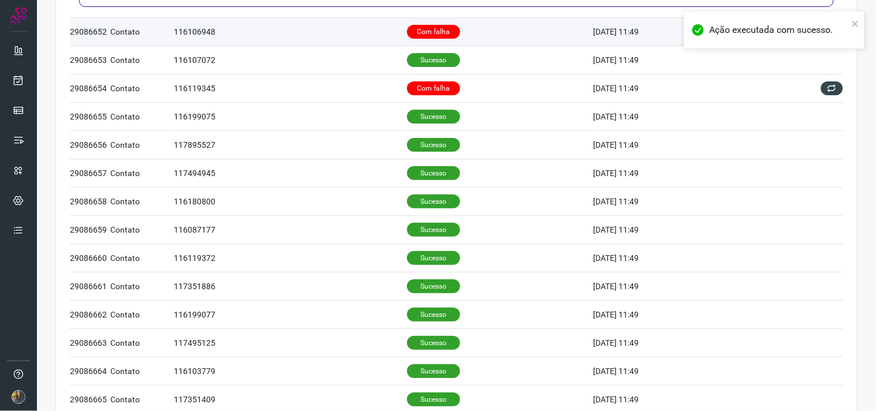
click at [423, 35] on p "Com falha" at bounding box center [433, 32] width 53 height 14
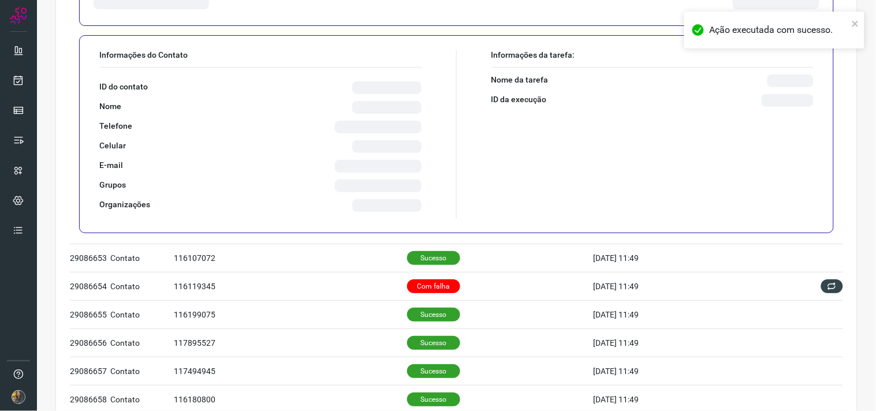
scroll to position [297, 0]
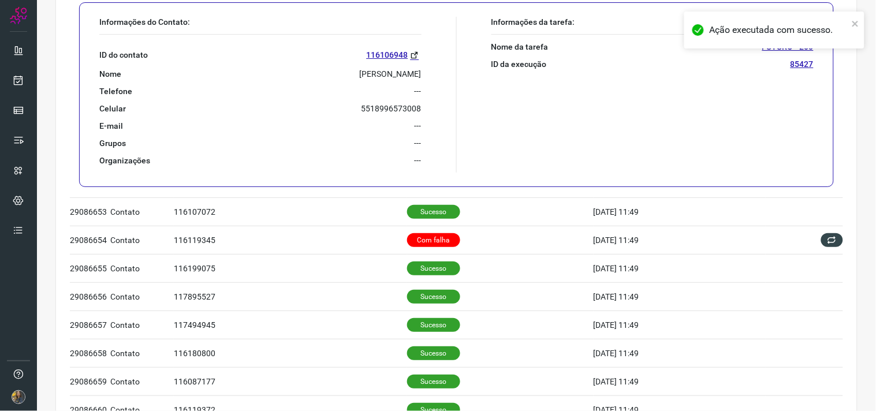
click at [360, 73] on p "MARCELO FERREIRA RODRIGUES" at bounding box center [391, 74] width 62 height 10
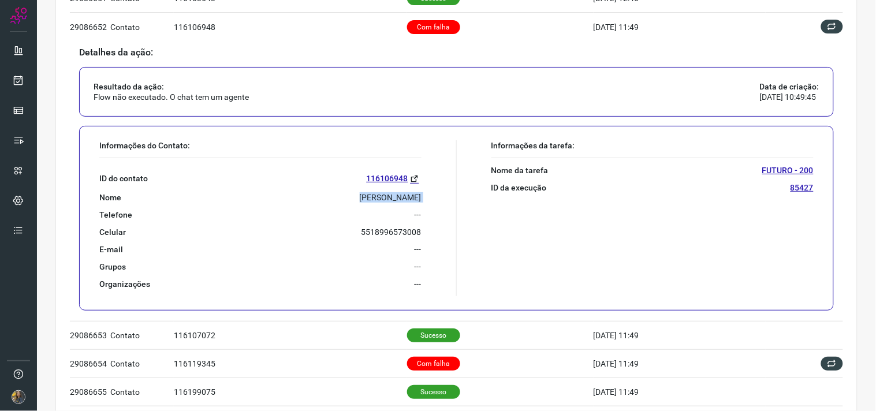
scroll to position [169, 0]
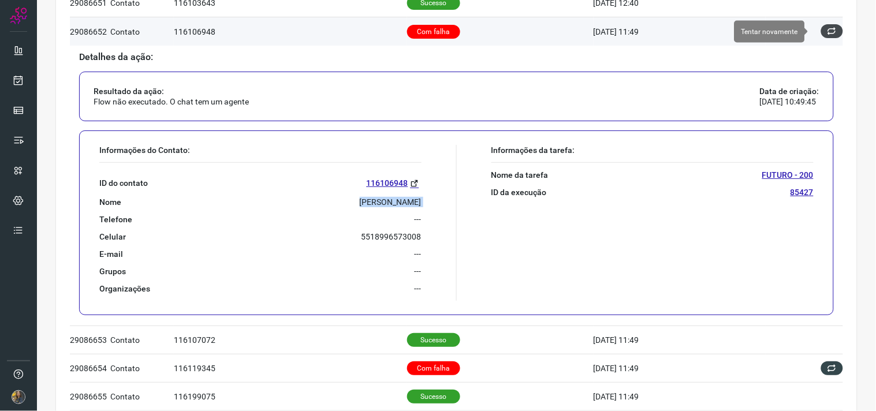
click at [828, 32] on button at bounding box center [832, 31] width 22 height 14
click at [828, 32] on div "Falha ao executar a ação." at bounding box center [774, 34] width 185 height 51
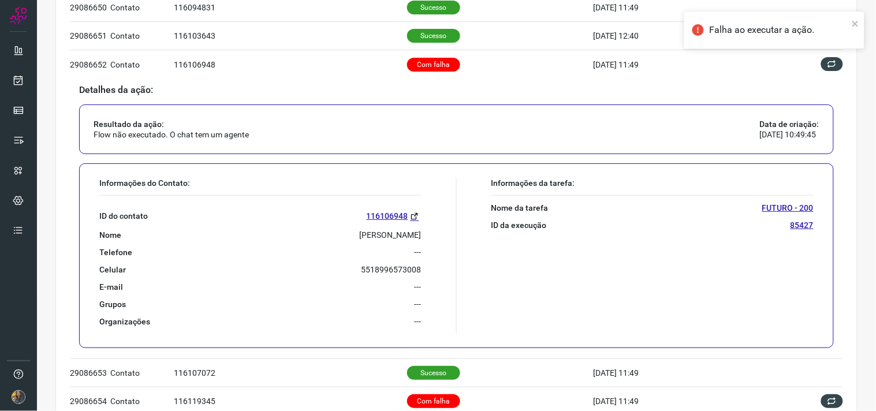
scroll to position [105, 0]
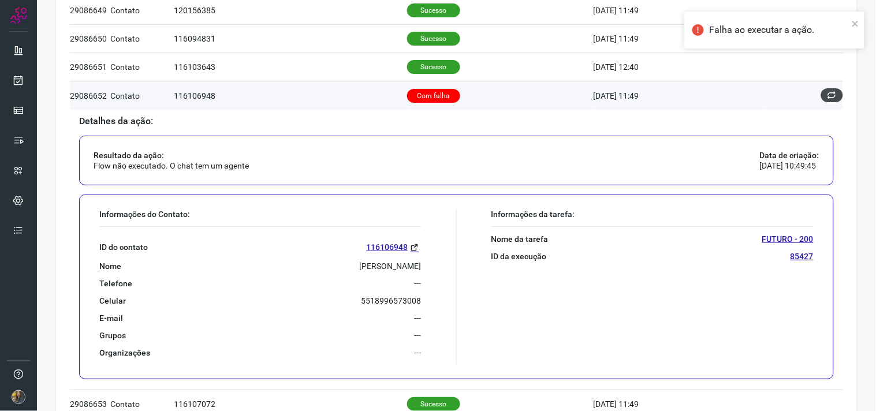
click at [827, 95] on icon at bounding box center [831, 95] width 9 height 9
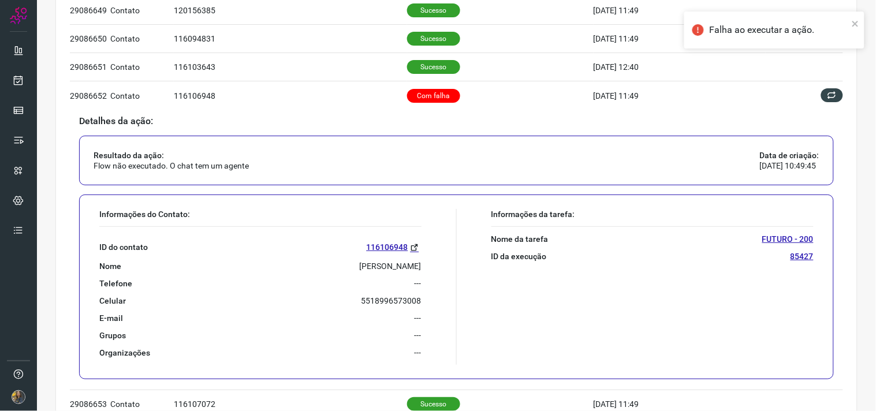
scroll to position [0, 0]
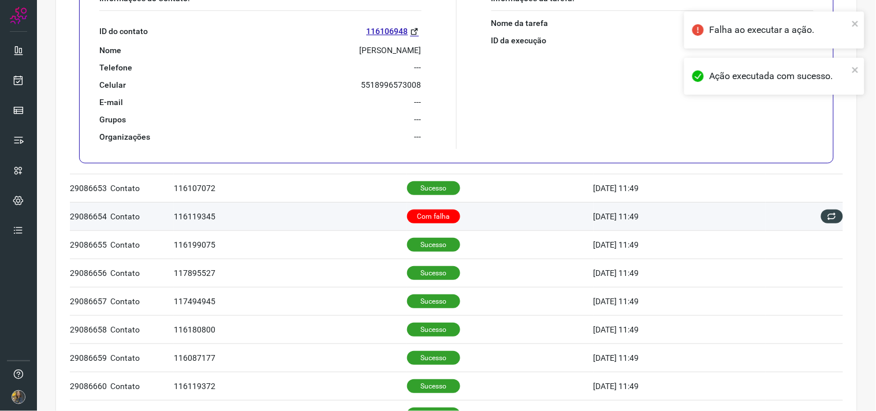
click at [463, 222] on td "Com falha" at bounding box center [500, 216] width 186 height 28
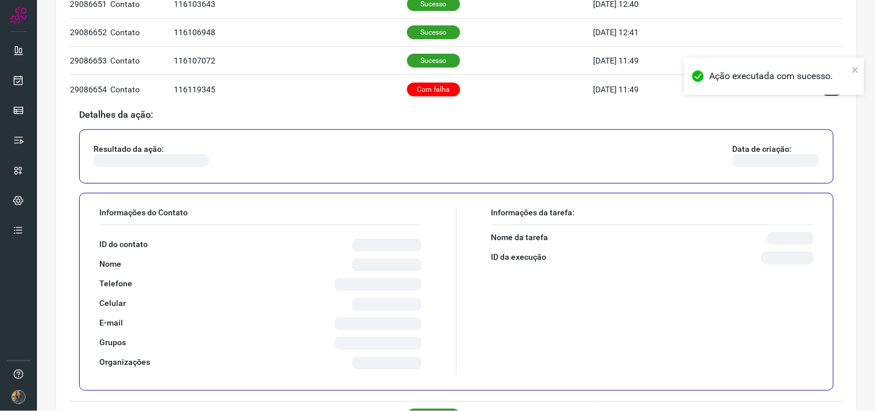
scroll to position [168, 0]
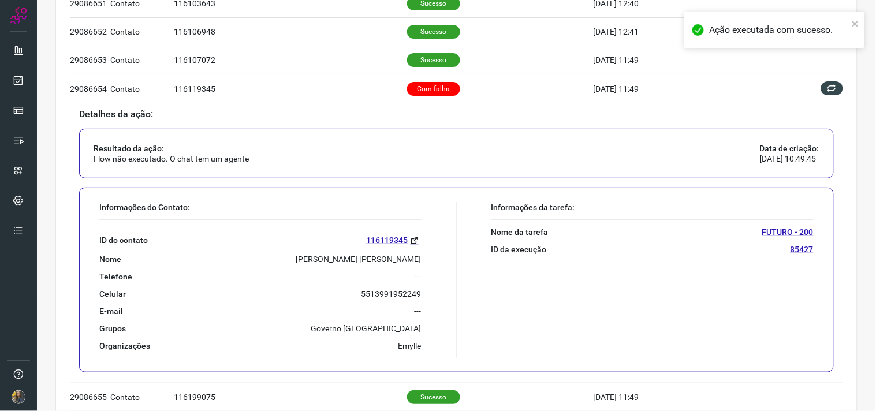
click at [348, 257] on p "RENATO DA SILVA REIS" at bounding box center [358, 259] width 125 height 10
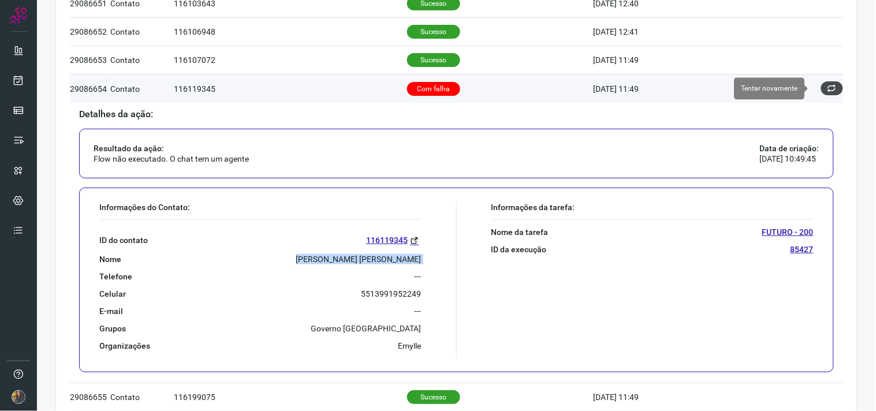
click at [830, 93] on button at bounding box center [832, 88] width 22 height 14
click at [827, 89] on button at bounding box center [832, 88] width 22 height 14
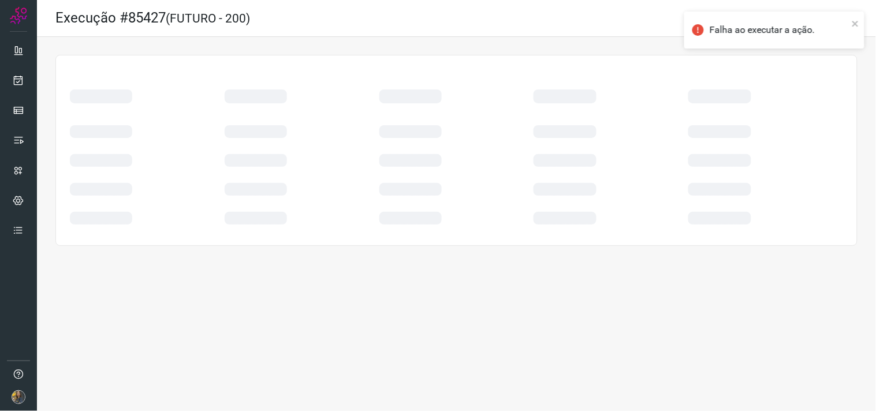
scroll to position [0, 0]
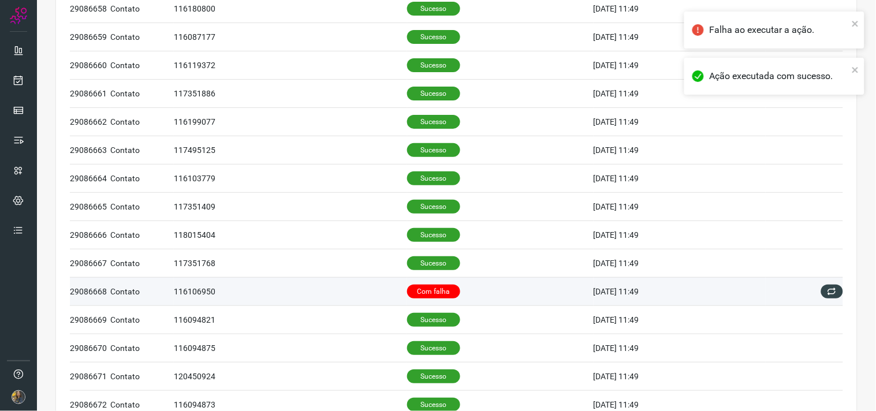
click at [447, 293] on td "Com falha" at bounding box center [500, 291] width 186 height 28
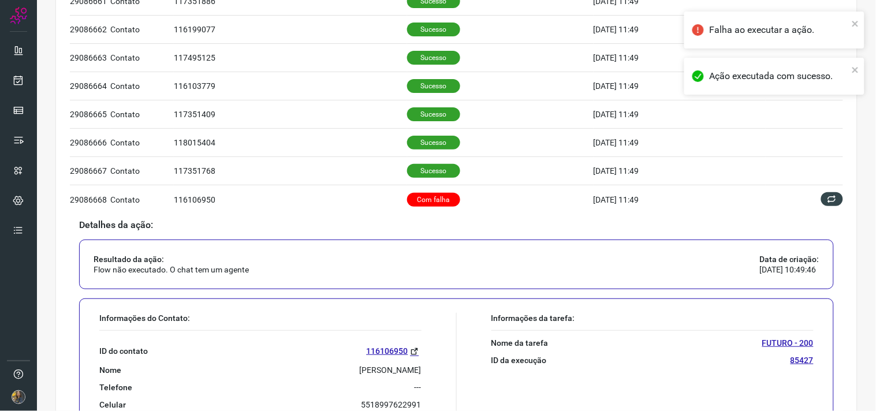
scroll to position [617, 0]
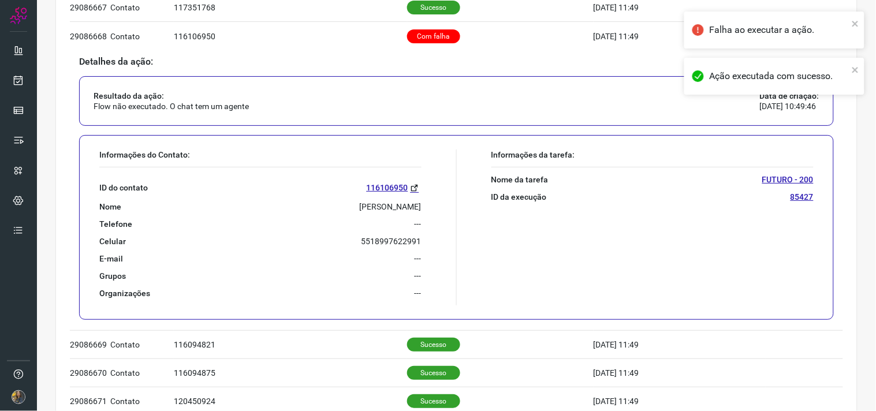
click at [360, 208] on p "MARCIO RODRIGUES SOARES" at bounding box center [391, 207] width 62 height 10
